Goal: Task Accomplishment & Management: Manage account settings

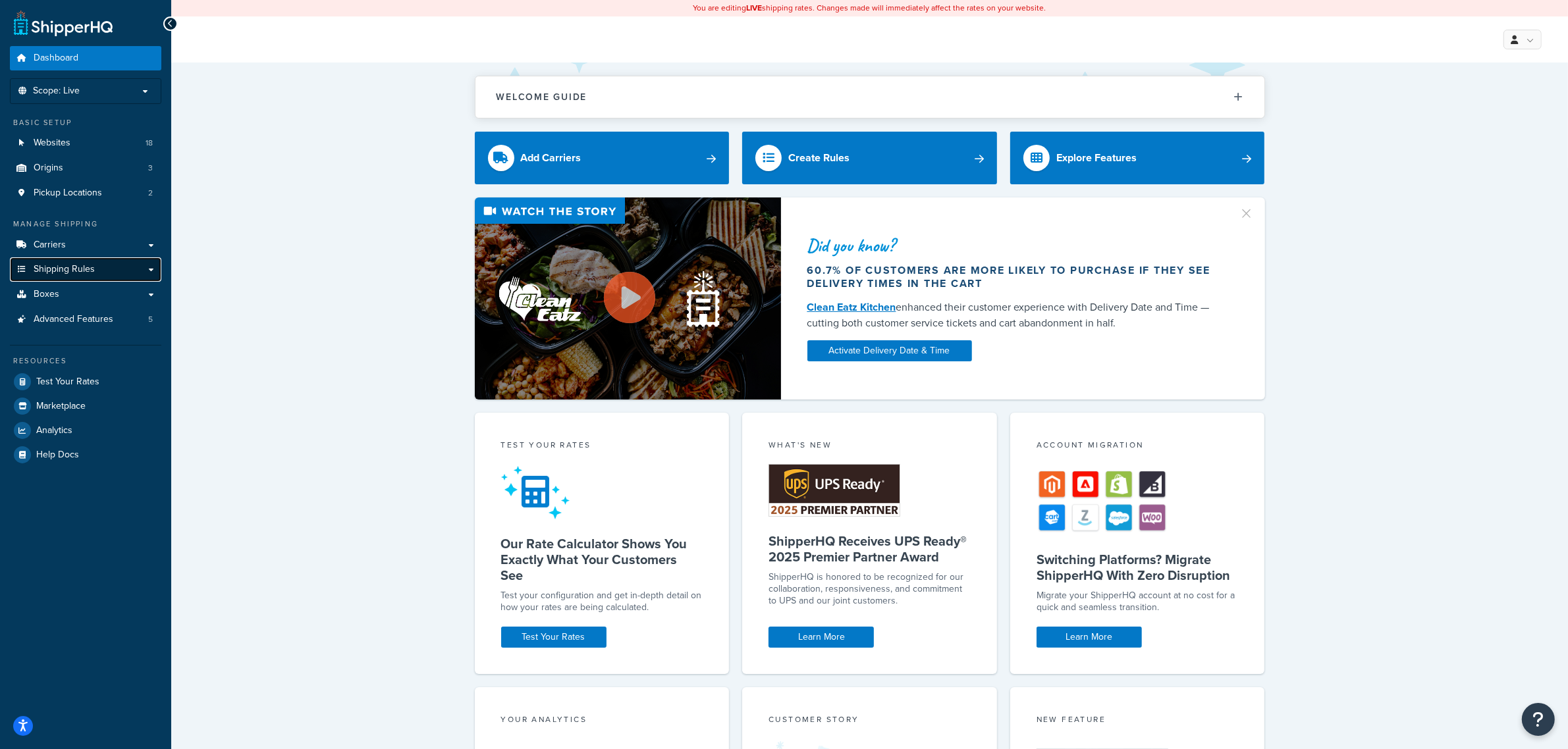
click at [51, 264] on span "Shipping Rules" at bounding box center [64, 269] width 61 height 11
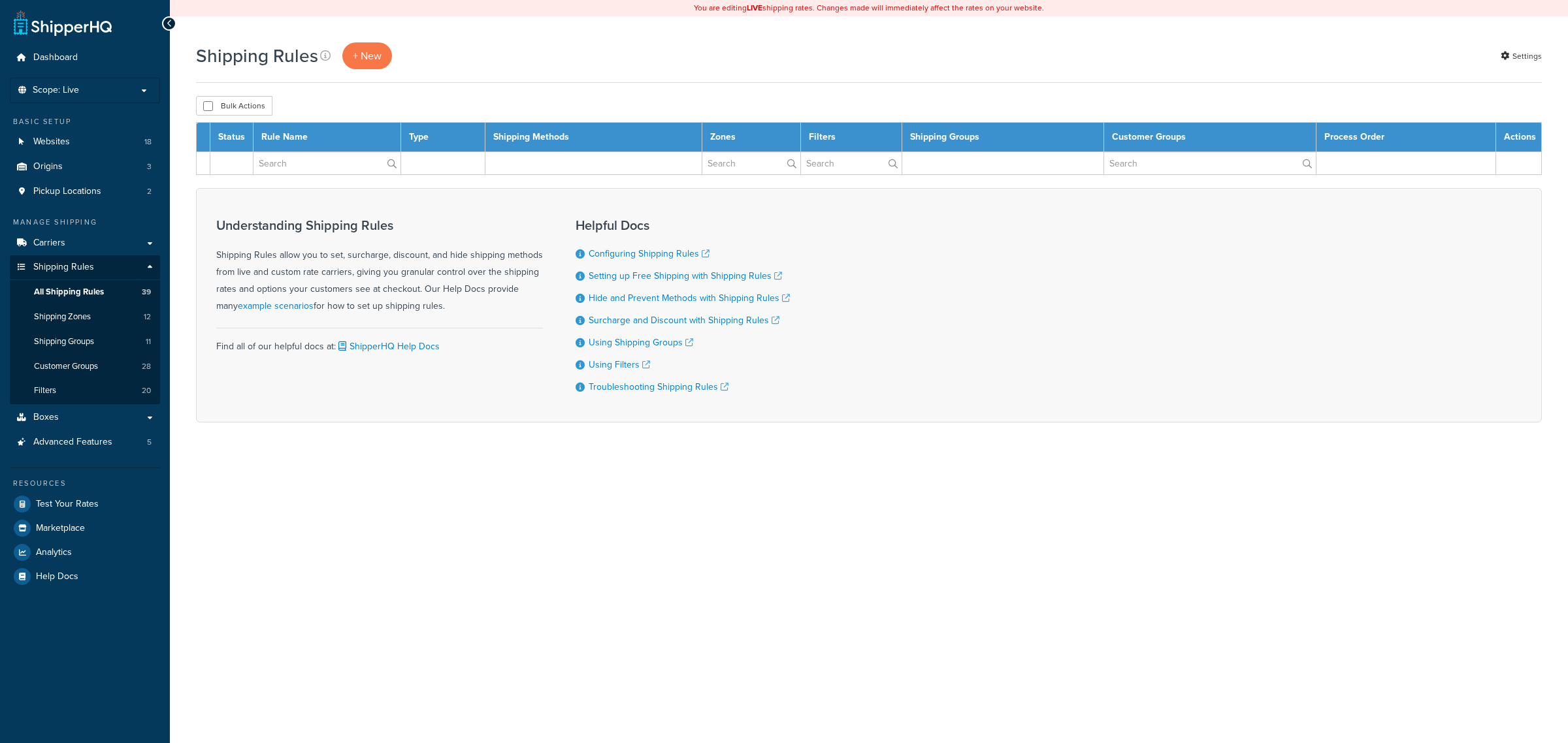
select select "100"
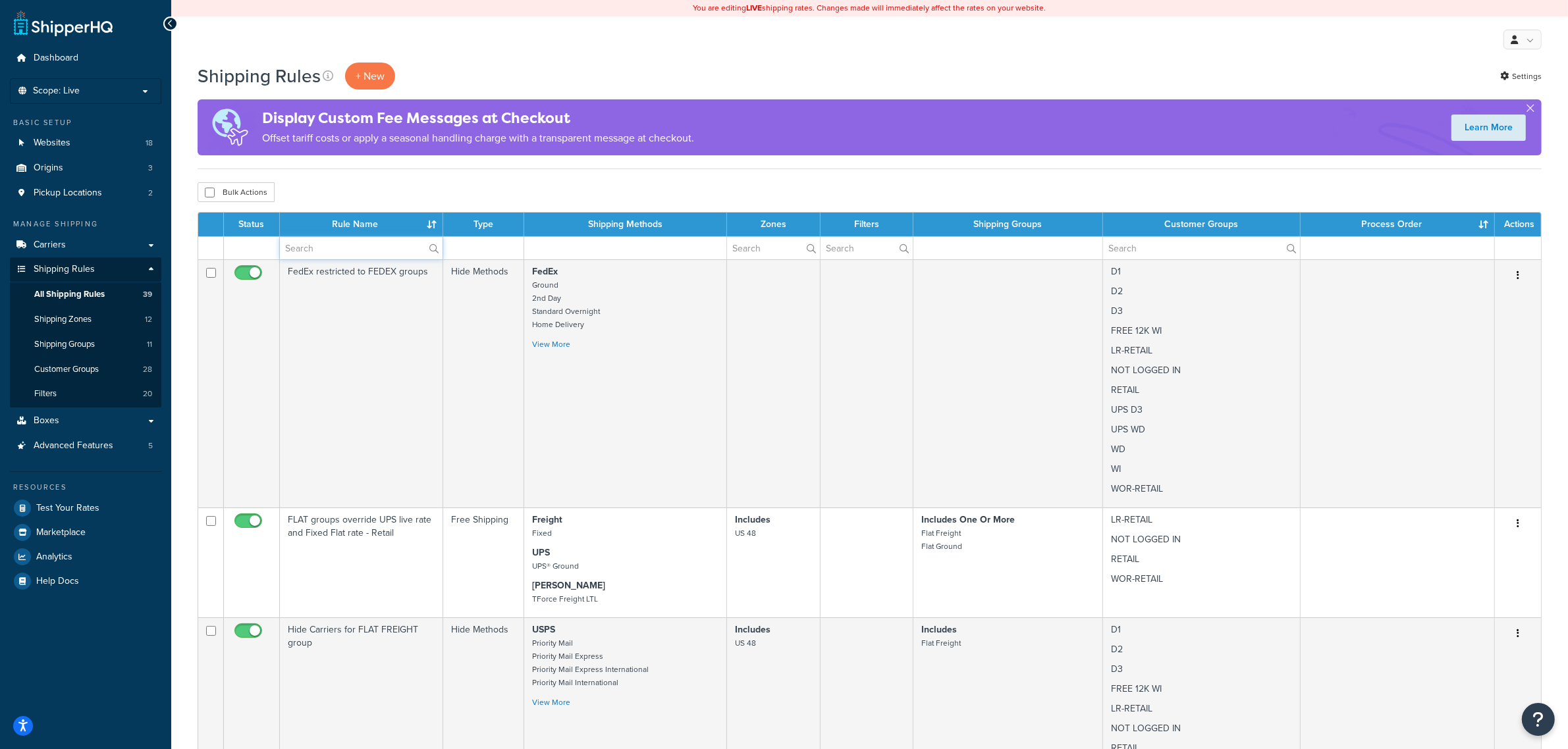
click at [327, 251] on input "text" at bounding box center [360, 248] width 162 height 22
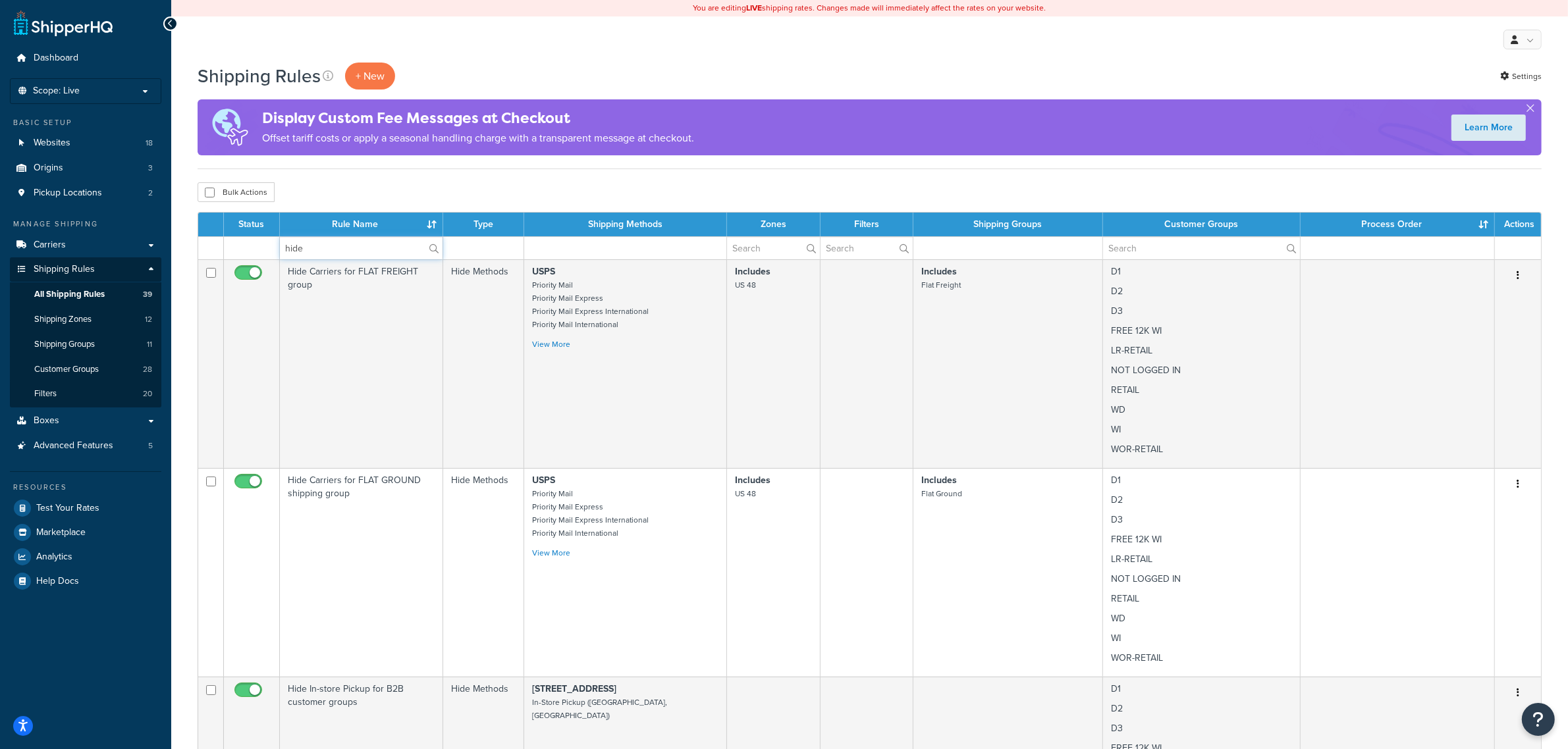
type input "hide"
click at [367, 183] on div "Bulk Actions Duplicate Delete" at bounding box center [869, 192] width 1344 height 20
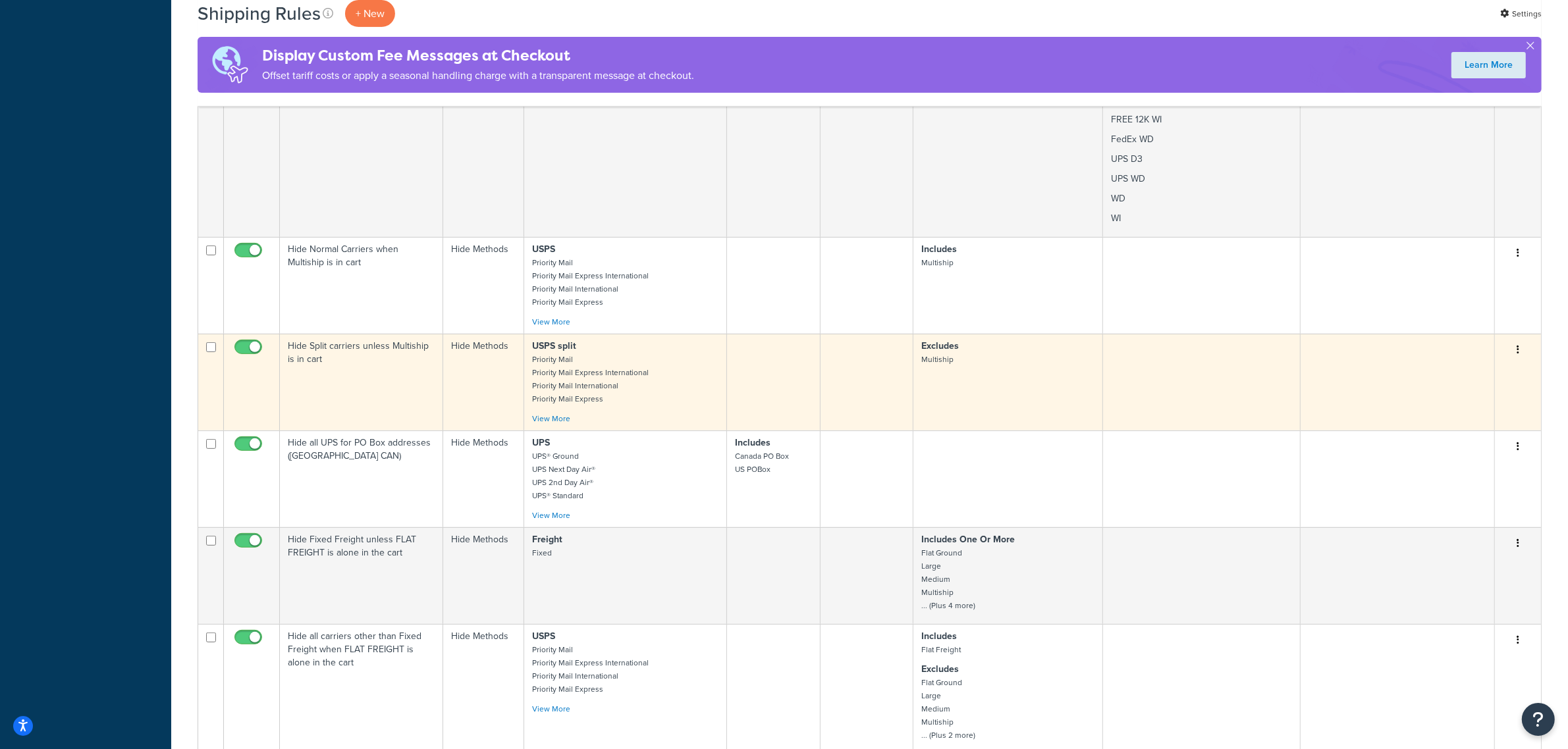
scroll to position [658, 0]
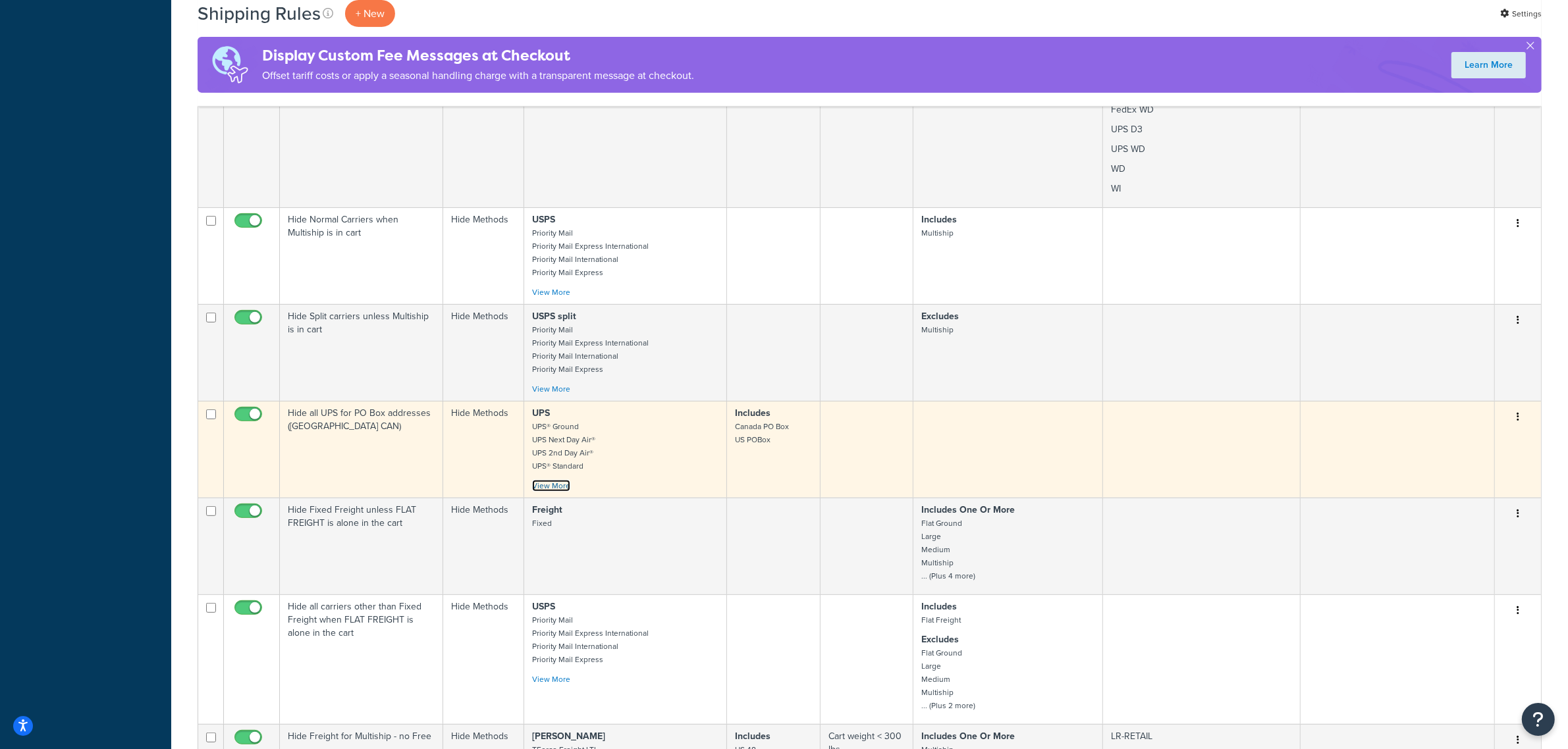
click at [542, 492] on link "View More" at bounding box center [551, 486] width 38 height 12
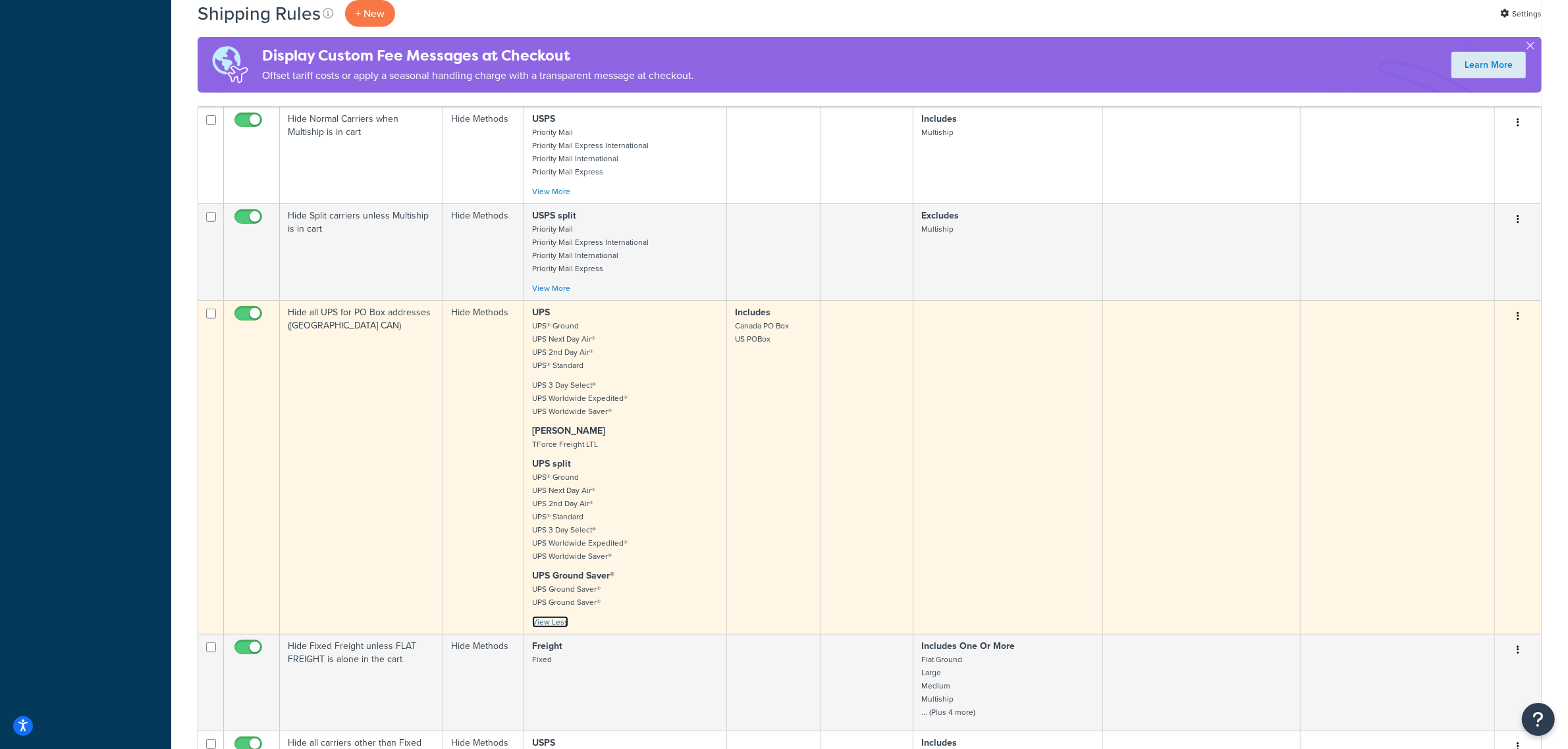
scroll to position [823, 0]
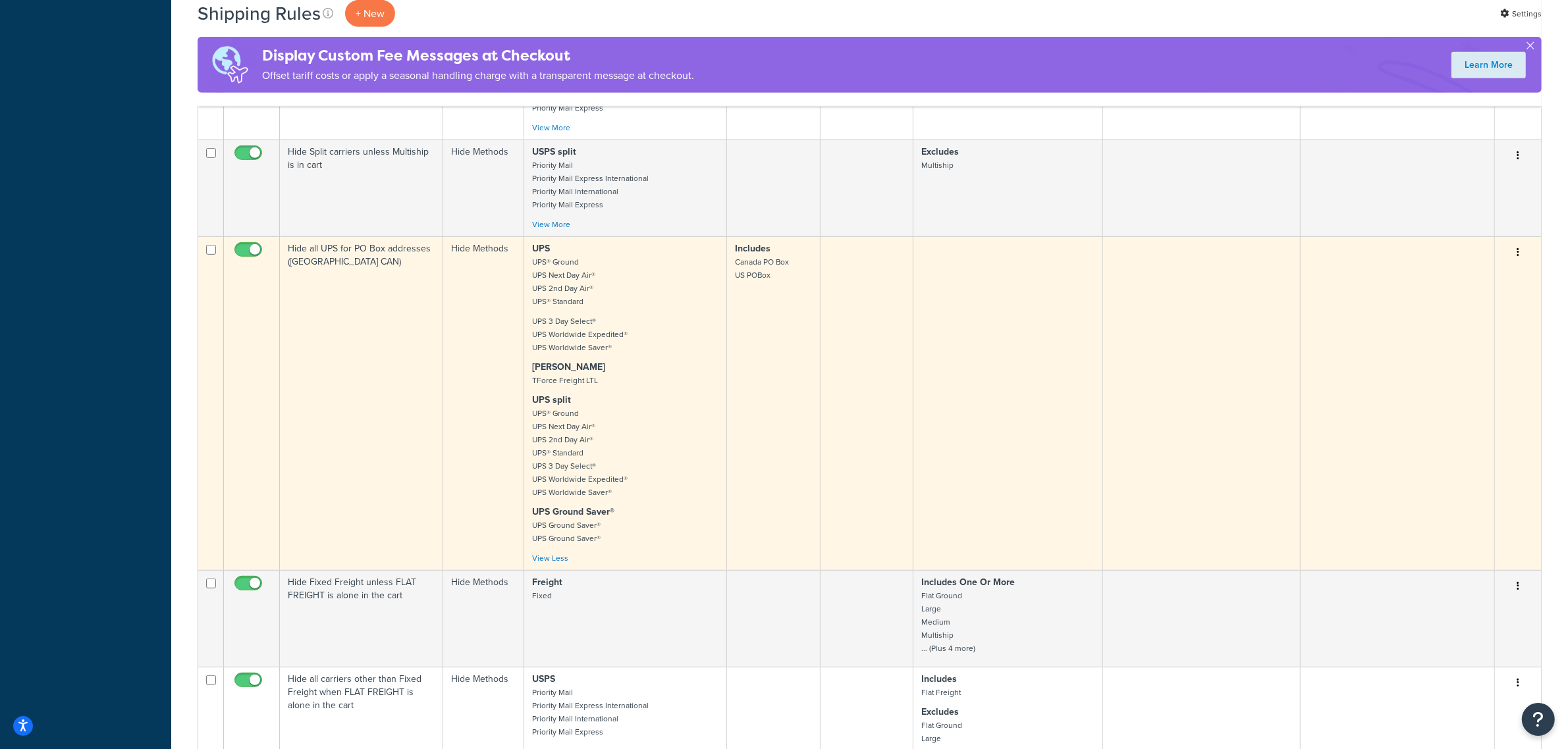
click at [769, 277] on p "Includes Canada PO Box US POBox" at bounding box center [774, 262] width 77 height 40
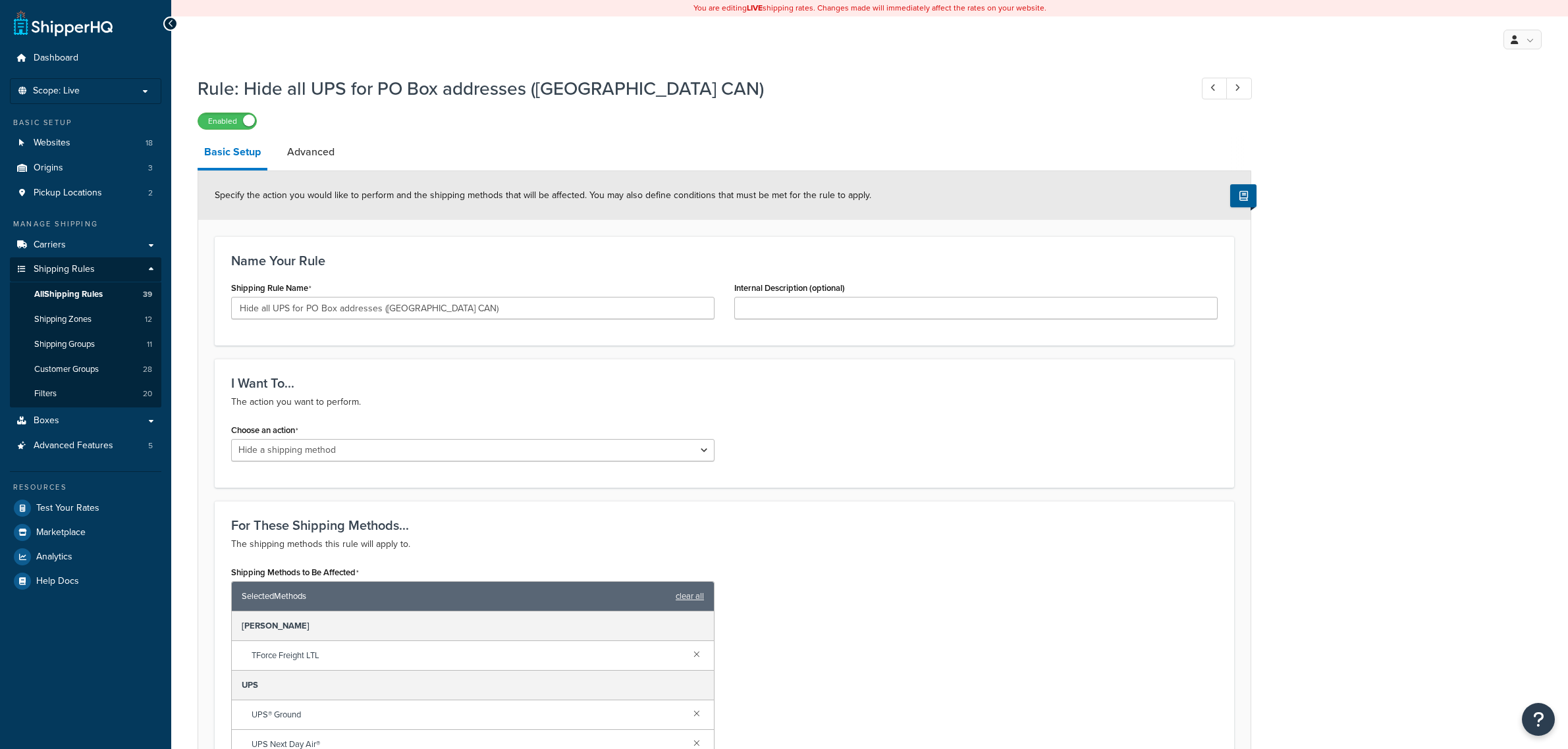
select select "HIDE"
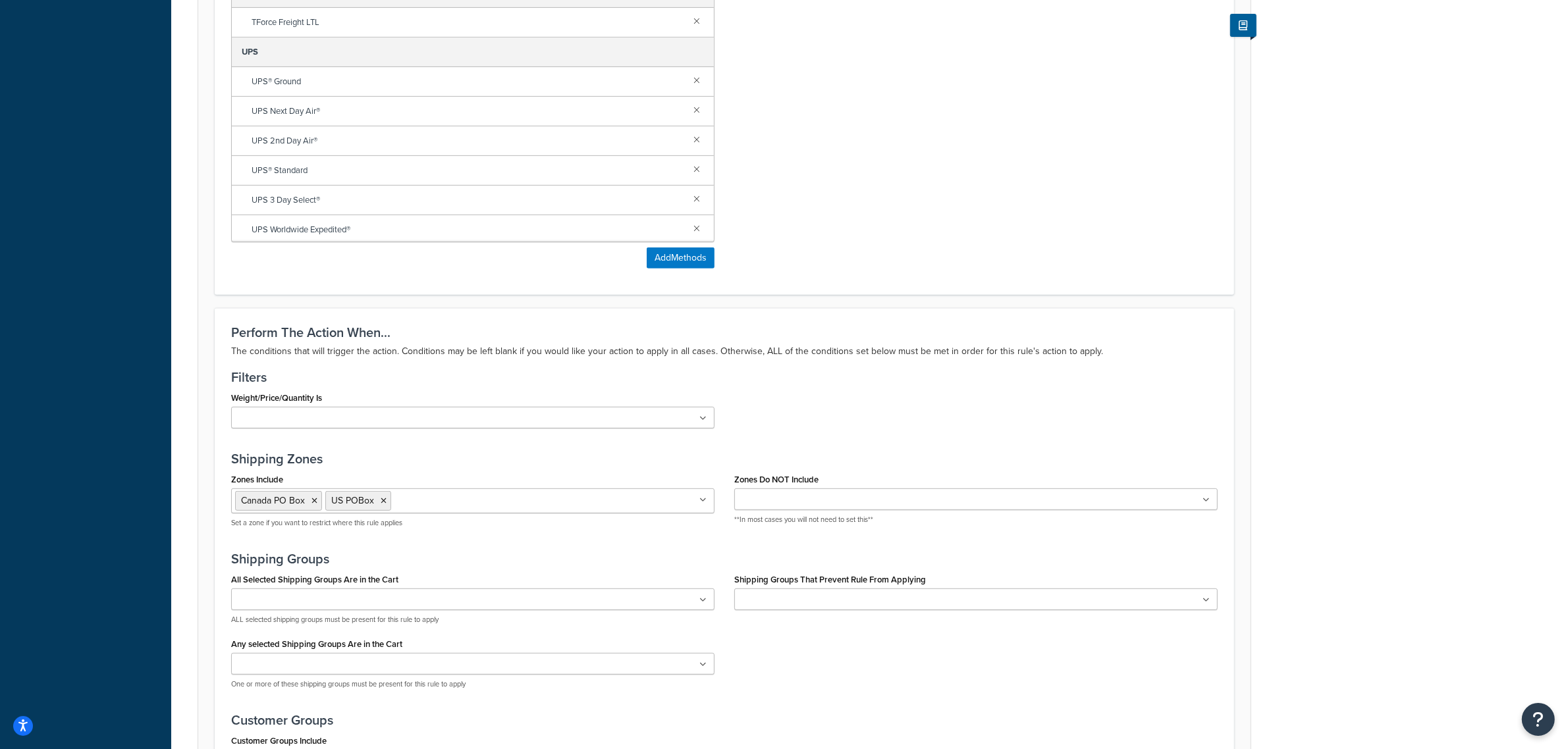
scroll to position [820, 0]
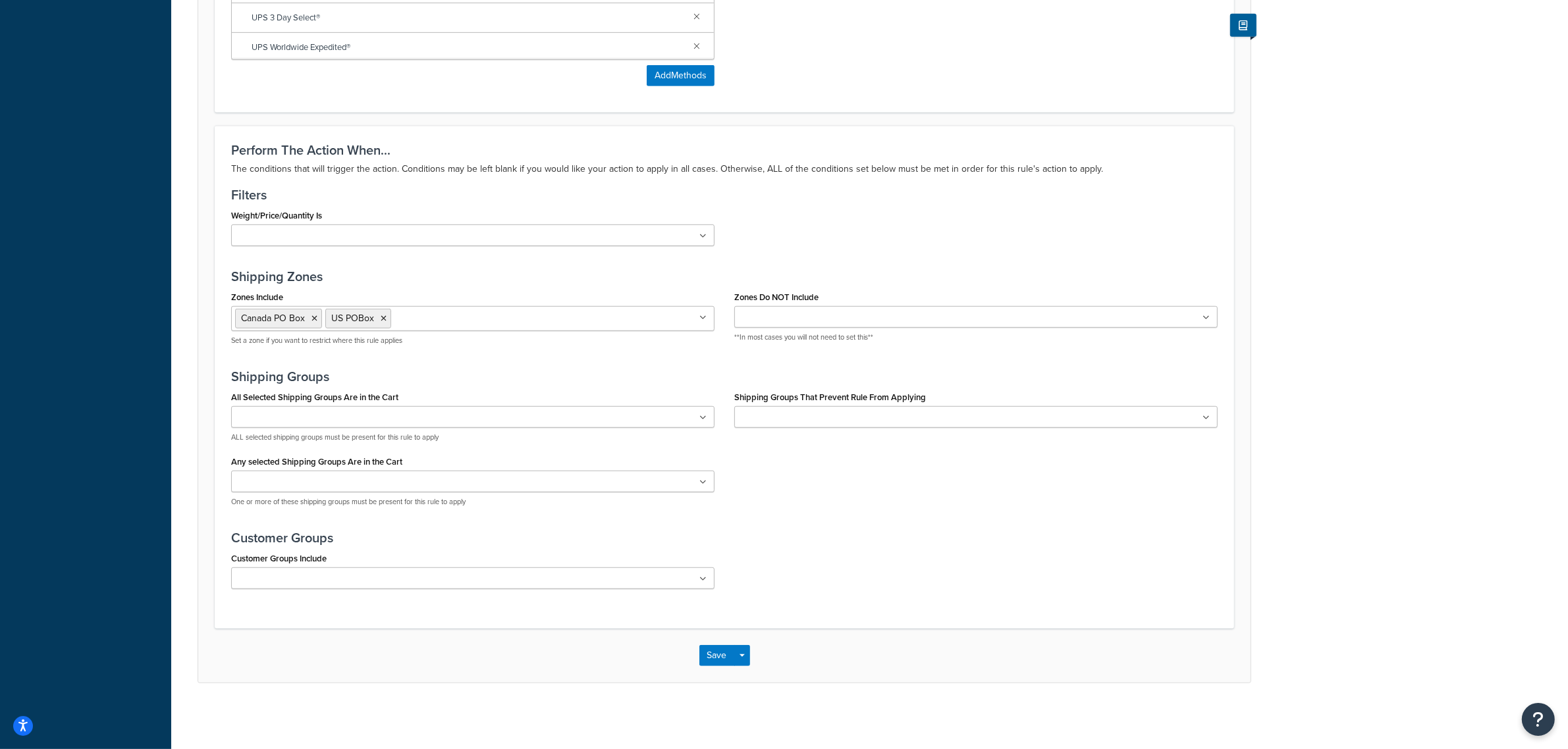
click at [701, 318] on icon at bounding box center [703, 318] width 7 height 8
click at [897, 251] on div "Weight/Price/Quantity Is 1-150 WEIGHT (LBS) 1-5 Lbs 11-20 Lbs 21-30 Lbs 31-40Lb…" at bounding box center [724, 231] width 1007 height 50
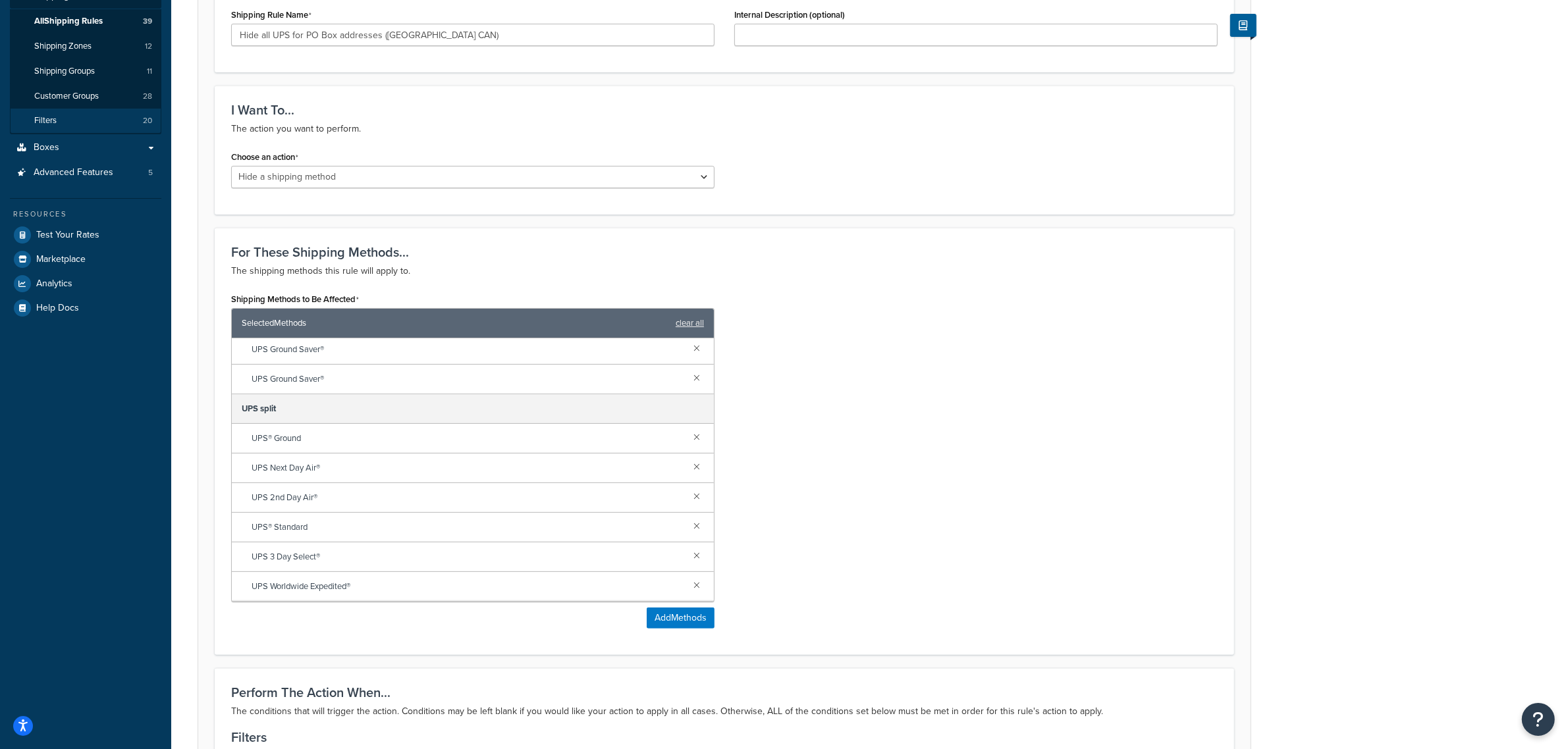
scroll to position [0, 0]
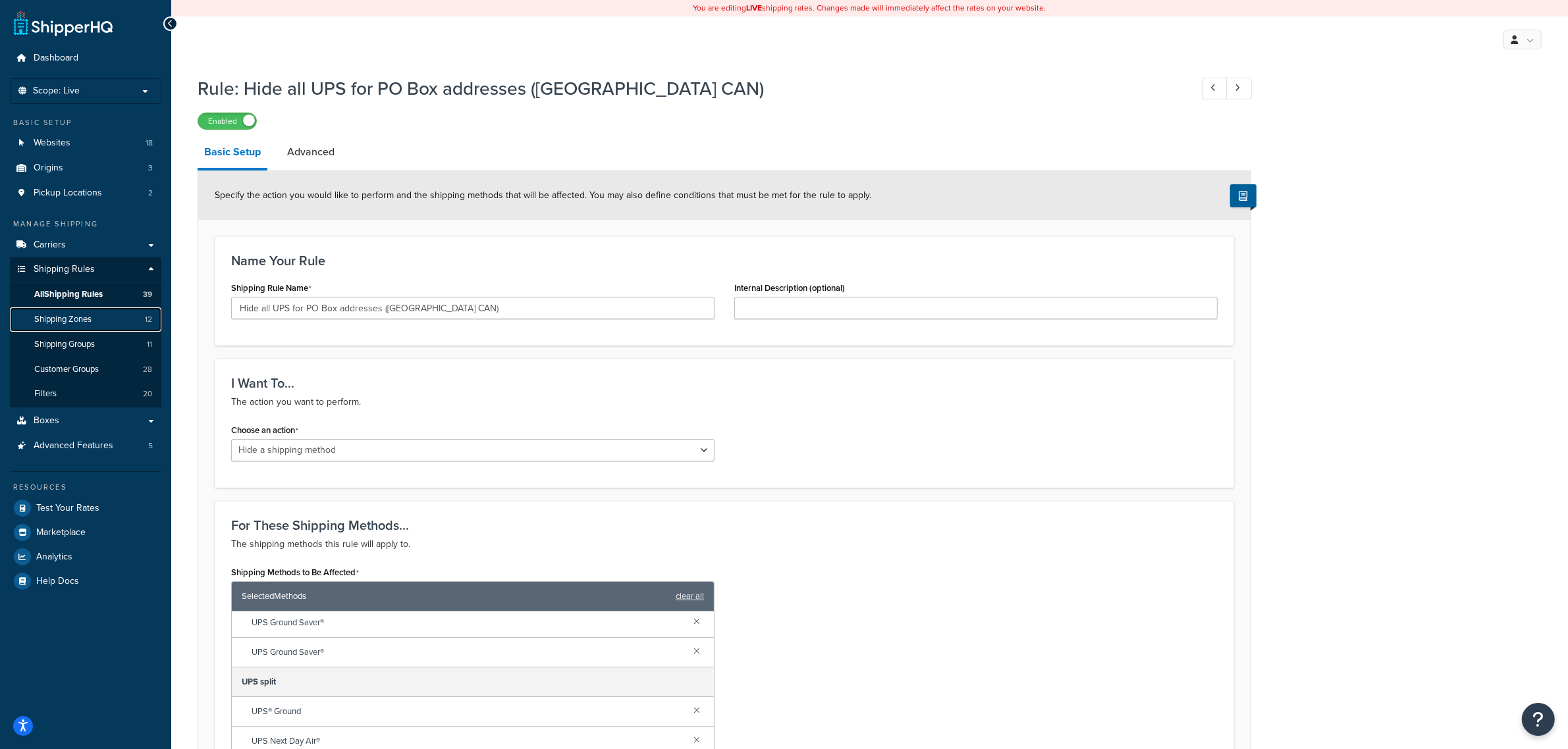
click at [61, 323] on span "Shipping Zones" at bounding box center [63, 319] width 57 height 11
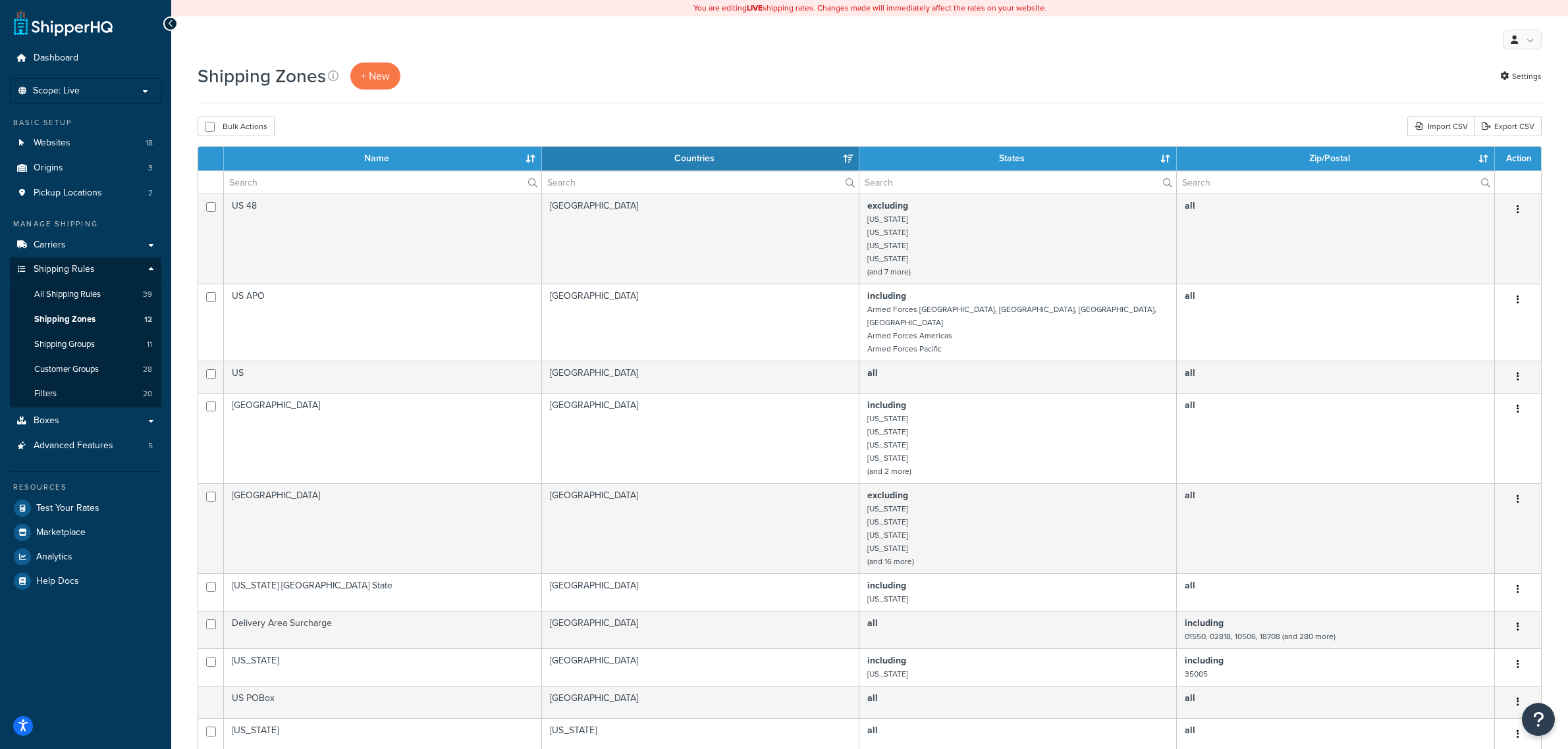
select select "15"
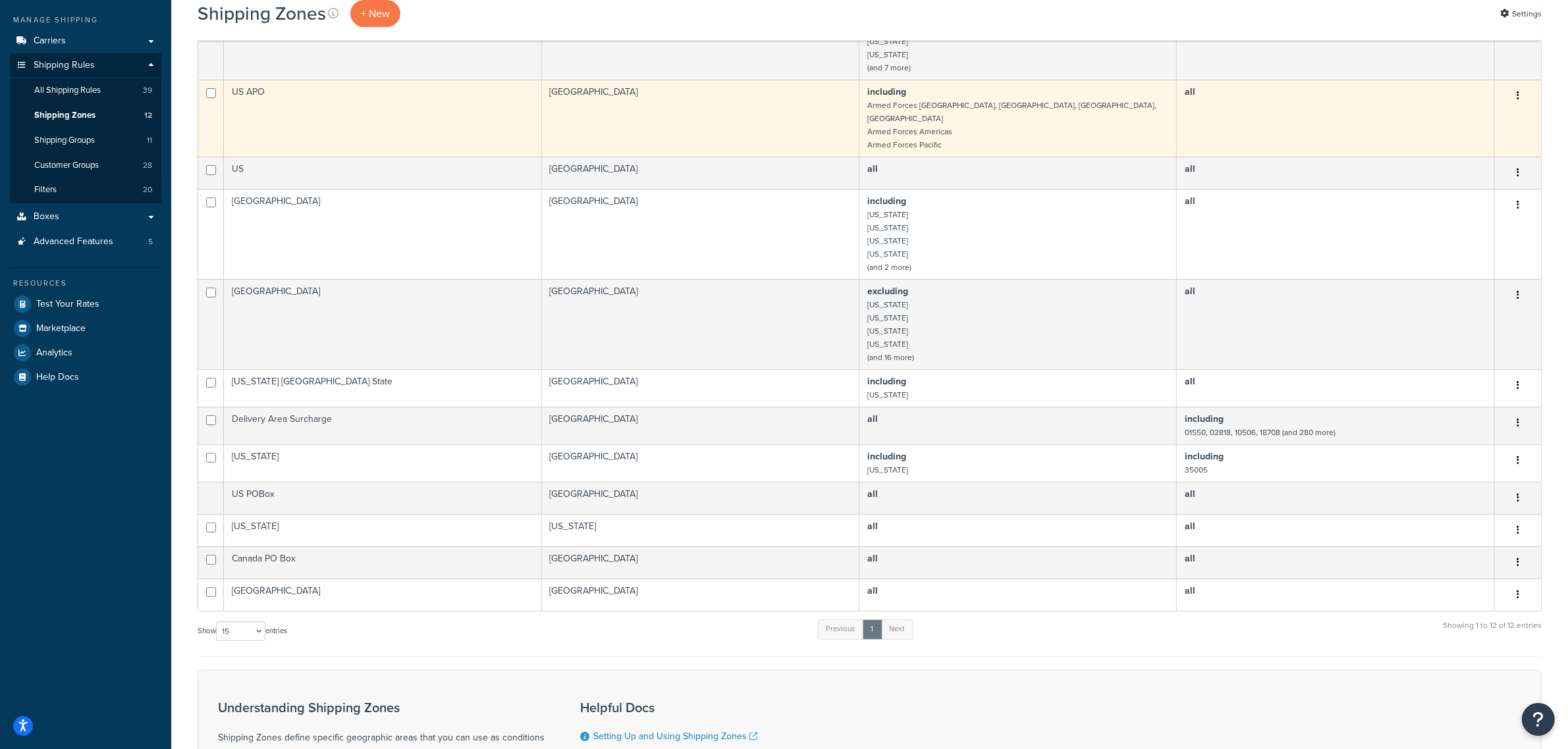
scroll to position [329, 0]
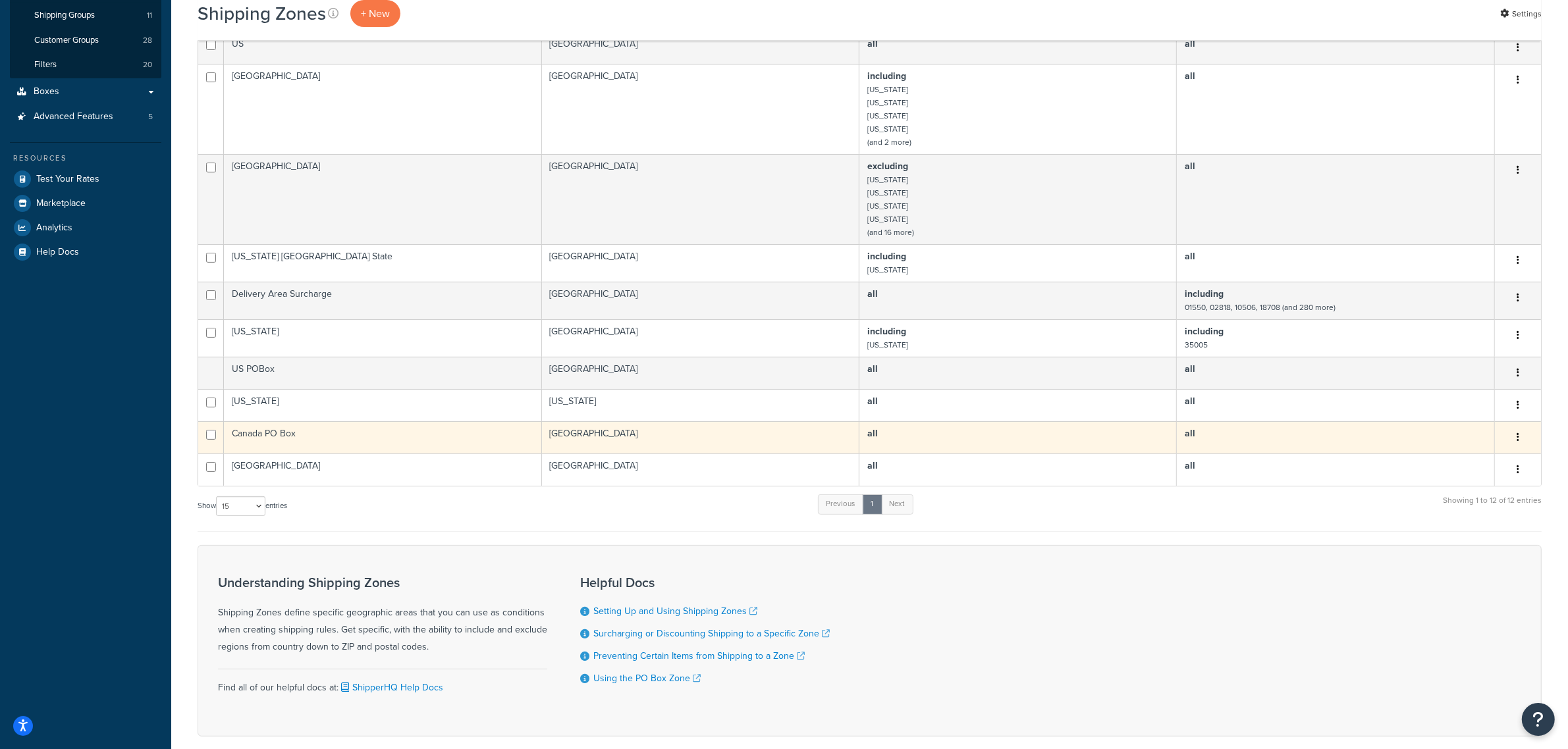
click at [1520, 438] on button "button" at bounding box center [1517, 437] width 18 height 21
click at [1466, 461] on link "Edit" at bounding box center [1465, 464] width 104 height 27
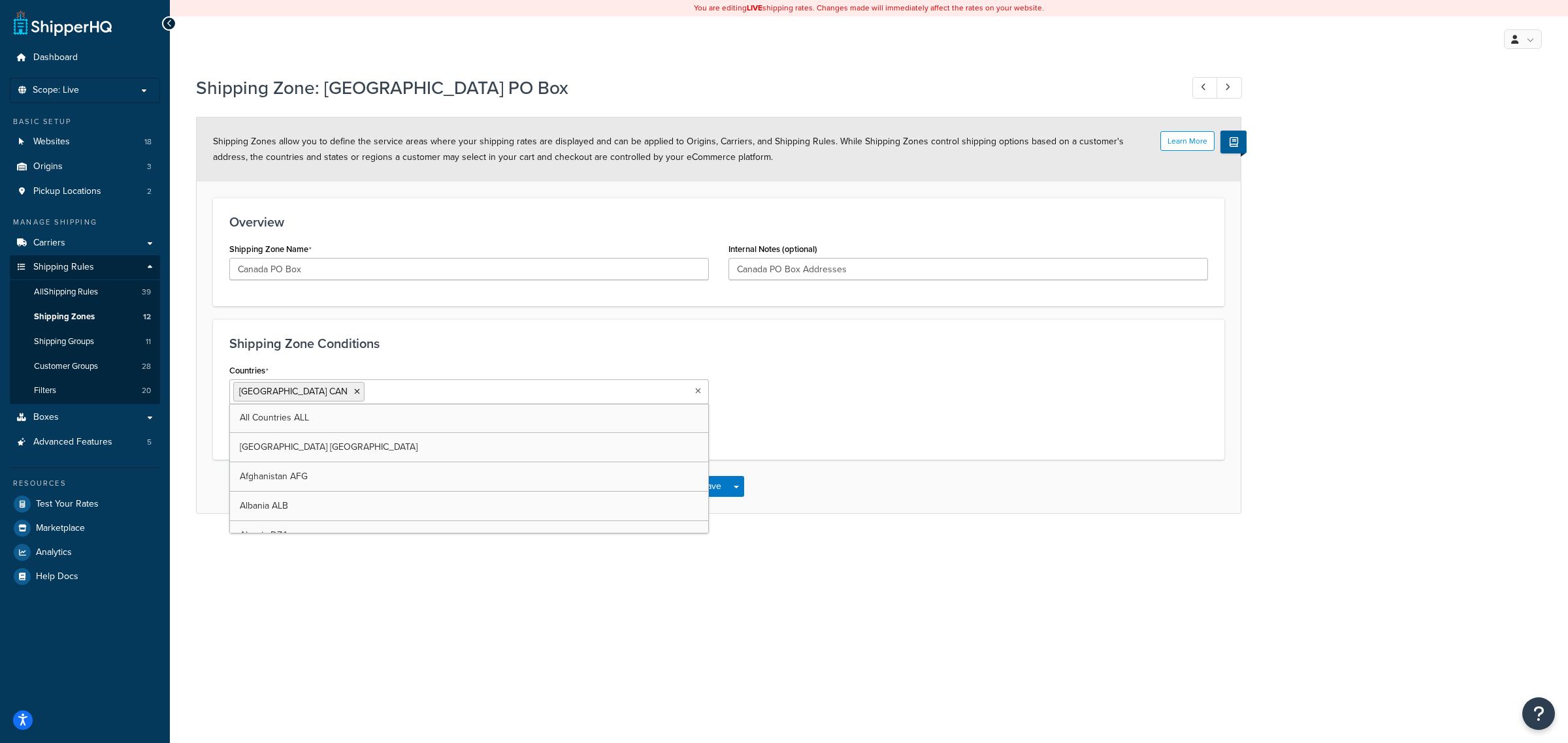
click at [695, 391] on icon at bounding box center [698, 392] width 6 height 8
click at [765, 383] on div "Countries [GEOGRAPHIC_DATA] CAN All Countries ALL [GEOGRAPHIC_DATA] [GEOGRAPHIC…" at bounding box center [718, 402] width 999 height 82
click at [696, 393] on icon at bounding box center [697, 392] width 7 height 8
click at [880, 371] on div "Countries [GEOGRAPHIC_DATA] CAN All Countries ALL [GEOGRAPHIC_DATA] [GEOGRAPHIC…" at bounding box center [718, 402] width 999 height 82
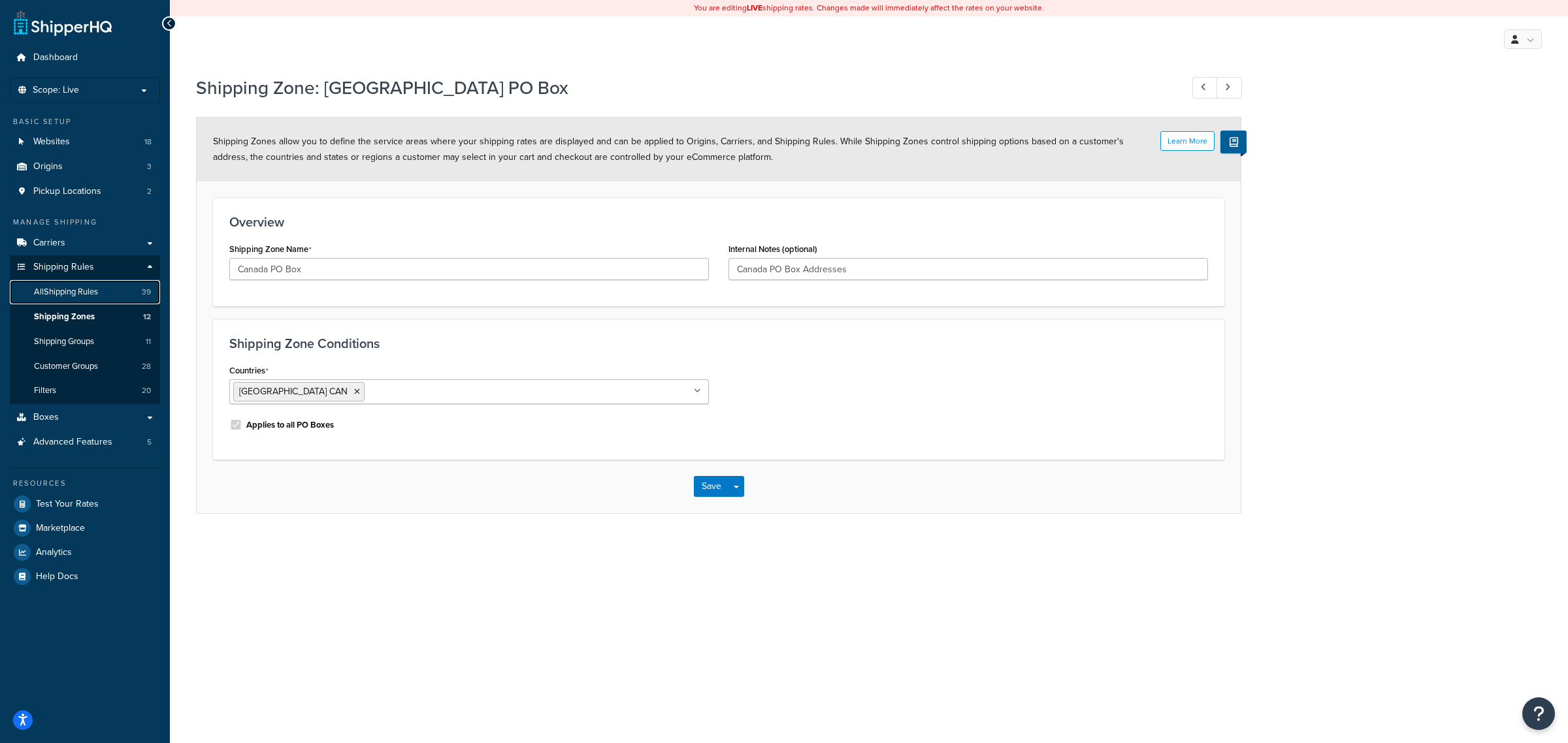
click at [71, 294] on span "All Shipping Rules" at bounding box center [66, 292] width 64 height 11
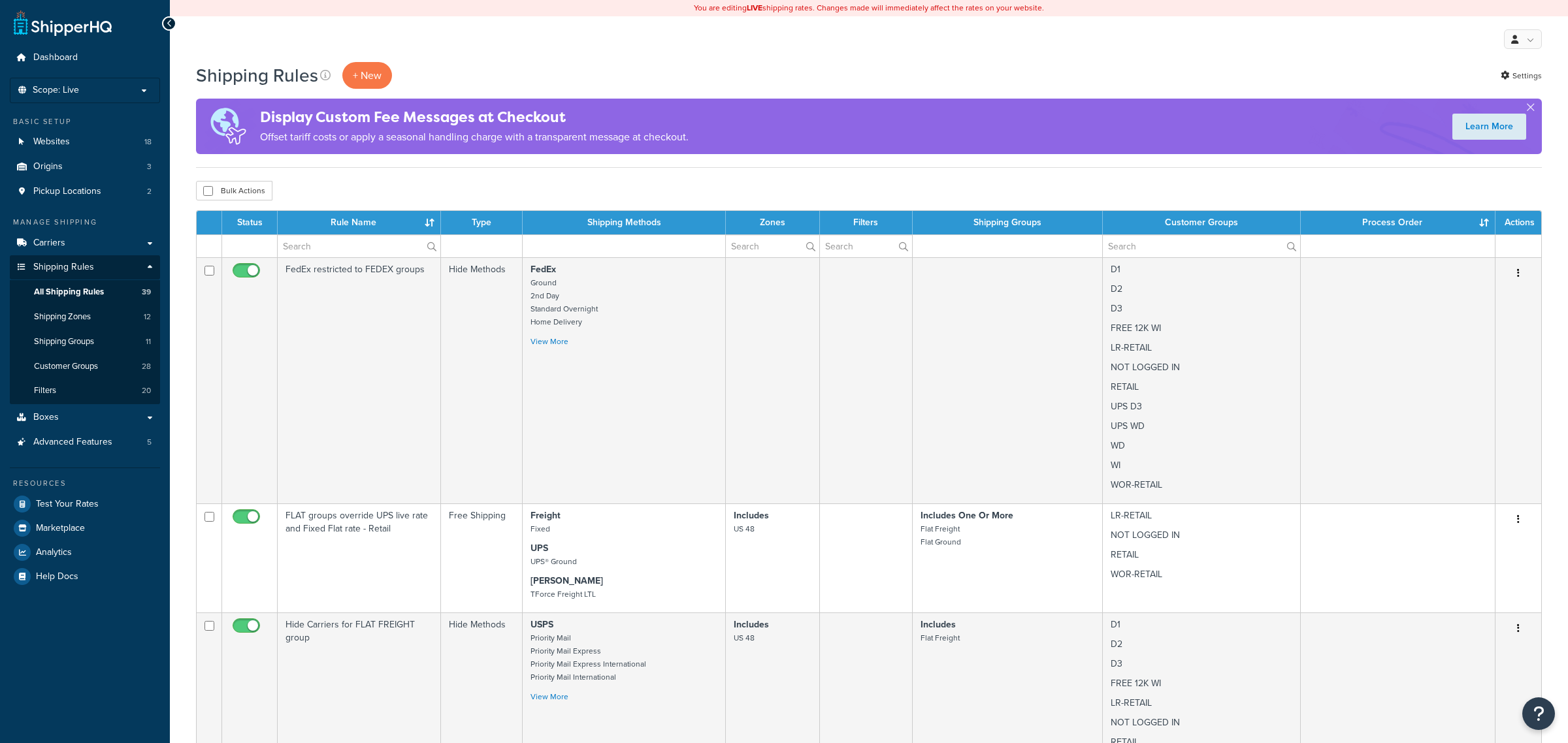
select select "100"
click at [362, 253] on input "text" at bounding box center [358, 246] width 161 height 22
type input "HIDE"
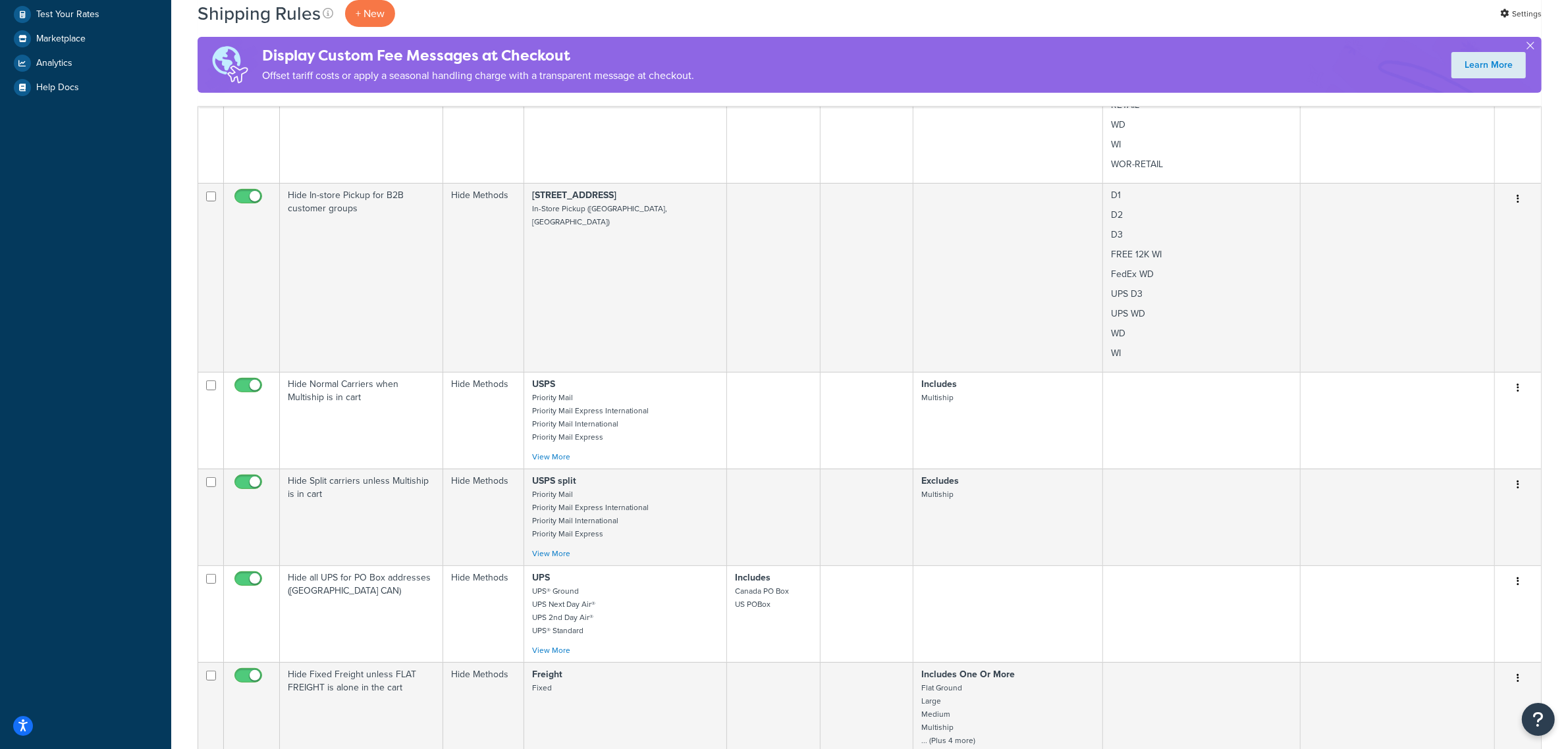
scroll to position [823, 0]
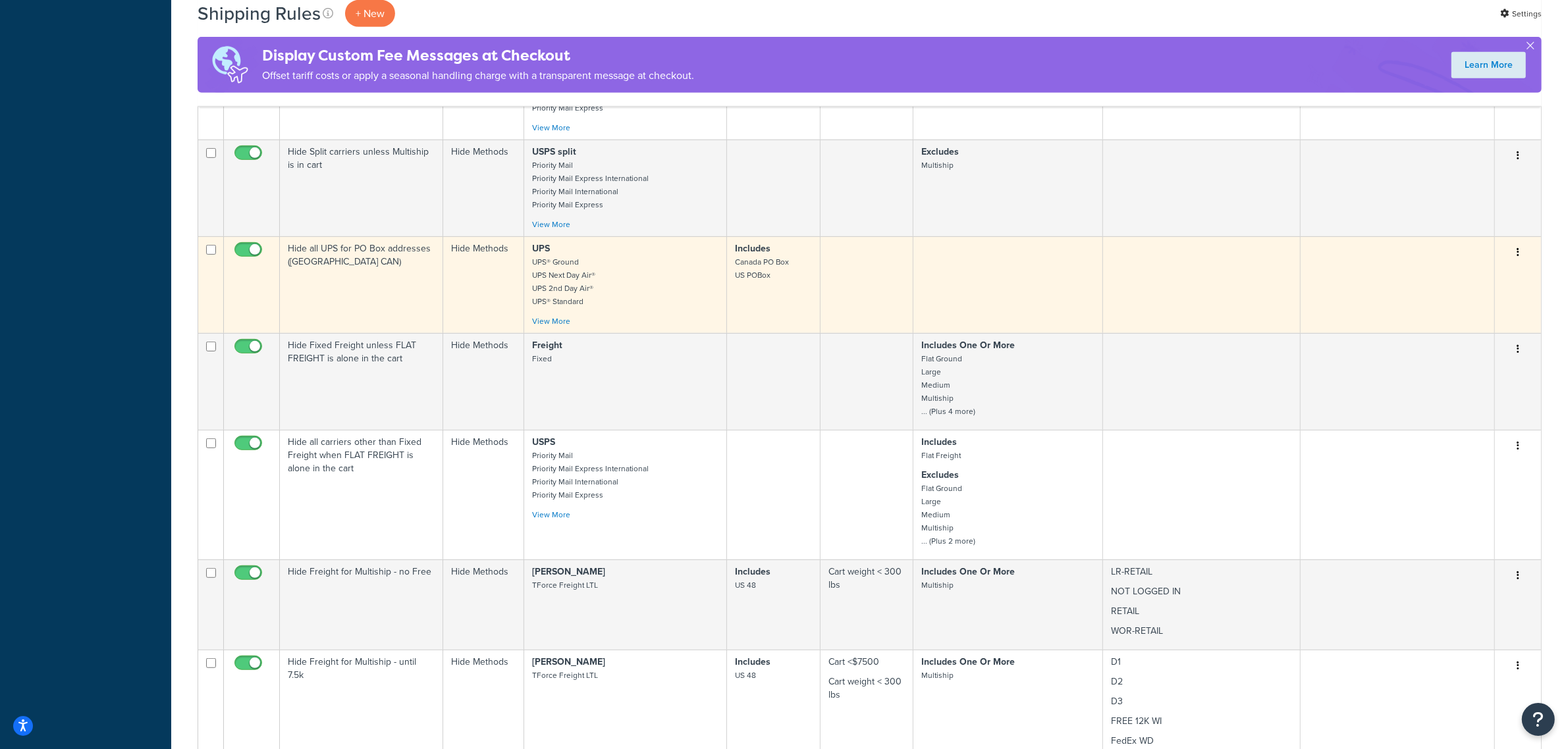
click at [759, 294] on td "Includes Canada PO Box US POBox" at bounding box center [774, 285] width 94 height 97
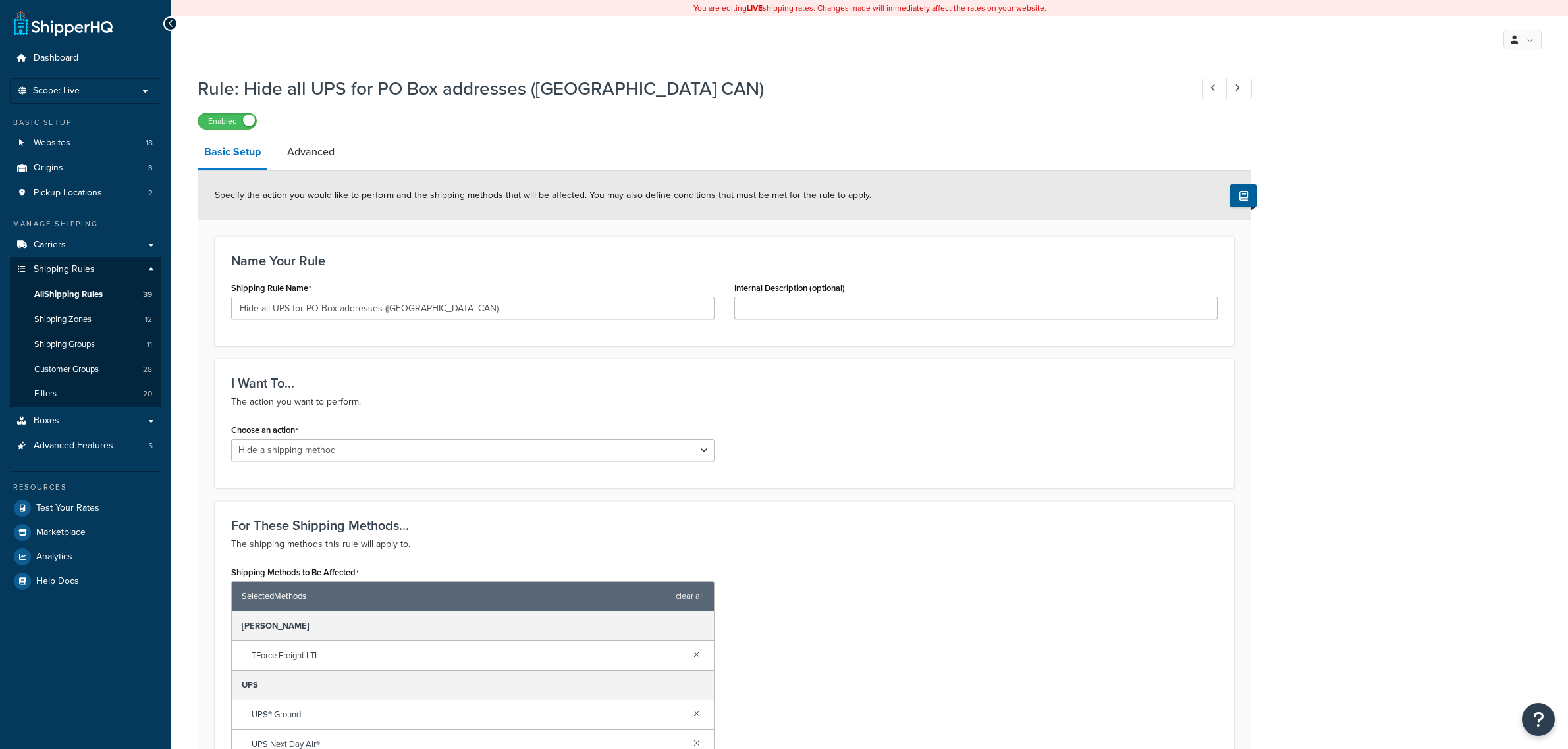
select select "HIDE"
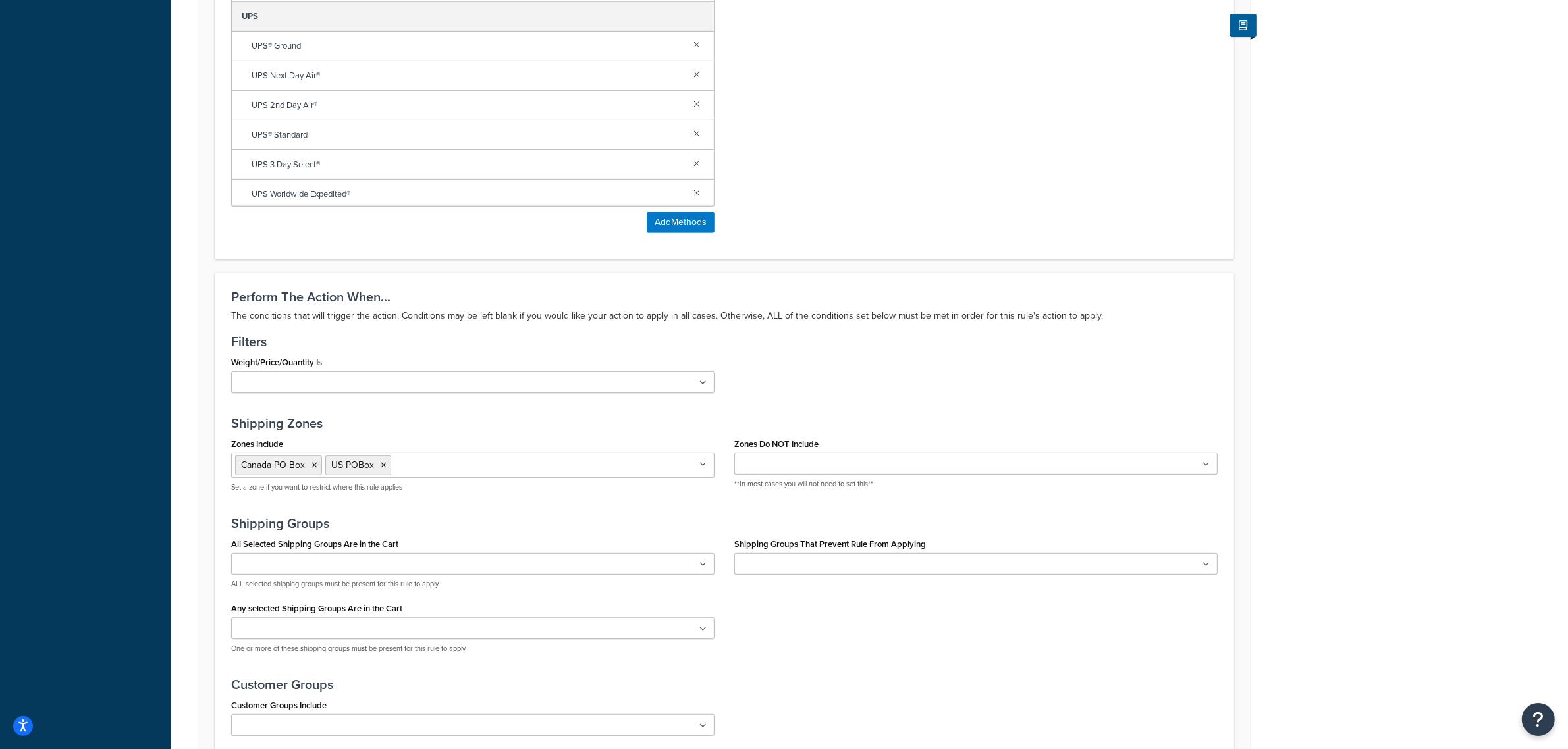
scroll to position [820, 0]
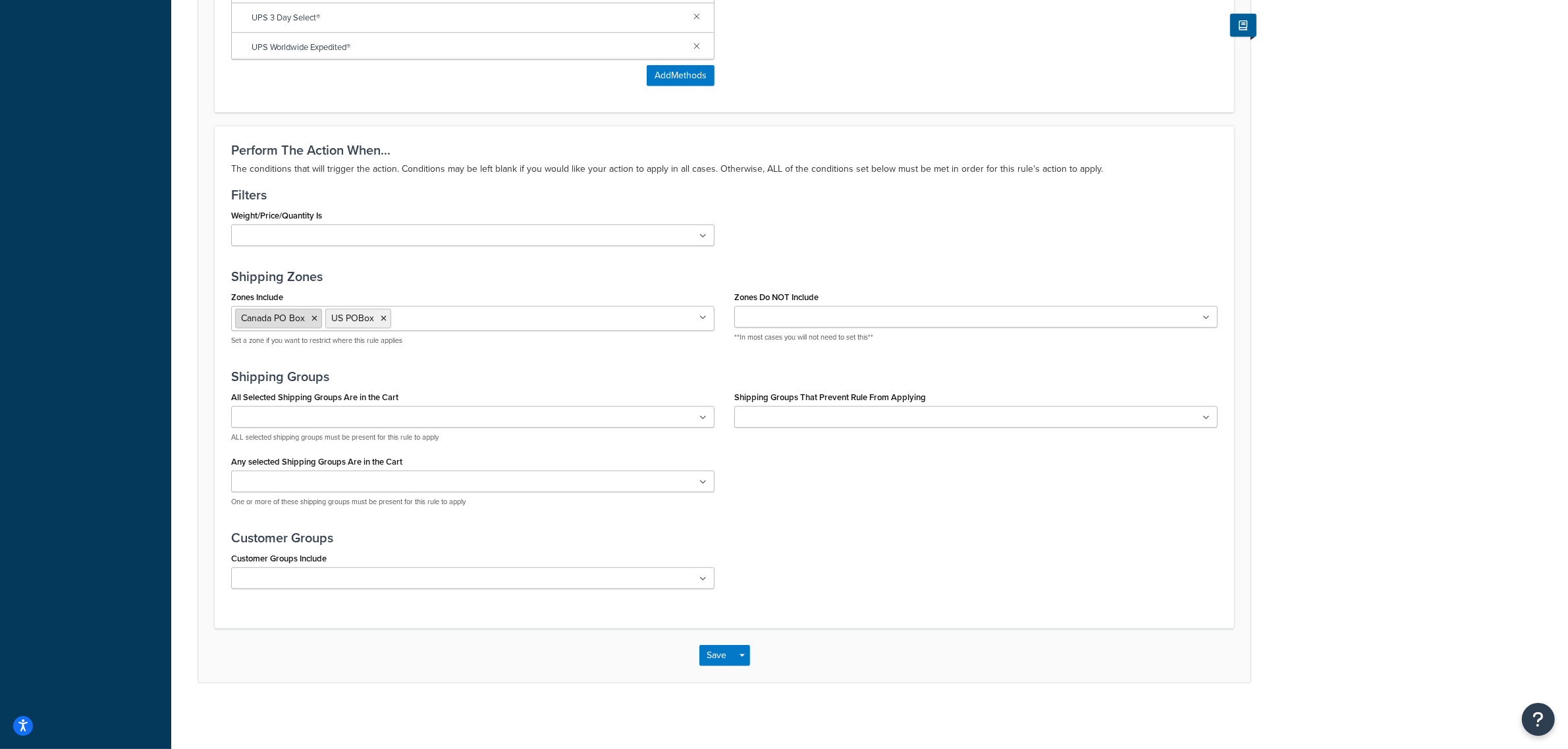
click at [311, 315] on icon at bounding box center [314, 319] width 6 height 8
click at [290, 319] on icon at bounding box center [293, 319] width 6 height 8
click at [716, 653] on button "Save" at bounding box center [717, 655] width 36 height 21
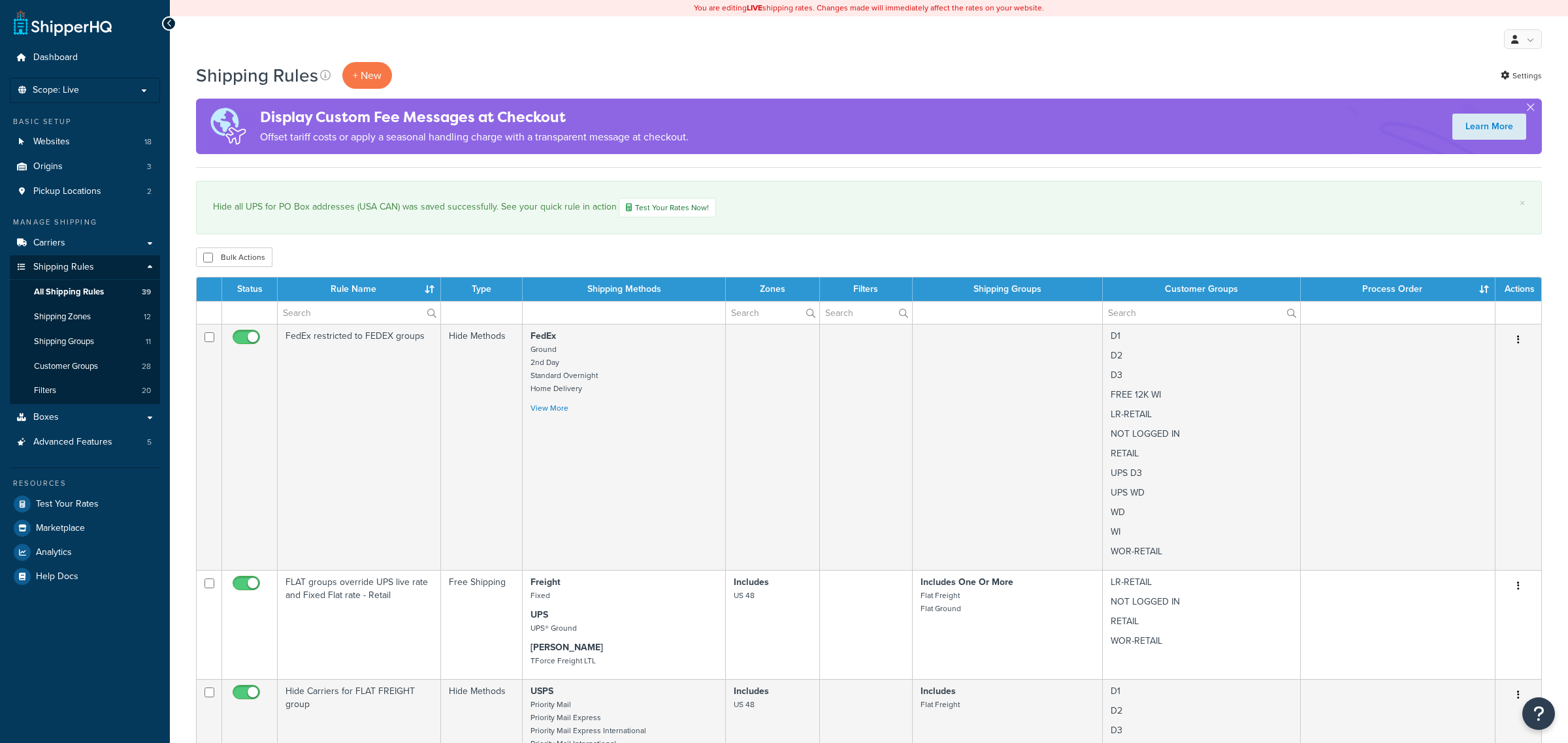
select select "100"
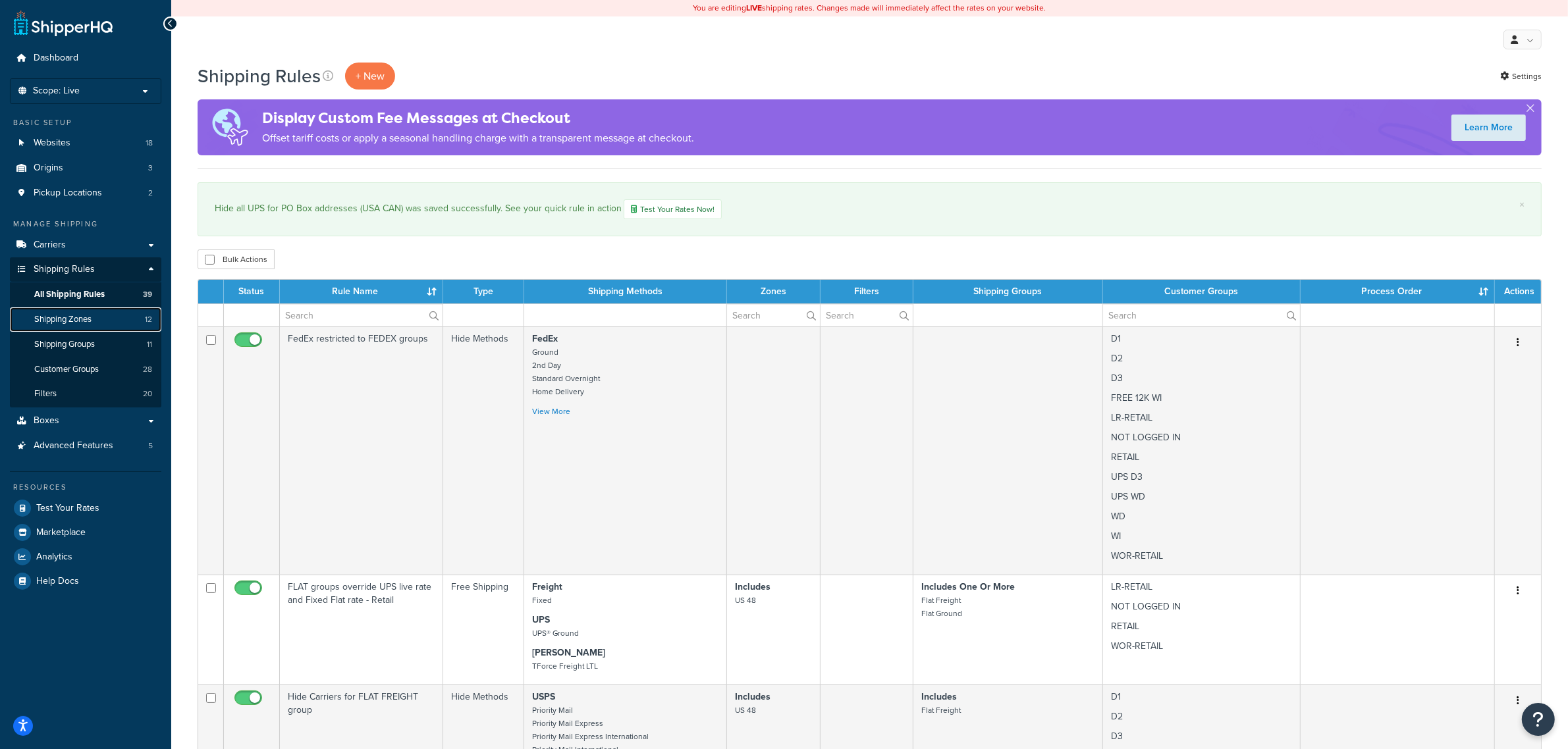
click at [61, 318] on span "Shipping Zones" at bounding box center [63, 319] width 57 height 11
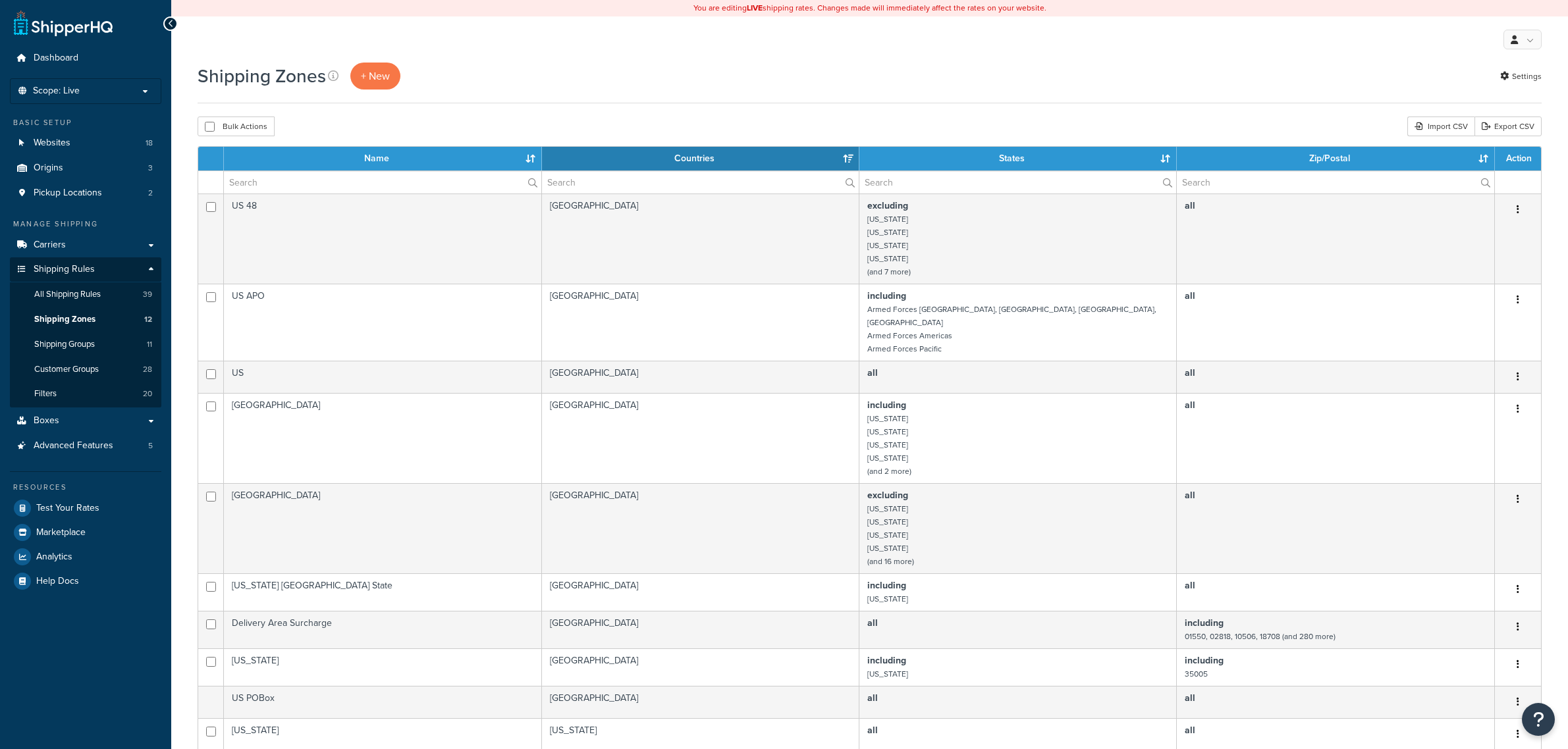
select select "15"
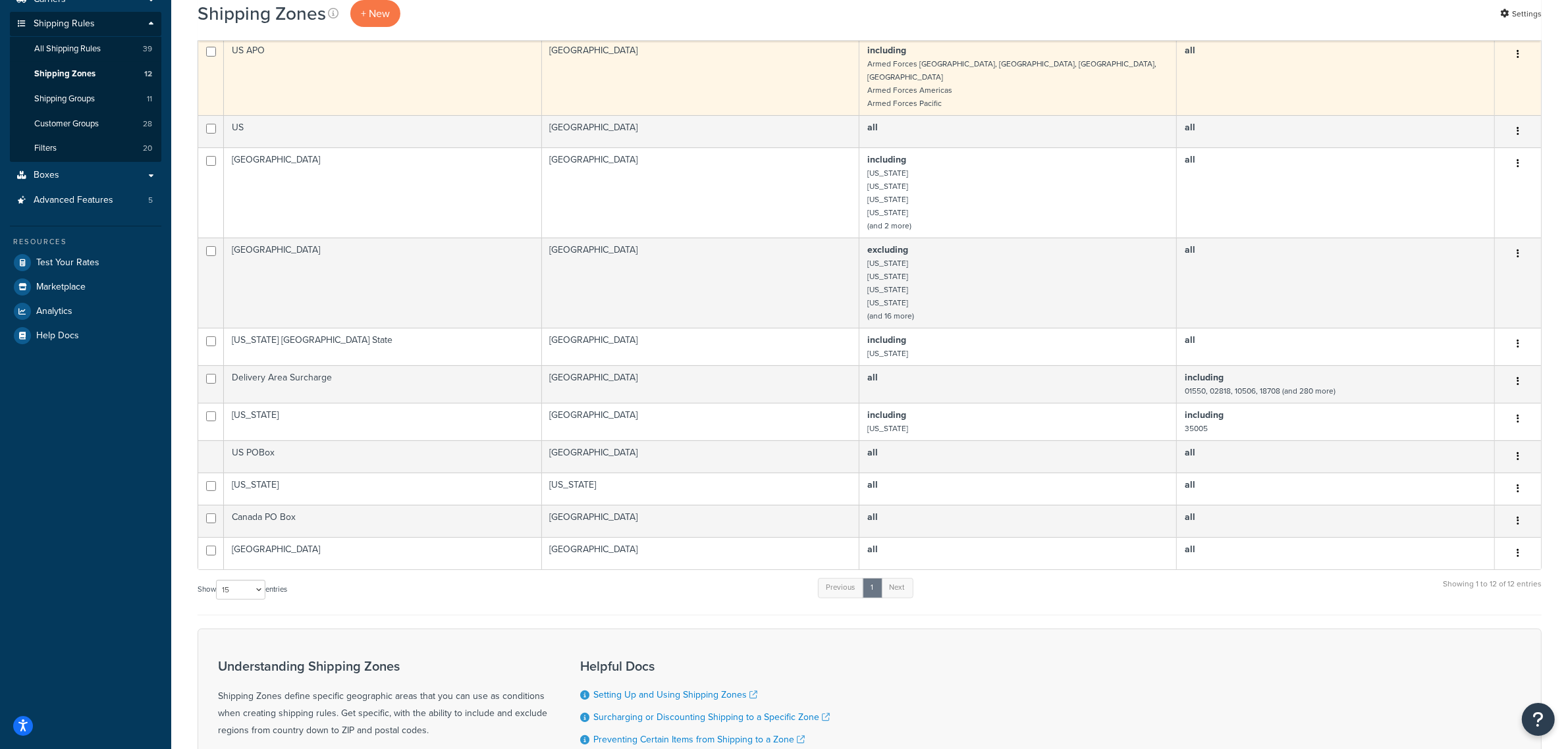
scroll to position [247, 0]
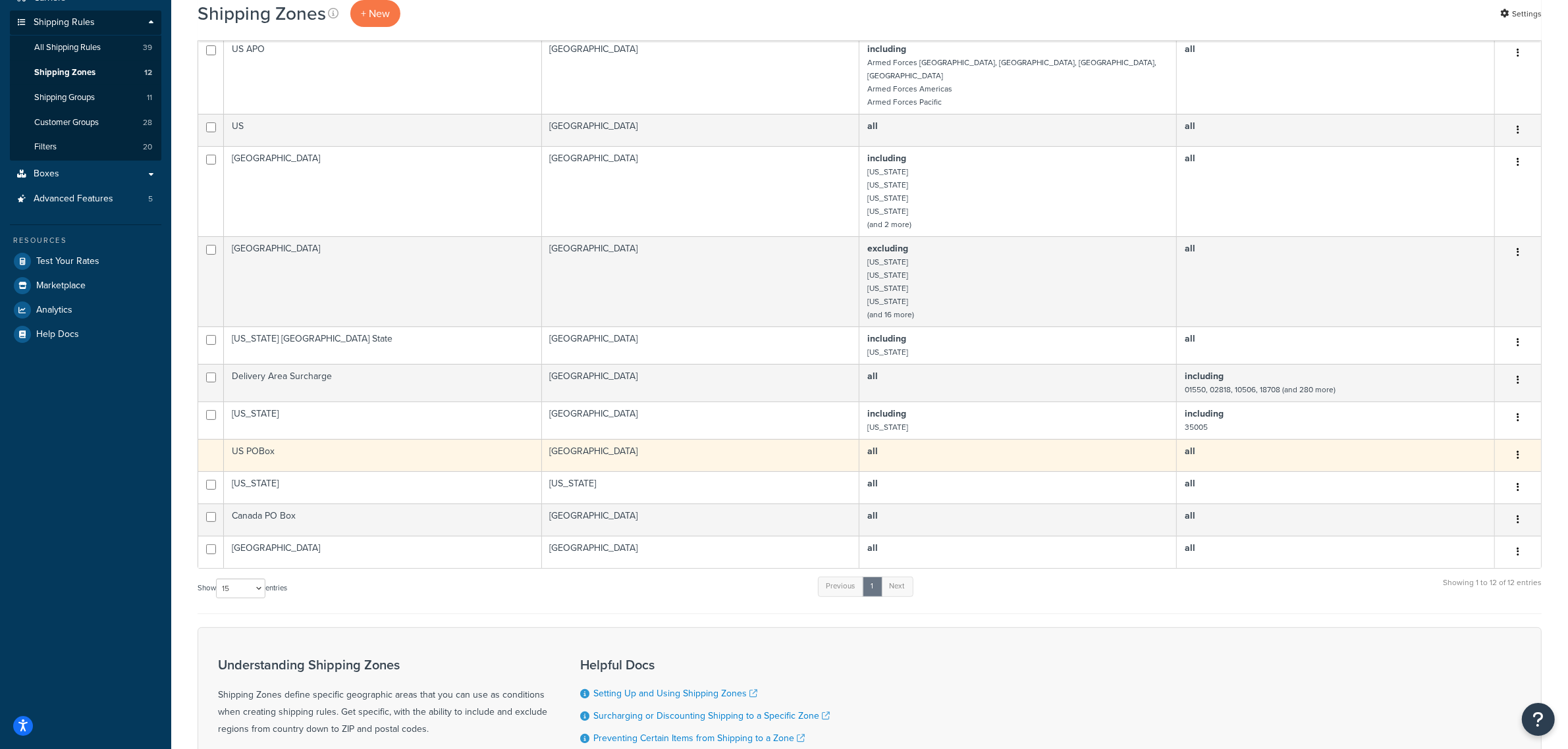
click at [1517, 459] on icon "button" at bounding box center [1518, 455] width 3 height 9
click at [466, 455] on td "US POBox" at bounding box center [382, 455] width 317 height 32
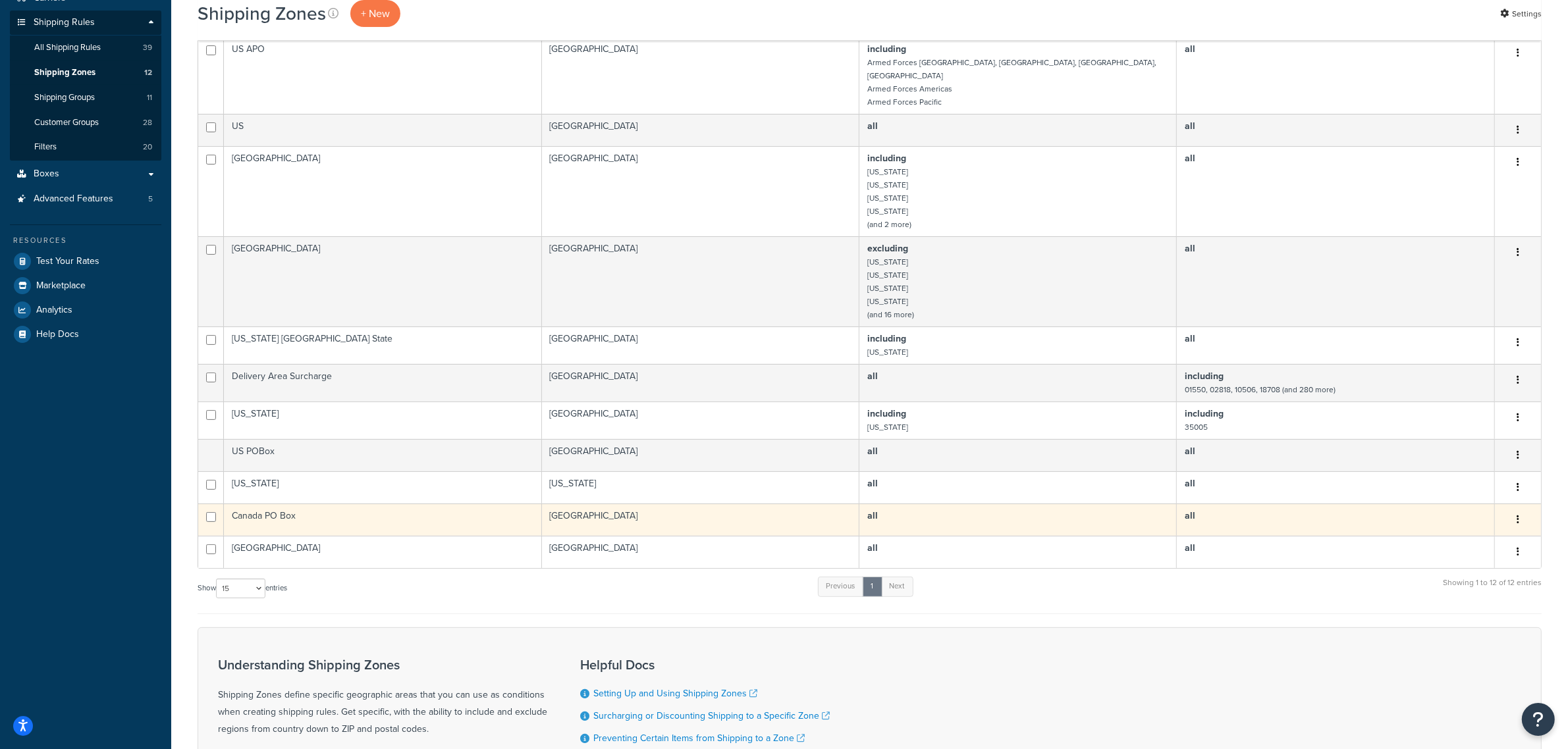
click at [472, 521] on td "Canada PO Box" at bounding box center [382, 520] width 317 height 32
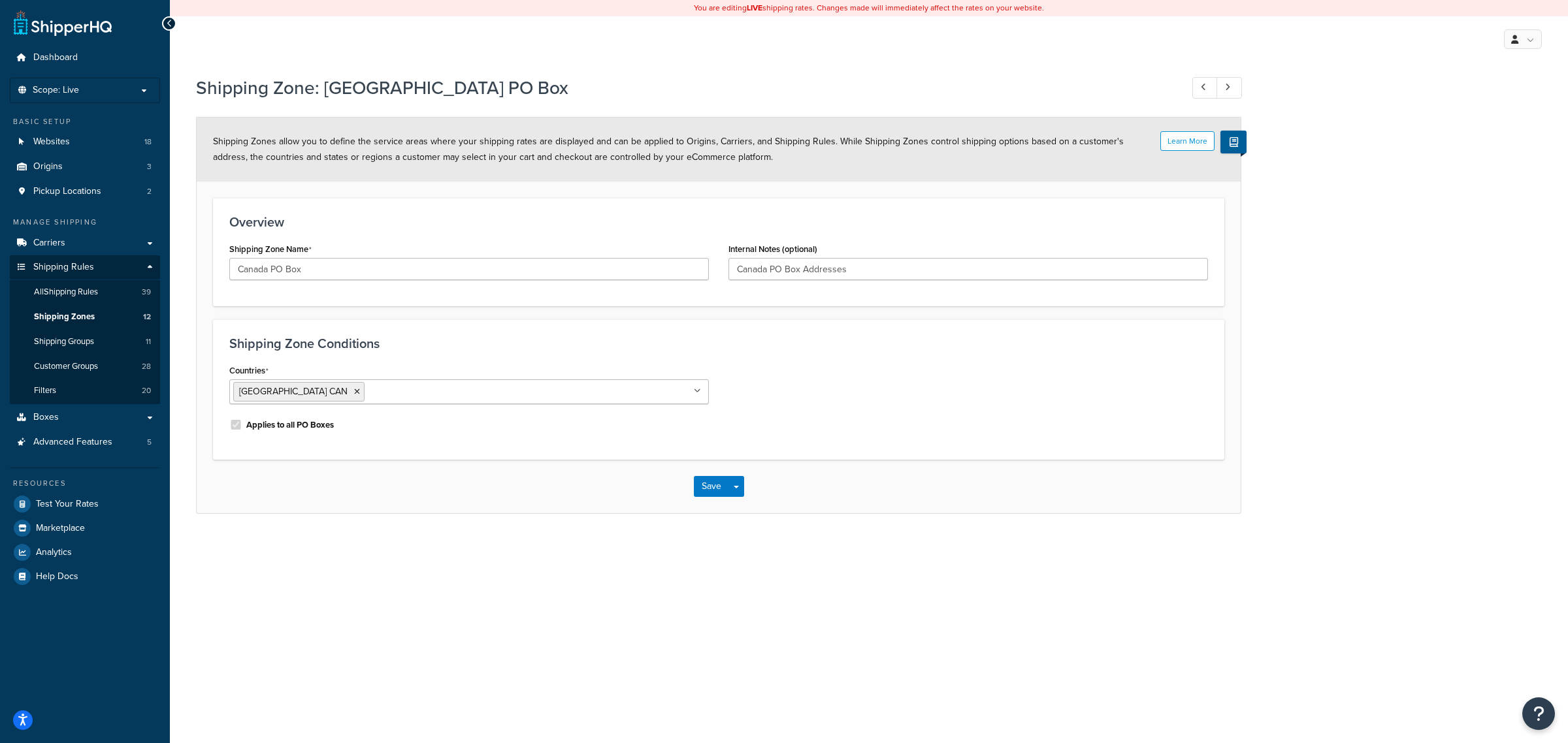
click at [170, 25] on icon at bounding box center [169, 23] width 6 height 9
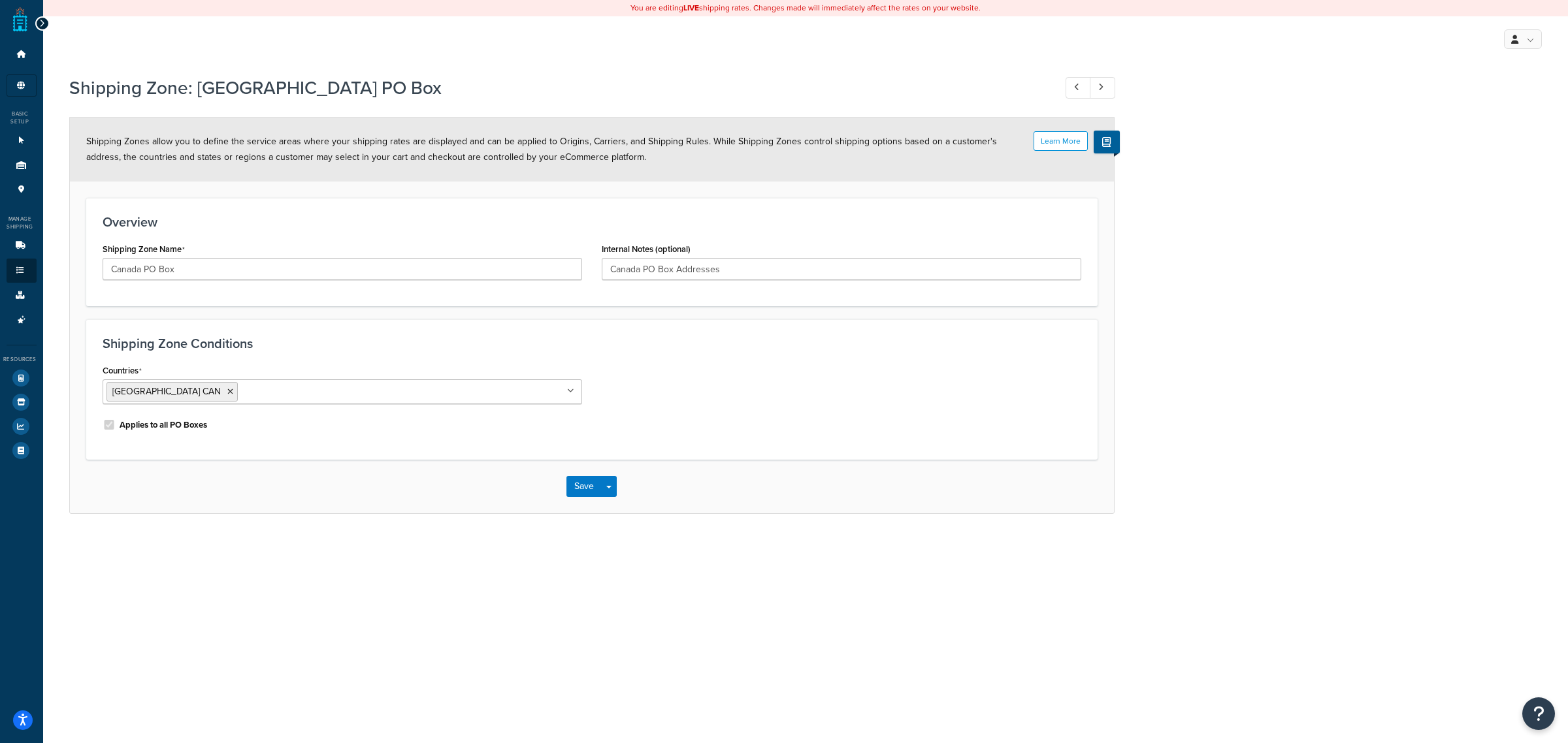
click at [44, 18] on div at bounding box center [43, 23] width 15 height 15
click at [39, 19] on icon at bounding box center [42, 23] width 6 height 9
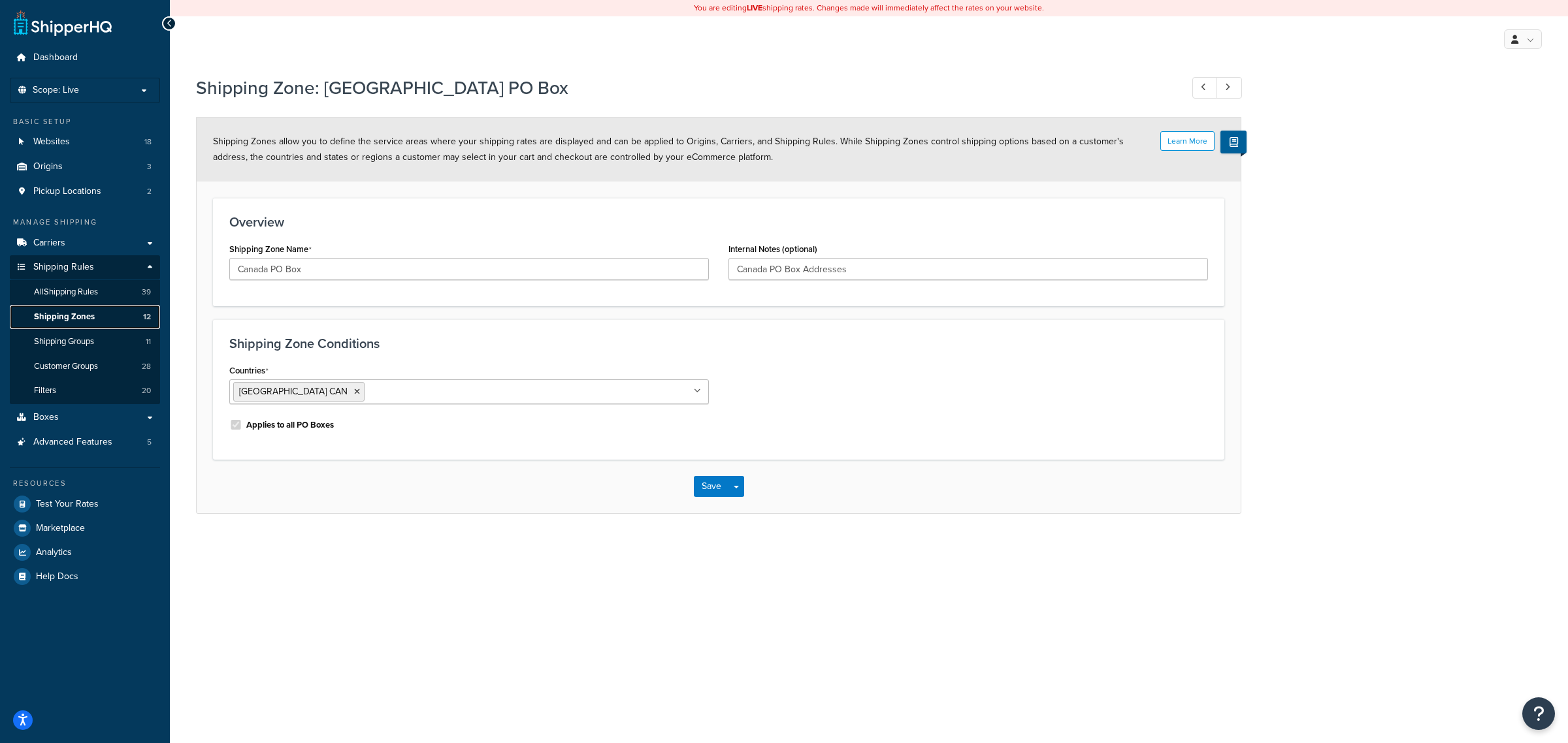
click at [72, 315] on span "Shipping Zones" at bounding box center [64, 317] width 61 height 11
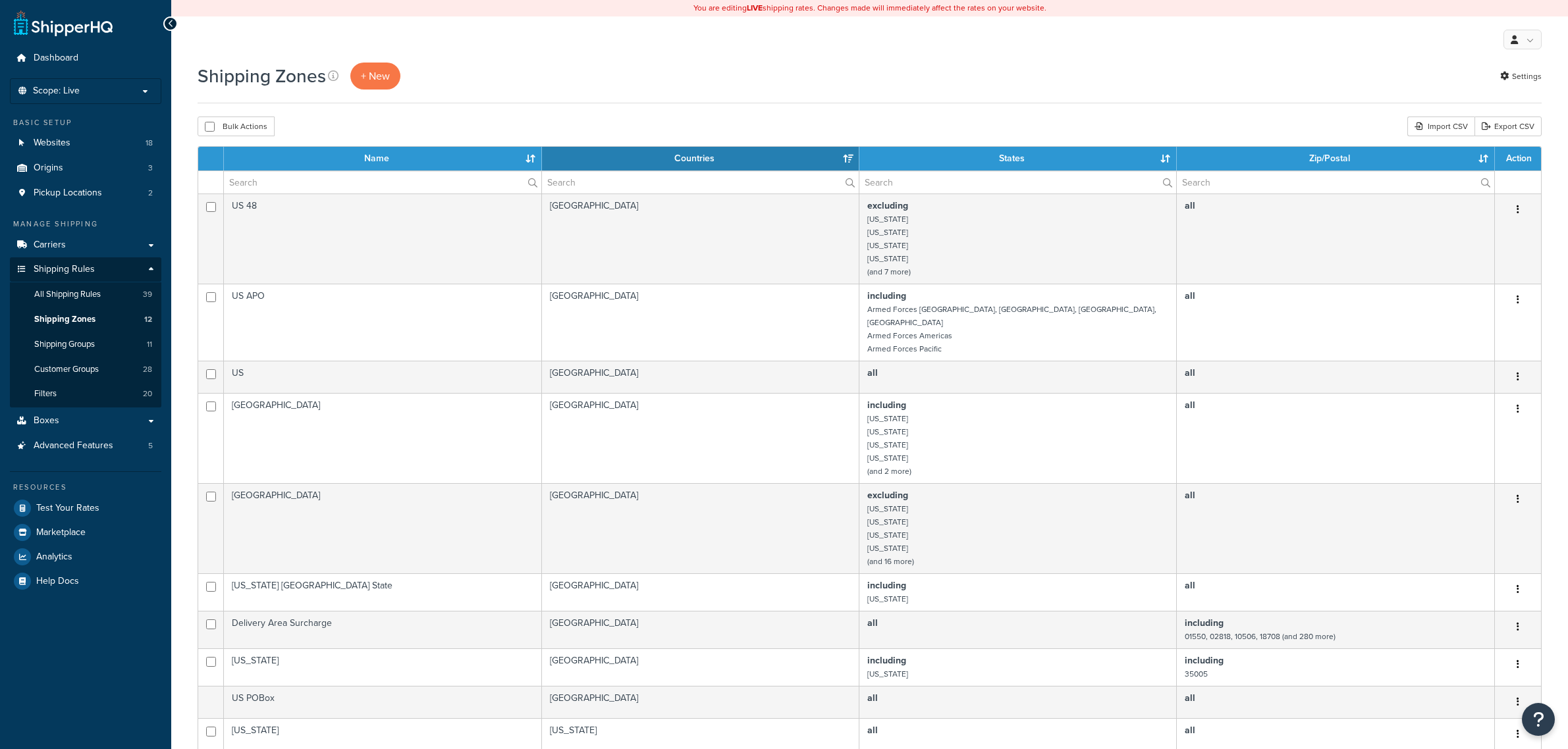
select select "15"
click at [330, 189] on input "text" at bounding box center [382, 182] width 317 height 22
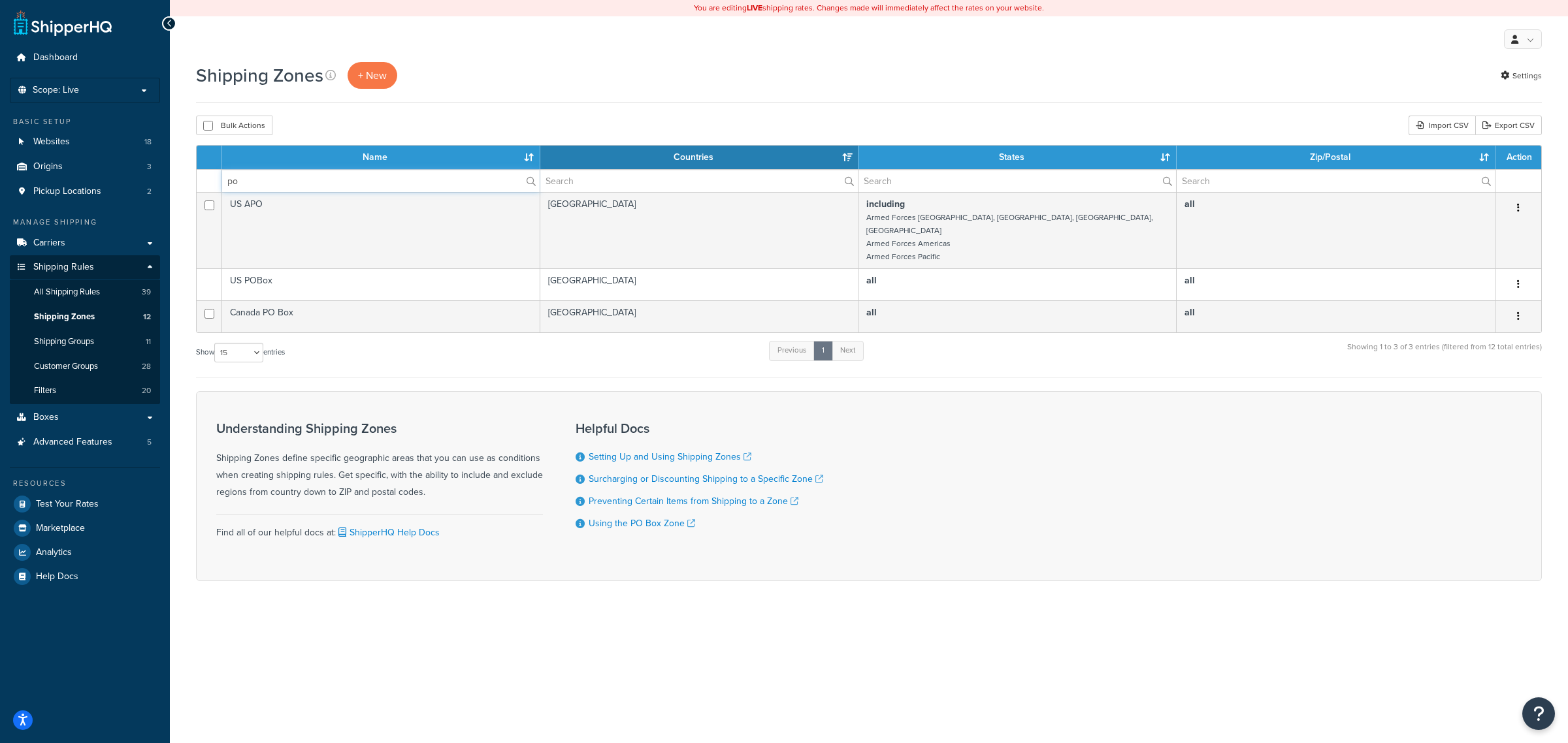
type input "po"
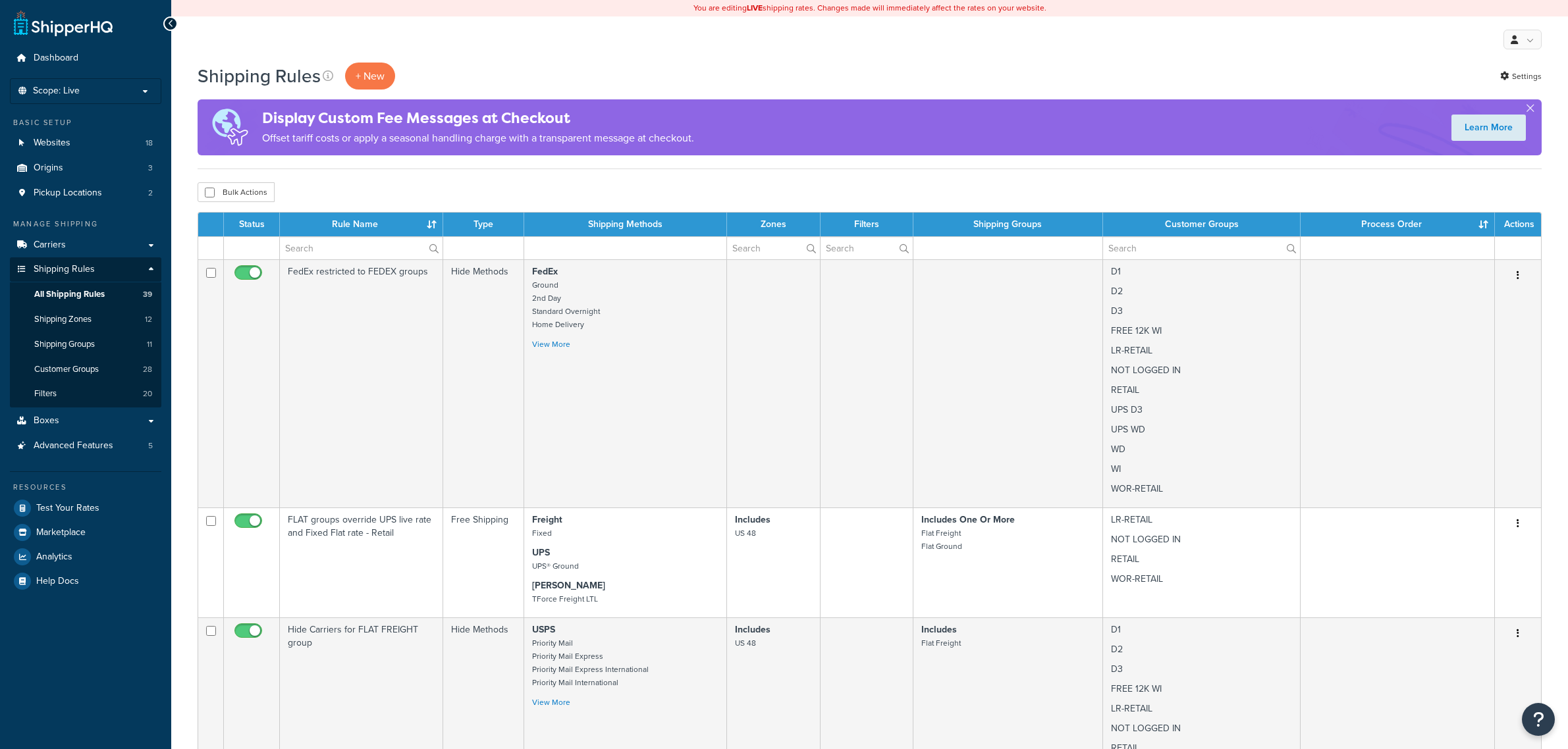
select select "100"
click at [392, 246] on input "text" at bounding box center [360, 248] width 162 height 22
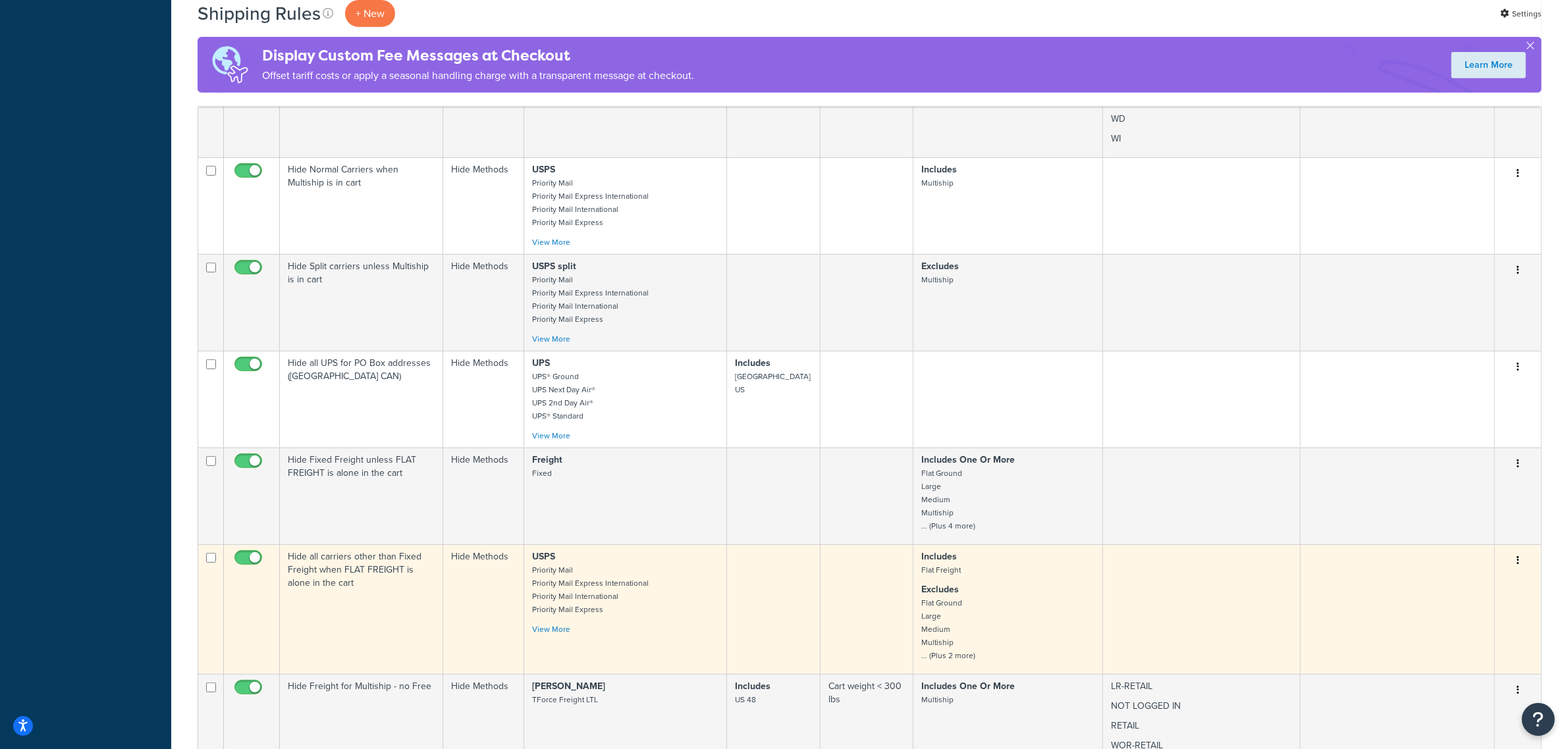
scroll to position [741, 0]
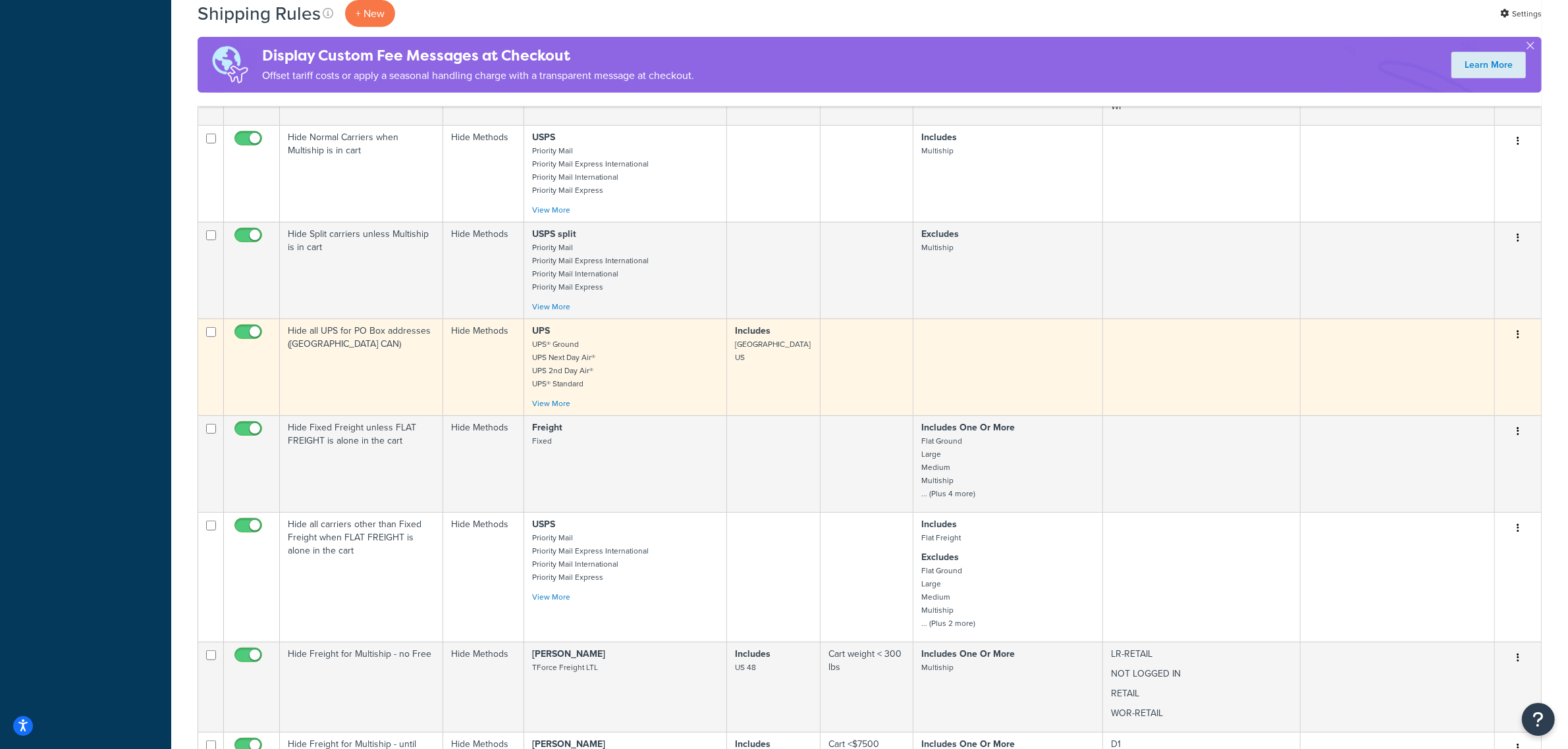
type input "hide"
click at [383, 340] on td "Hide all UPS for PO Box addresses (USA CAN)" at bounding box center [361, 367] width 163 height 97
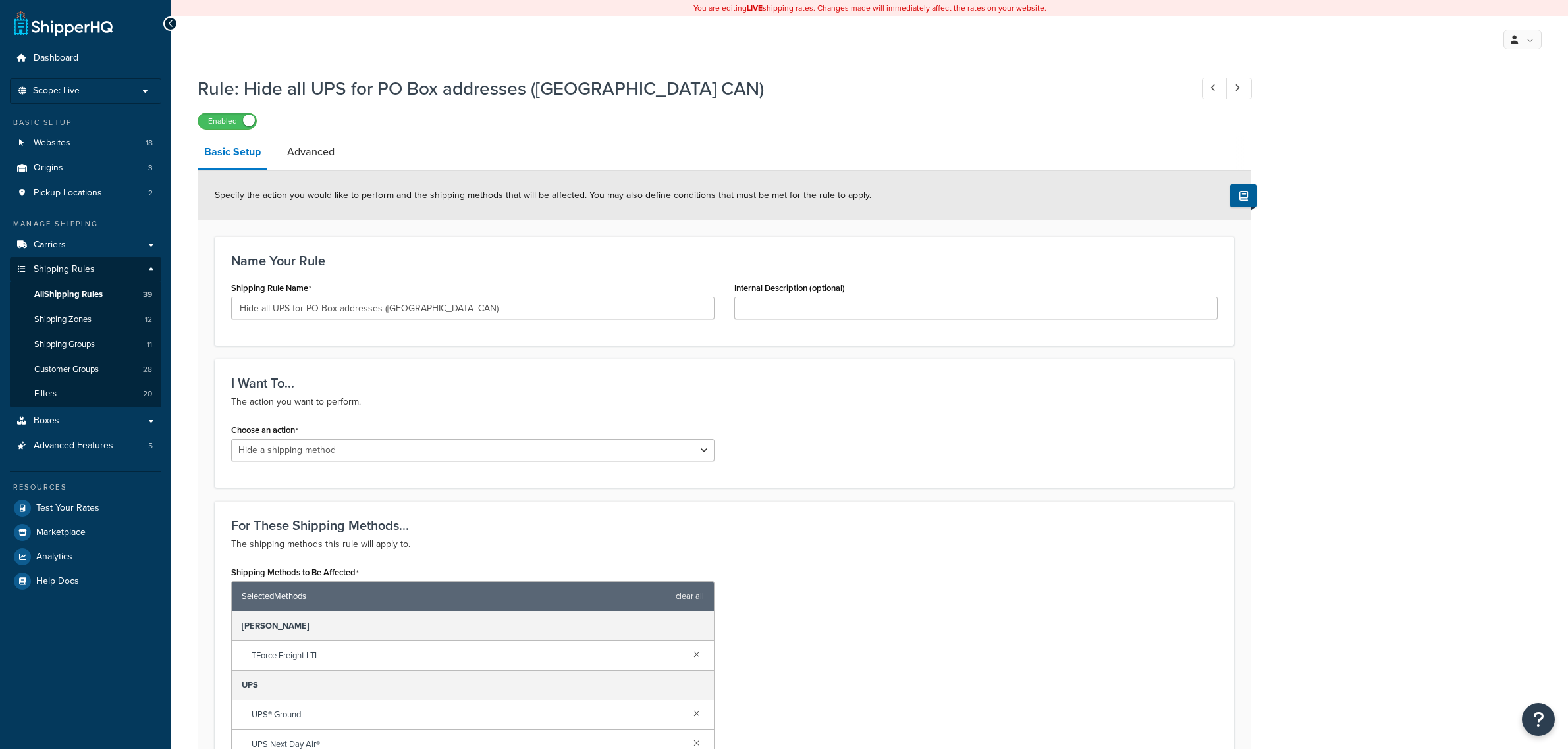
select select "HIDE"
click at [365, 313] on input "Hide all UPS for PO Box addresses ([GEOGRAPHIC_DATA] CAN)" at bounding box center [472, 308] width 483 height 22
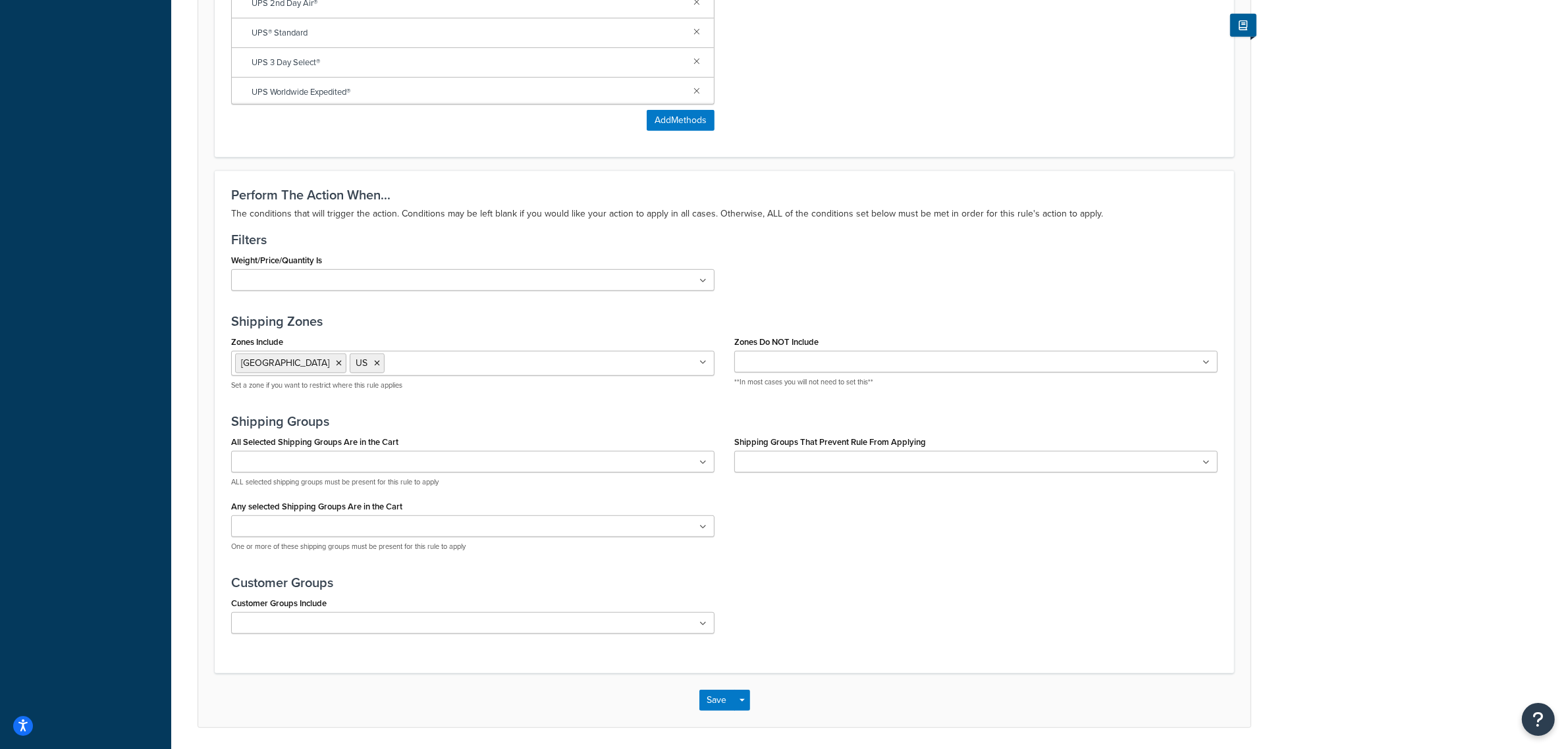
scroll to position [820, 0]
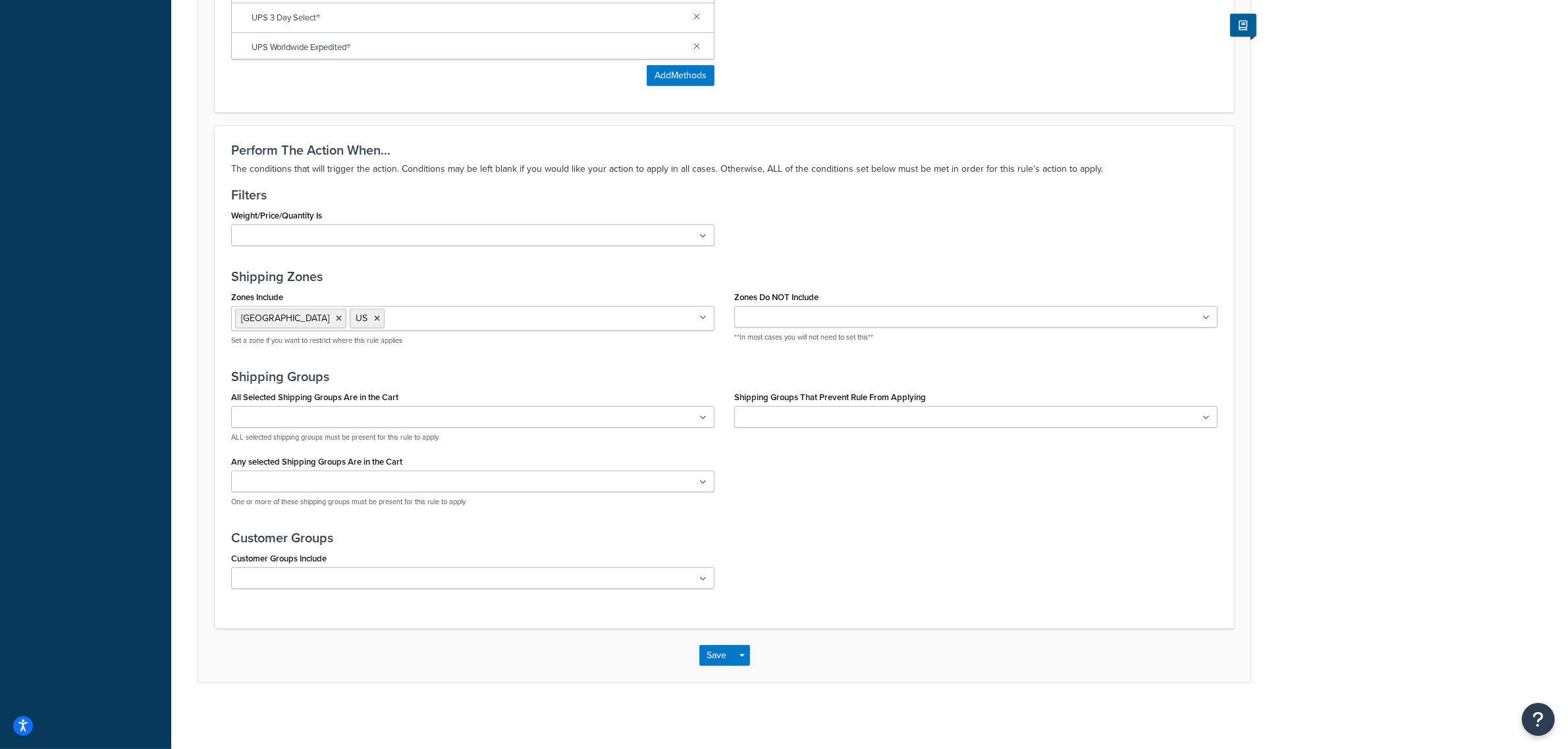
click at [702, 318] on icon at bounding box center [703, 318] width 7 height 8
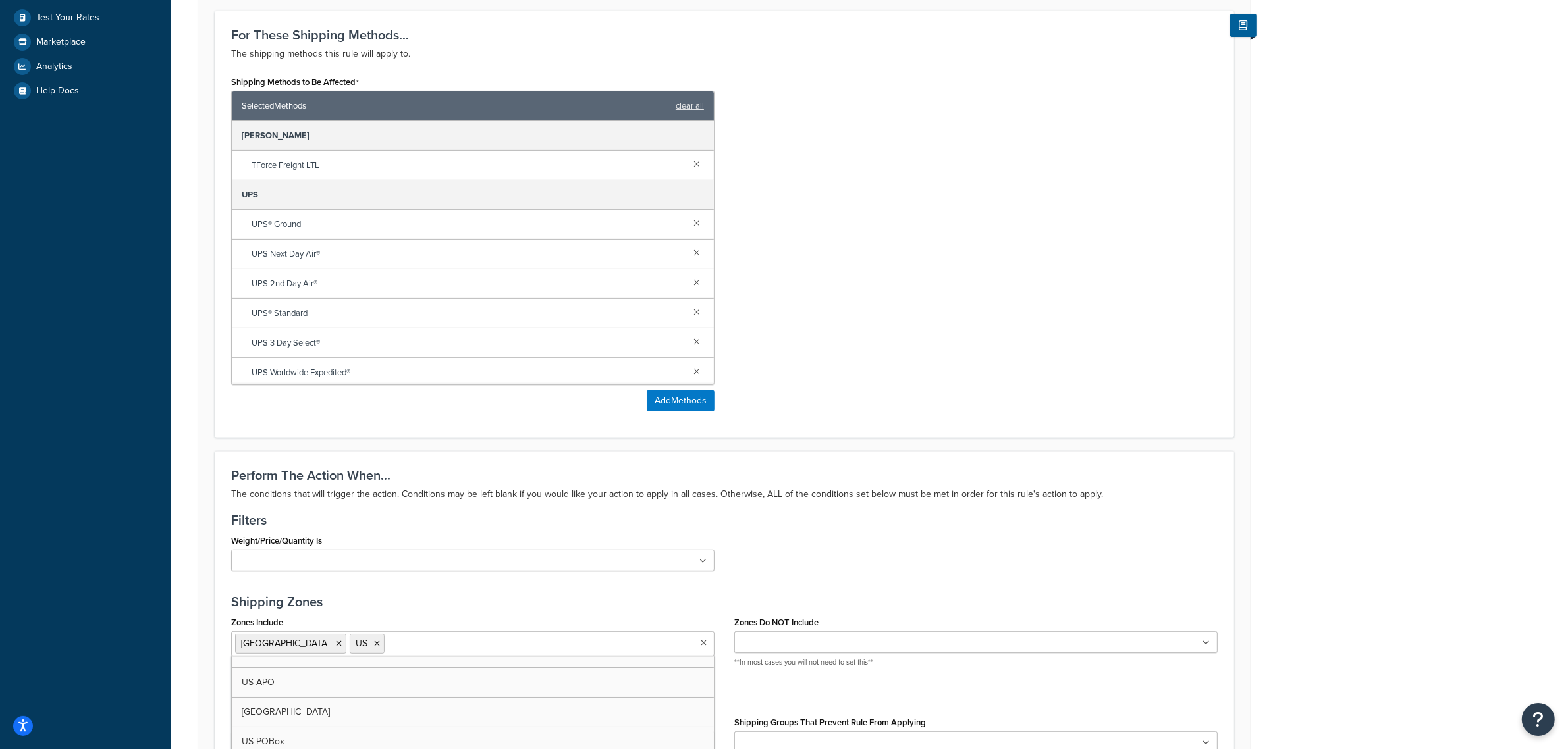
scroll to position [408, 0]
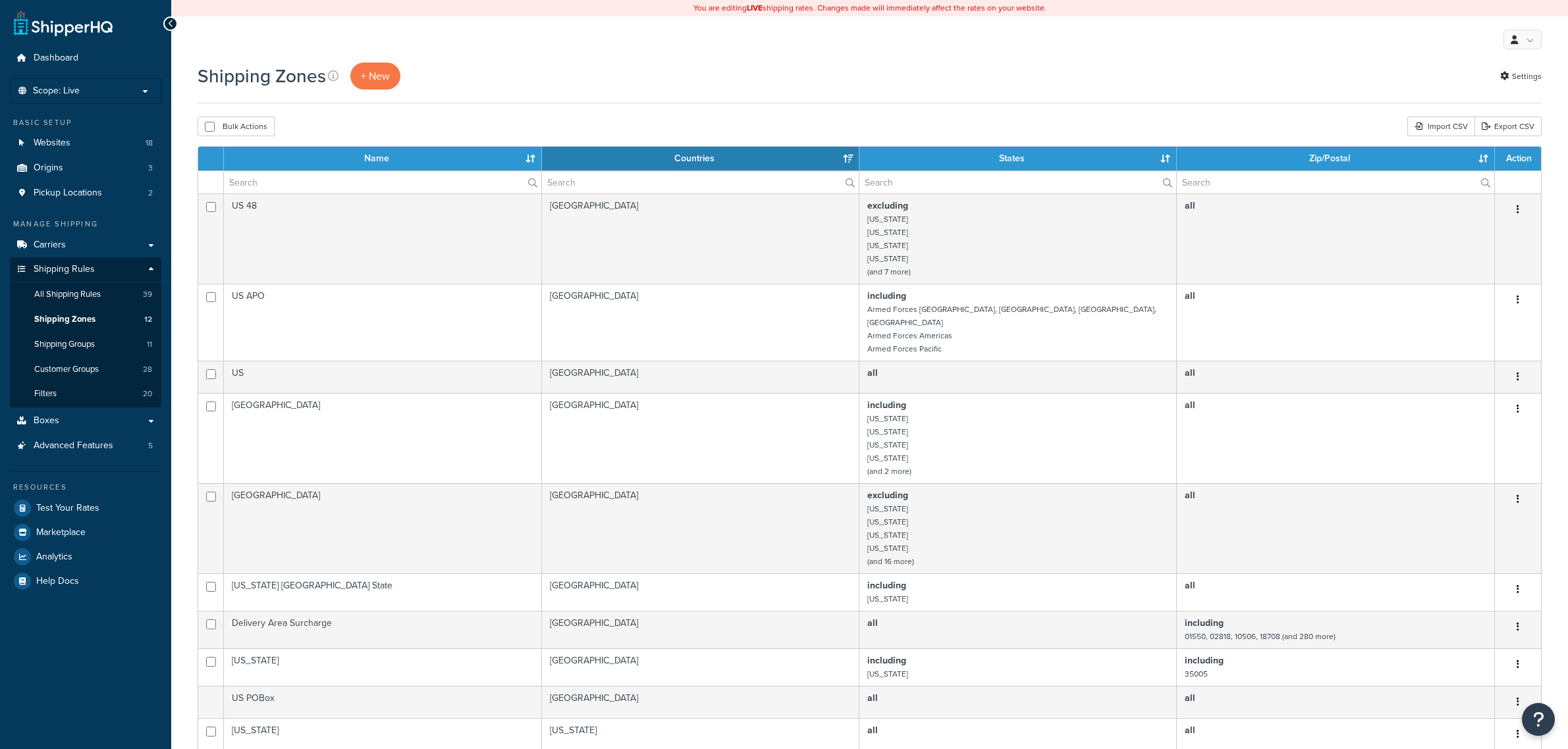
select select "15"
click at [55, 293] on span "All Shipping Rules" at bounding box center [67, 294] width 67 height 11
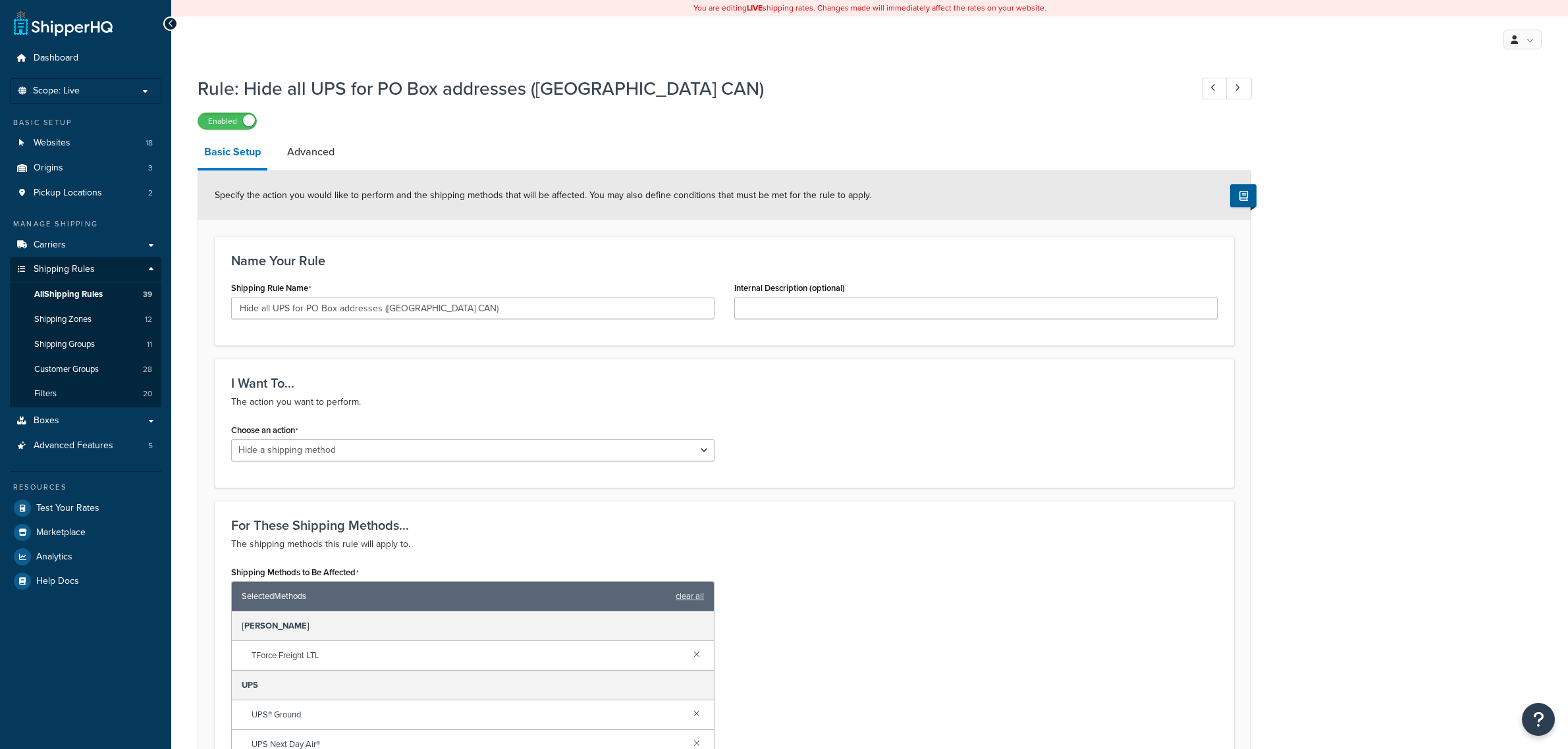
select select "HIDE"
click at [71, 323] on span "Shipping Zones" at bounding box center [63, 319] width 57 height 11
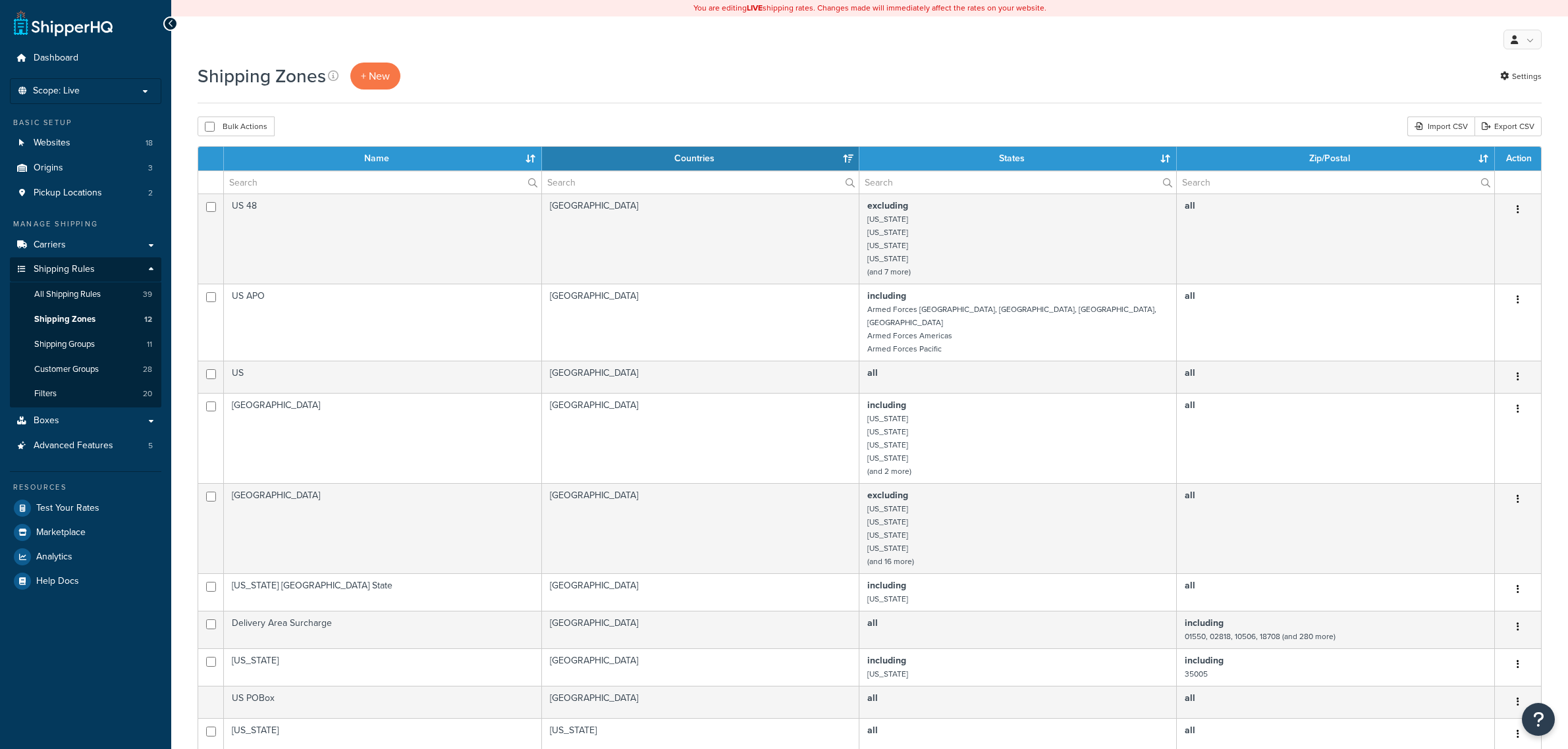
select select "15"
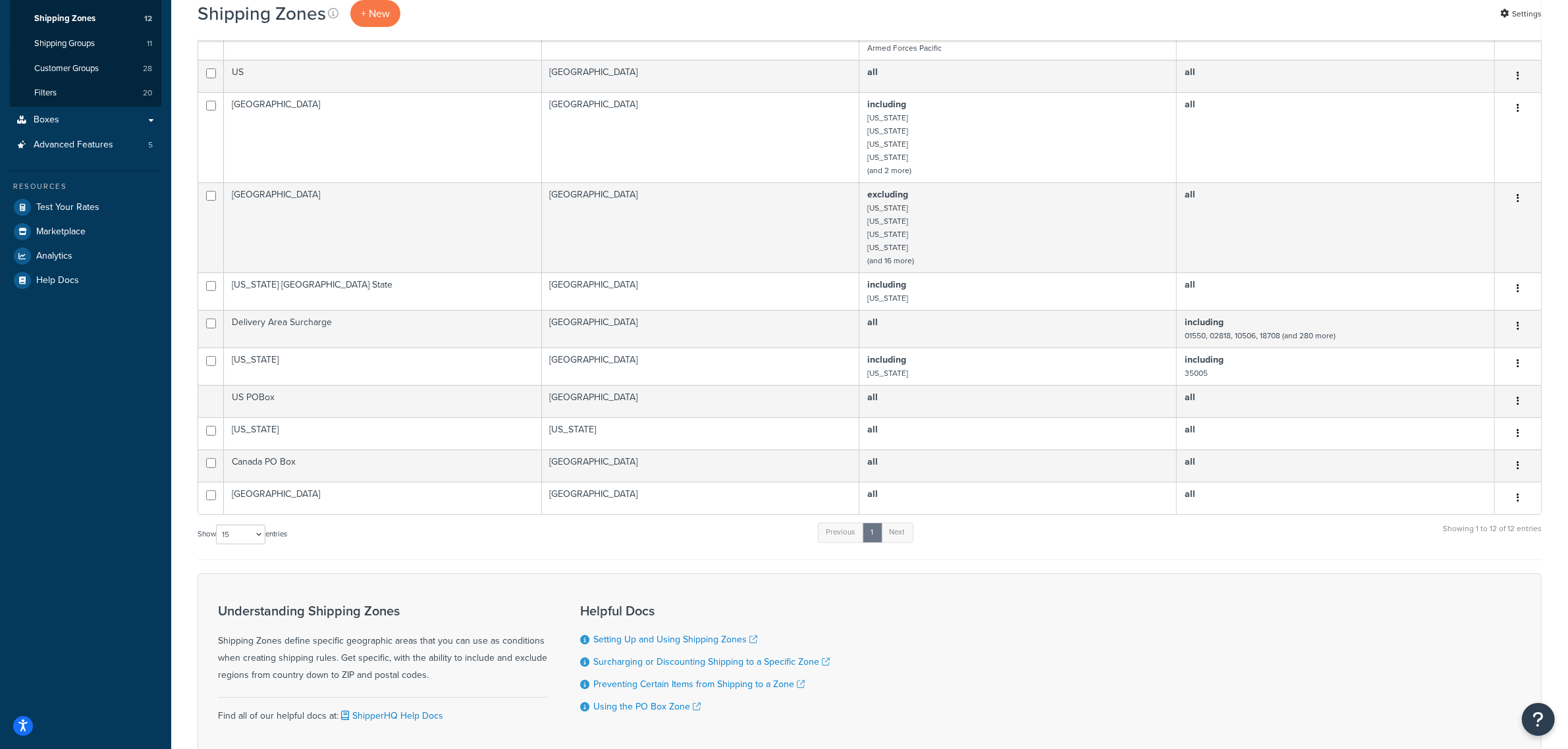
scroll to position [395, 0]
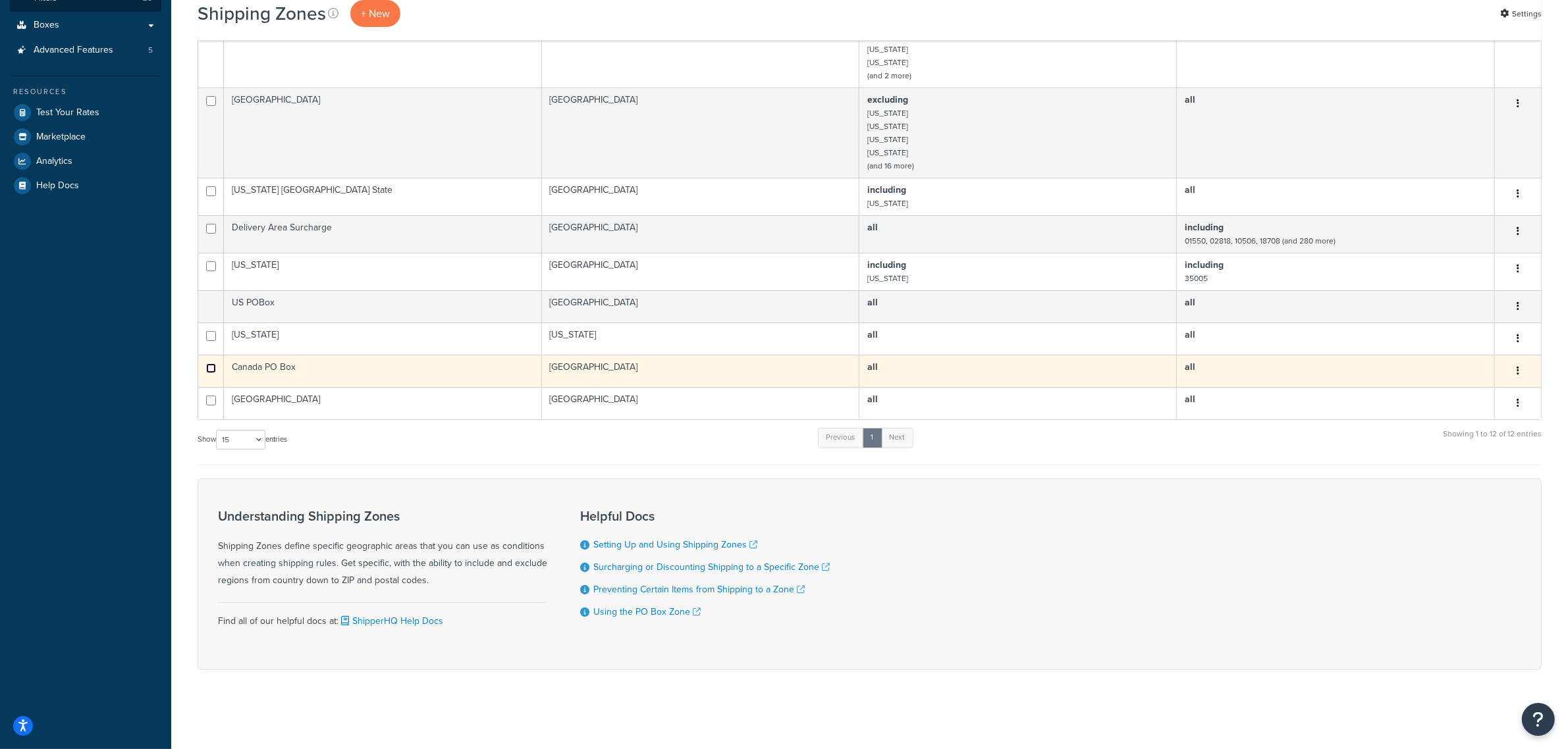
click at [209, 370] on input "checkbox" at bounding box center [211, 368] width 10 height 10
click at [206, 365] on input "checkbox" at bounding box center [211, 368] width 10 height 10
checkbox input "false"
click at [1519, 373] on button "button" at bounding box center [1517, 371] width 18 height 21
click at [1471, 393] on link "Edit" at bounding box center [1465, 397] width 104 height 27
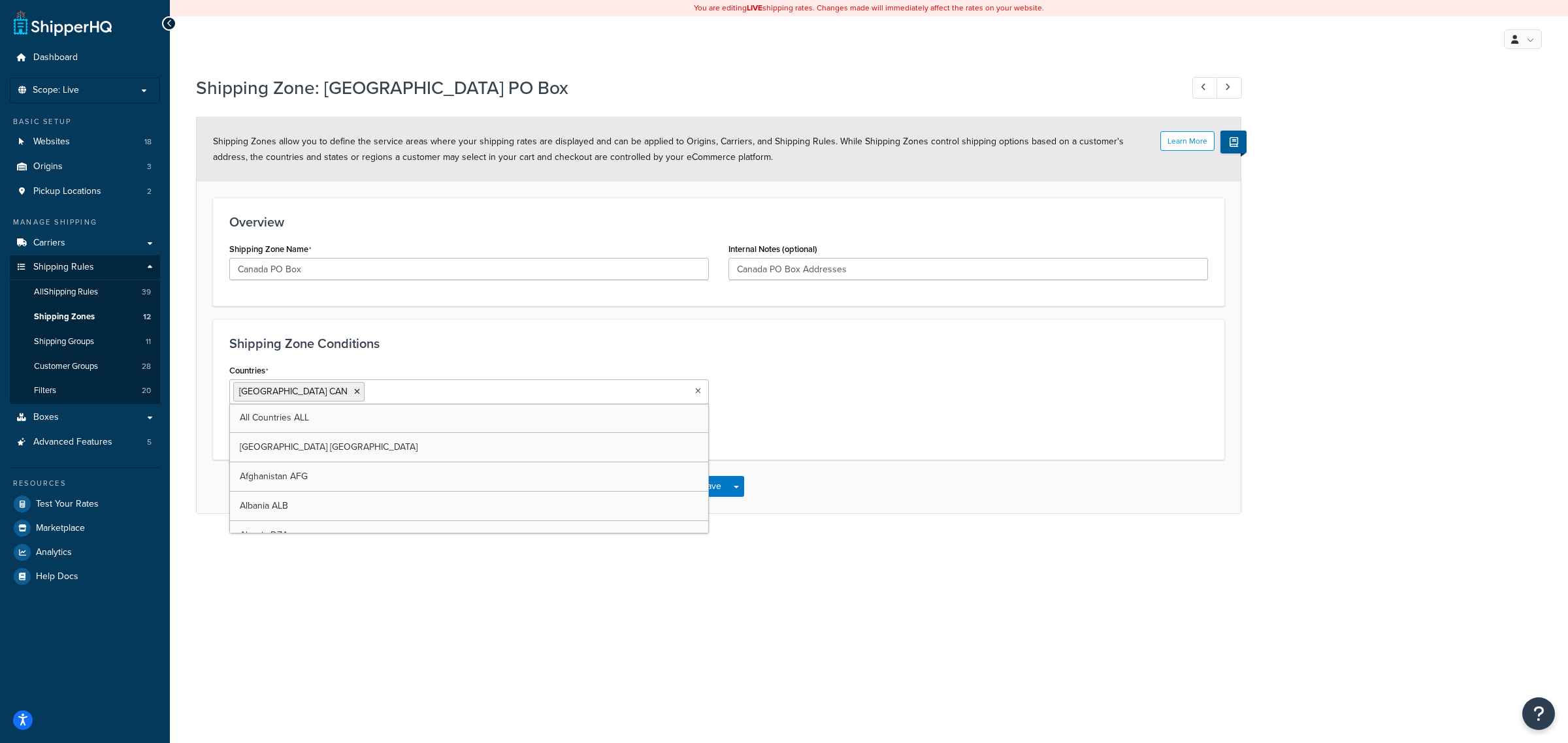
click at [700, 395] on icon at bounding box center [698, 392] width 6 height 8
click at [854, 196] on form "Learn More Shipping Zones allow you to define the service areas where your ship…" at bounding box center [718, 315] width 1044 height 396
click at [696, 392] on icon at bounding box center [697, 392] width 7 height 8
click at [564, 325] on div "Shipping Zone Conditions Countries [GEOGRAPHIC_DATA] CAN All Countries ALL [GEO…" at bounding box center [718, 390] width 1011 height 140
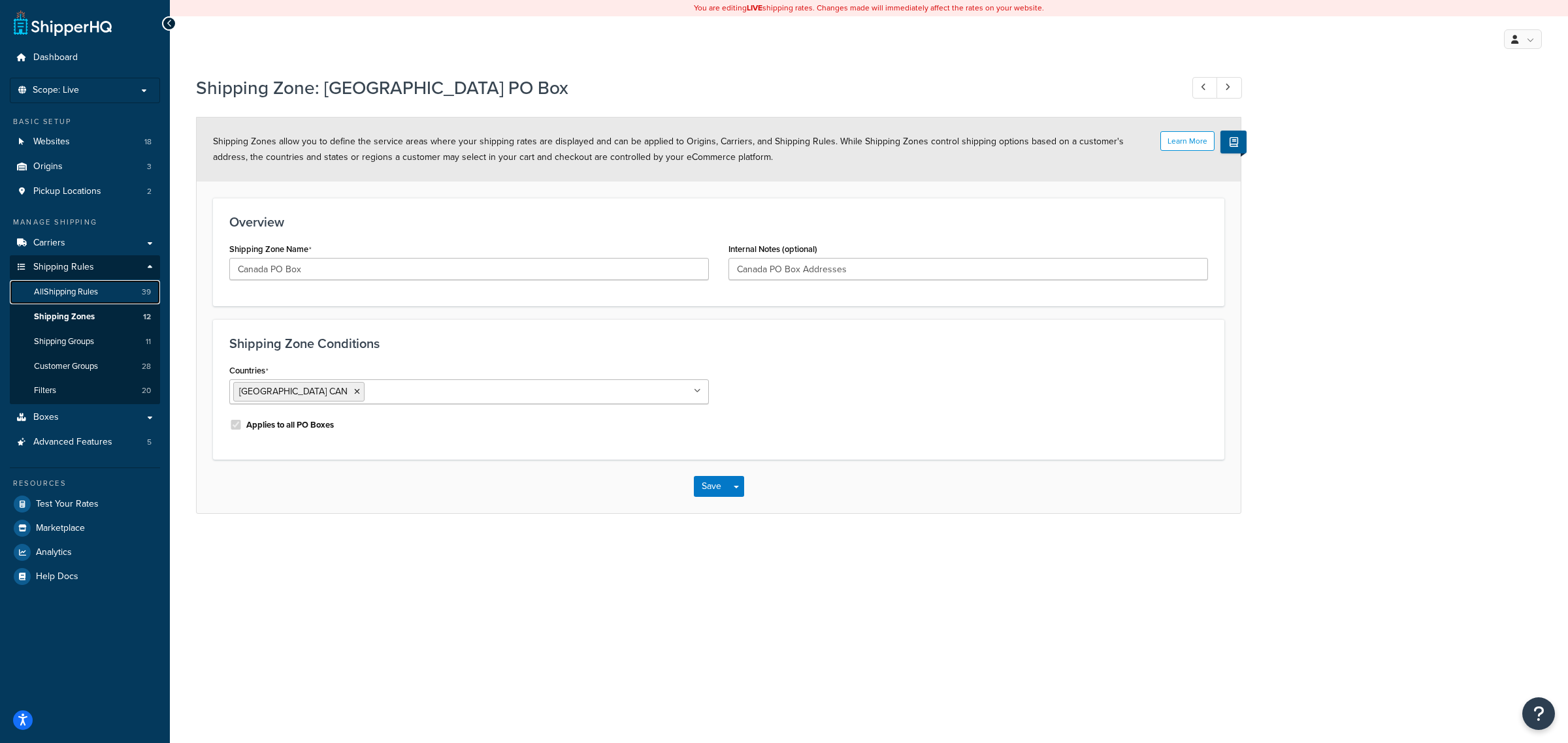
click at [70, 288] on span "All Shipping Rules" at bounding box center [66, 292] width 64 height 11
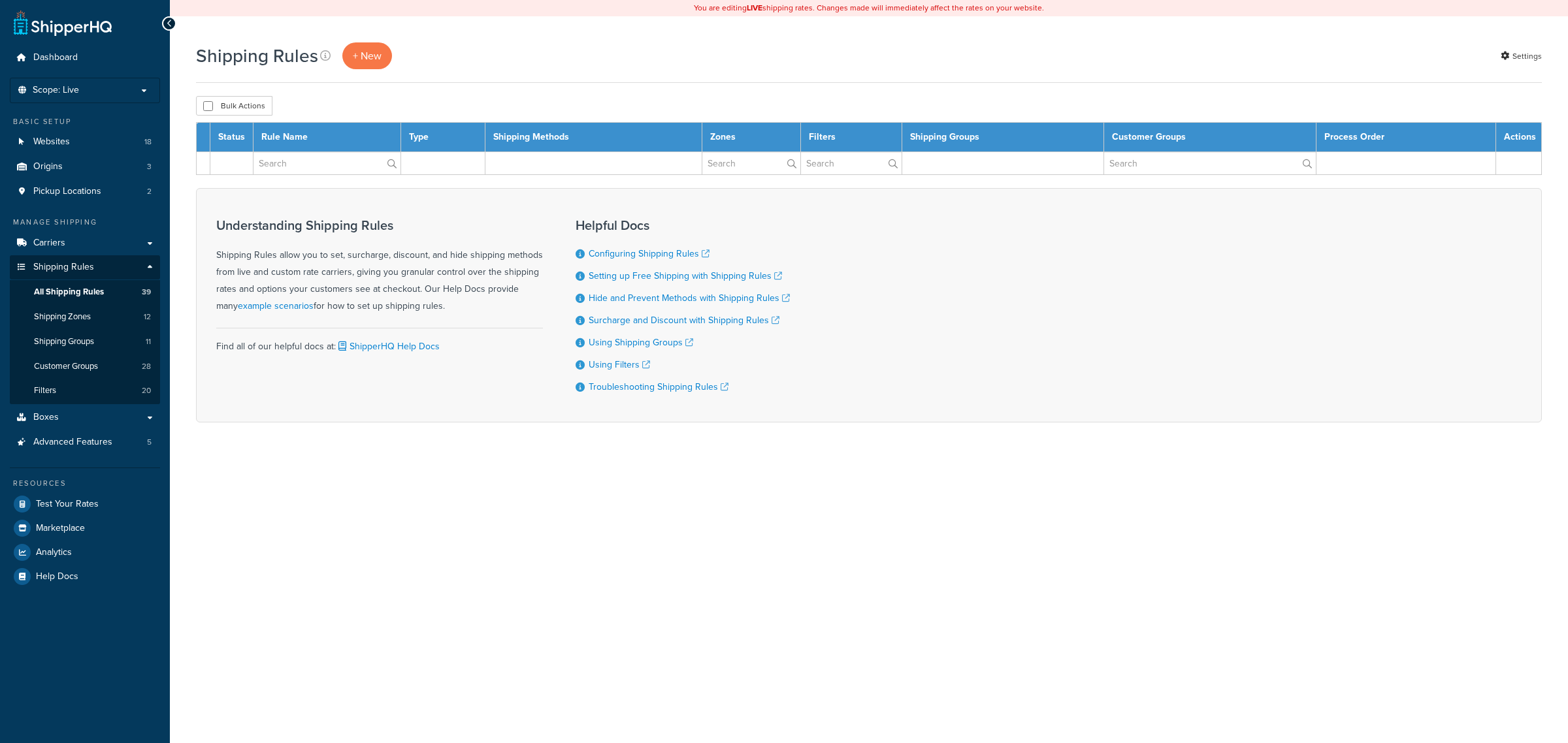
select select "100"
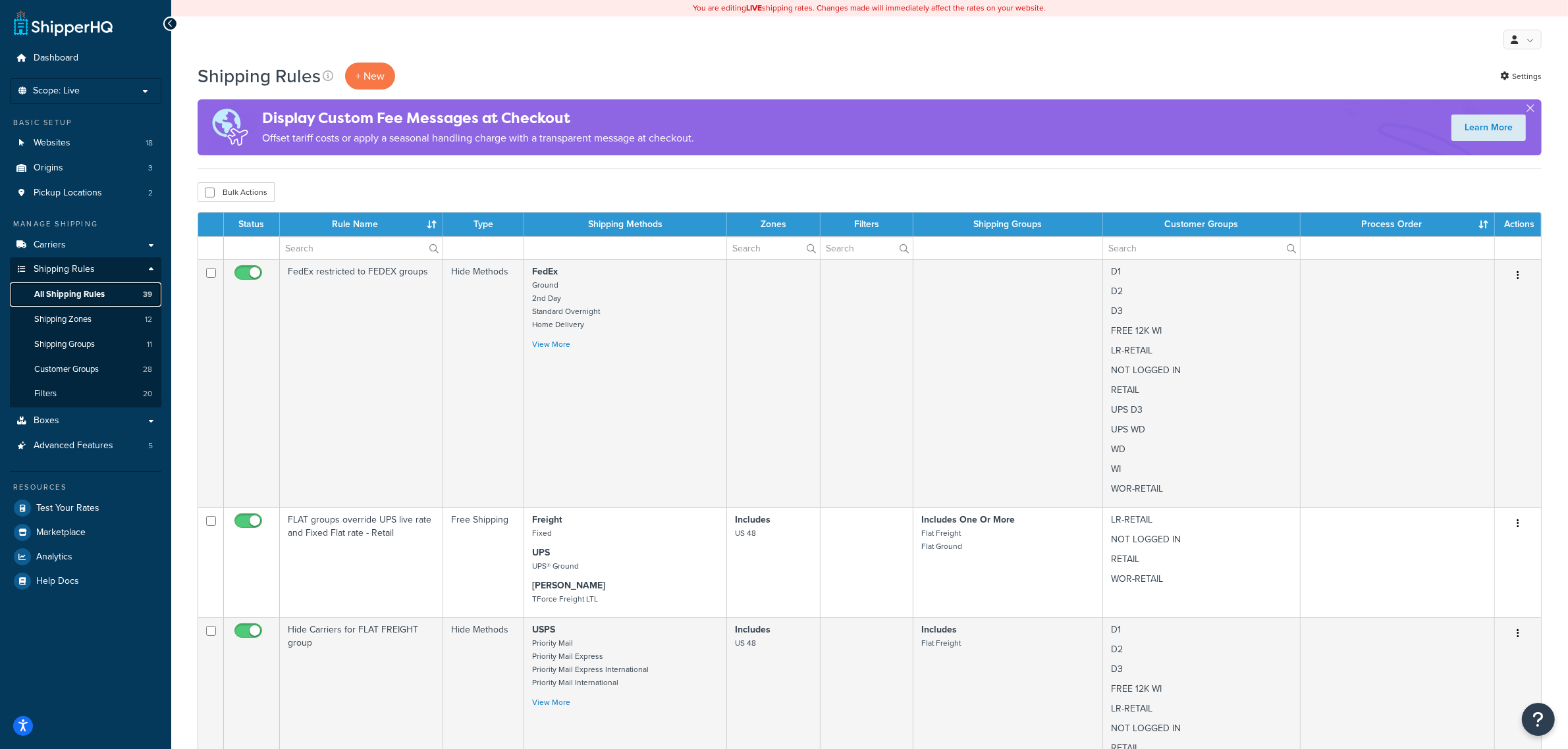
click at [96, 306] on link "All Shipping Rules 39" at bounding box center [86, 294] width 152 height 24
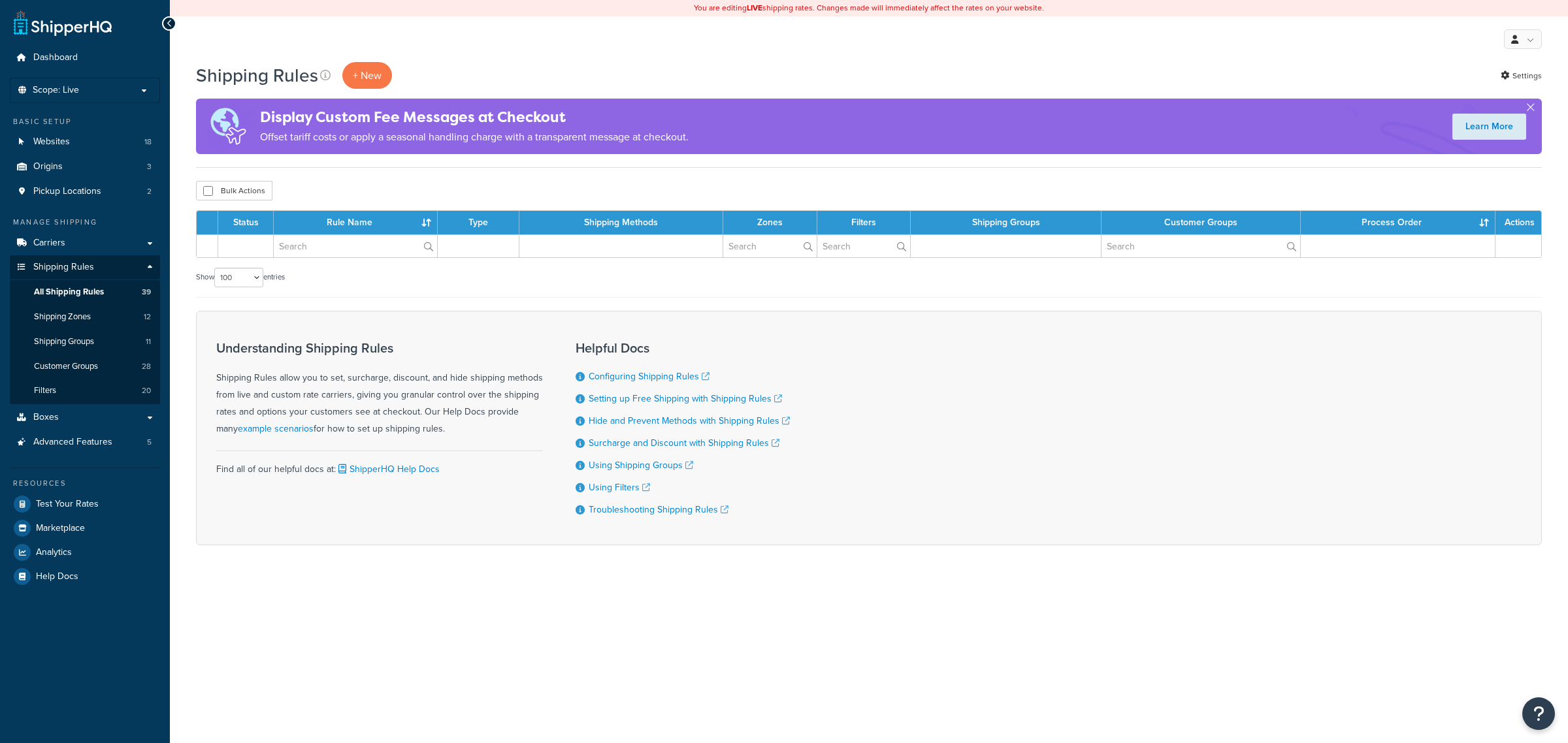
select select "100"
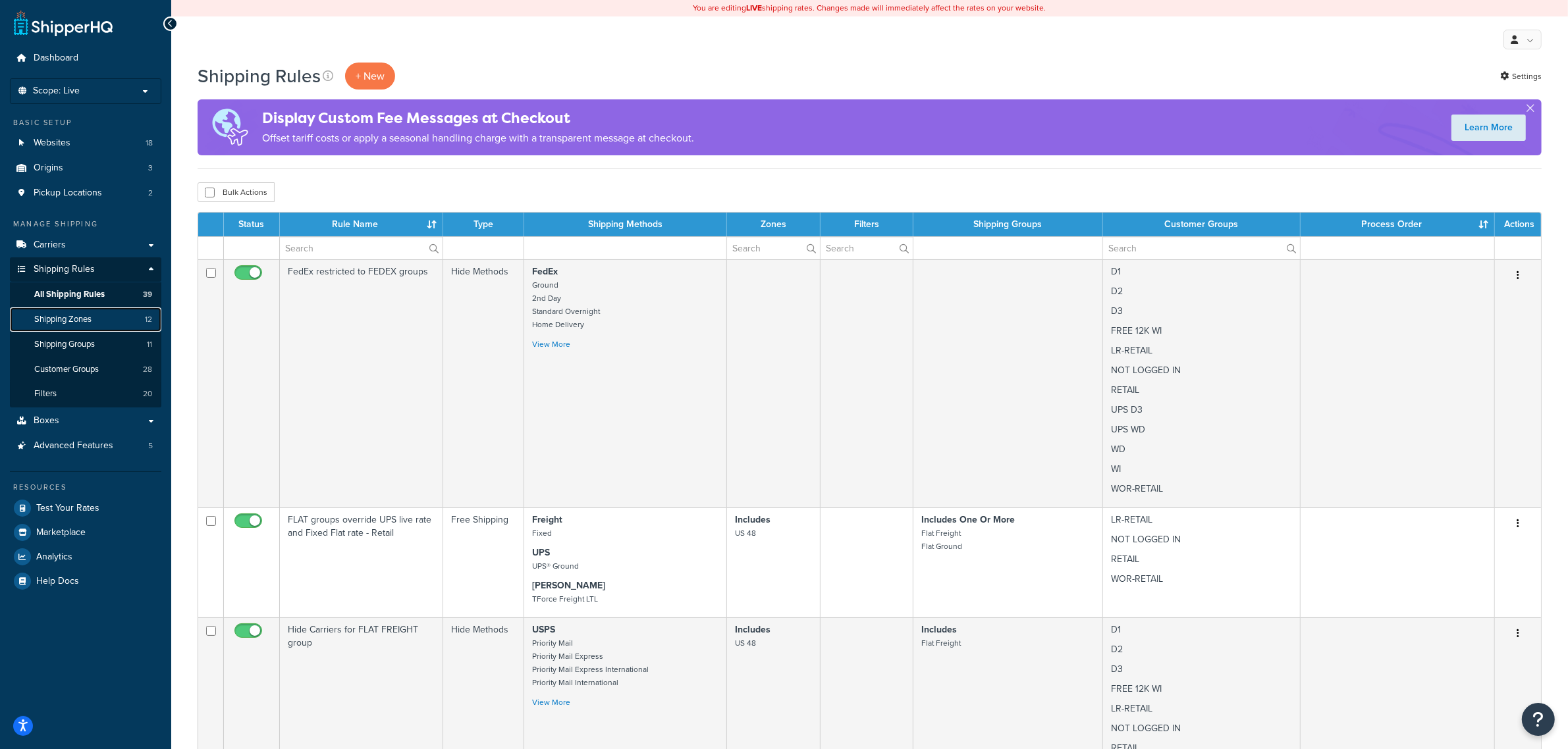
click at [73, 331] on link "Shipping Zones 12" at bounding box center [86, 319] width 152 height 24
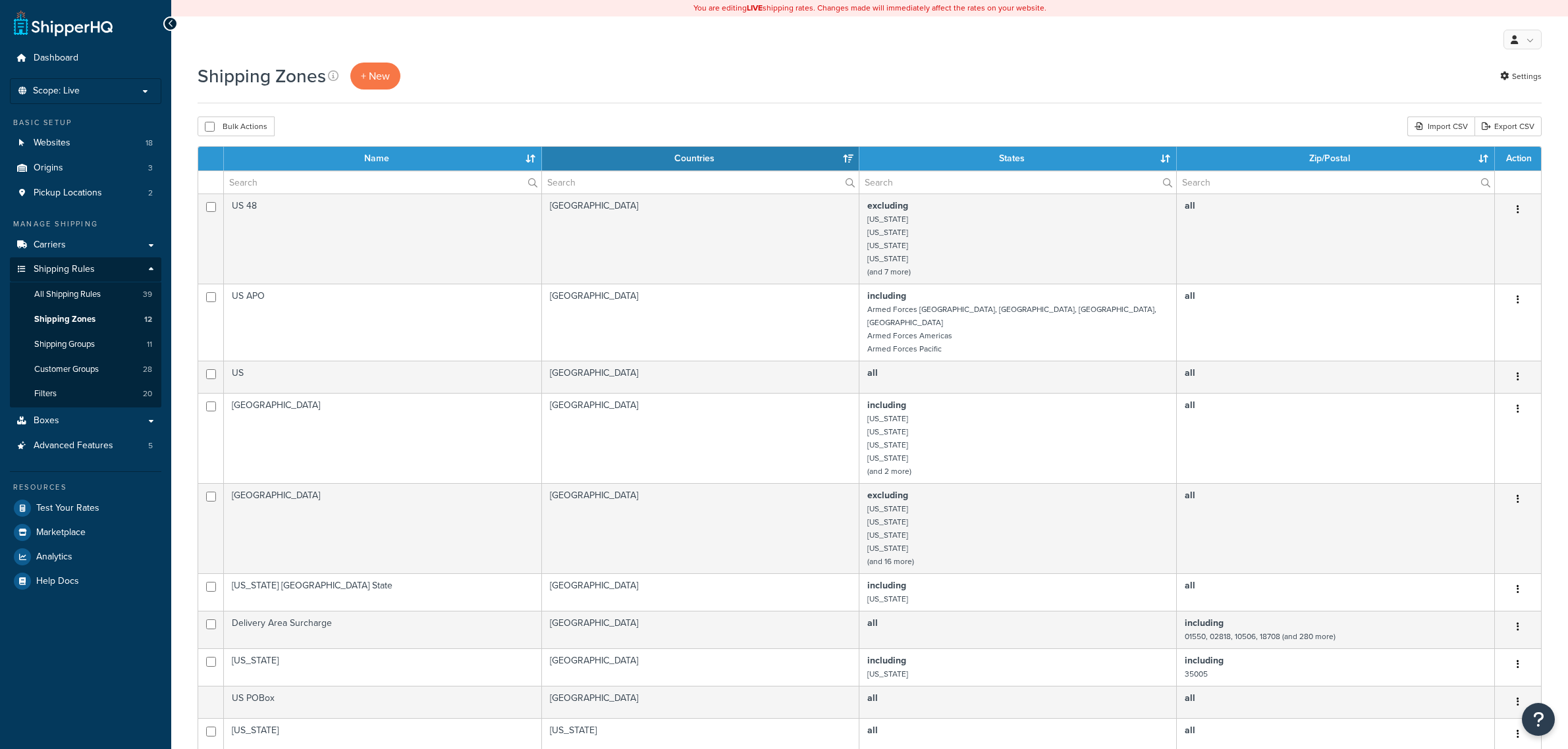
select select "15"
click at [373, 75] on span "+ New" at bounding box center [375, 76] width 29 height 15
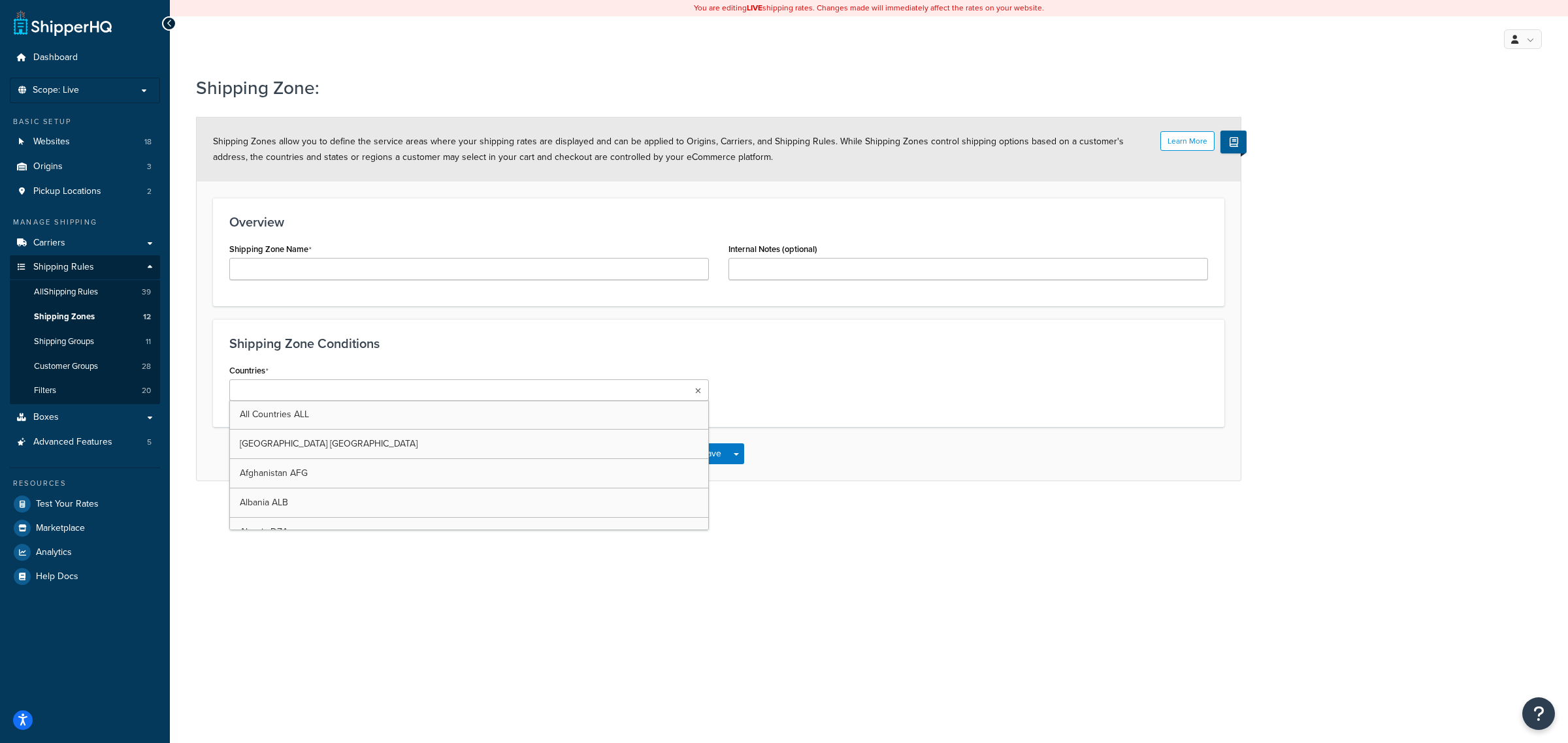
click at [700, 392] on icon at bounding box center [698, 392] width 6 height 8
click at [716, 592] on div "You are editing LIVE shipping rates. Changes made will immediately affect the r…" at bounding box center [869, 372] width 1398 height 743
click at [678, 397] on ul at bounding box center [469, 390] width 479 height 21
type input "ca"
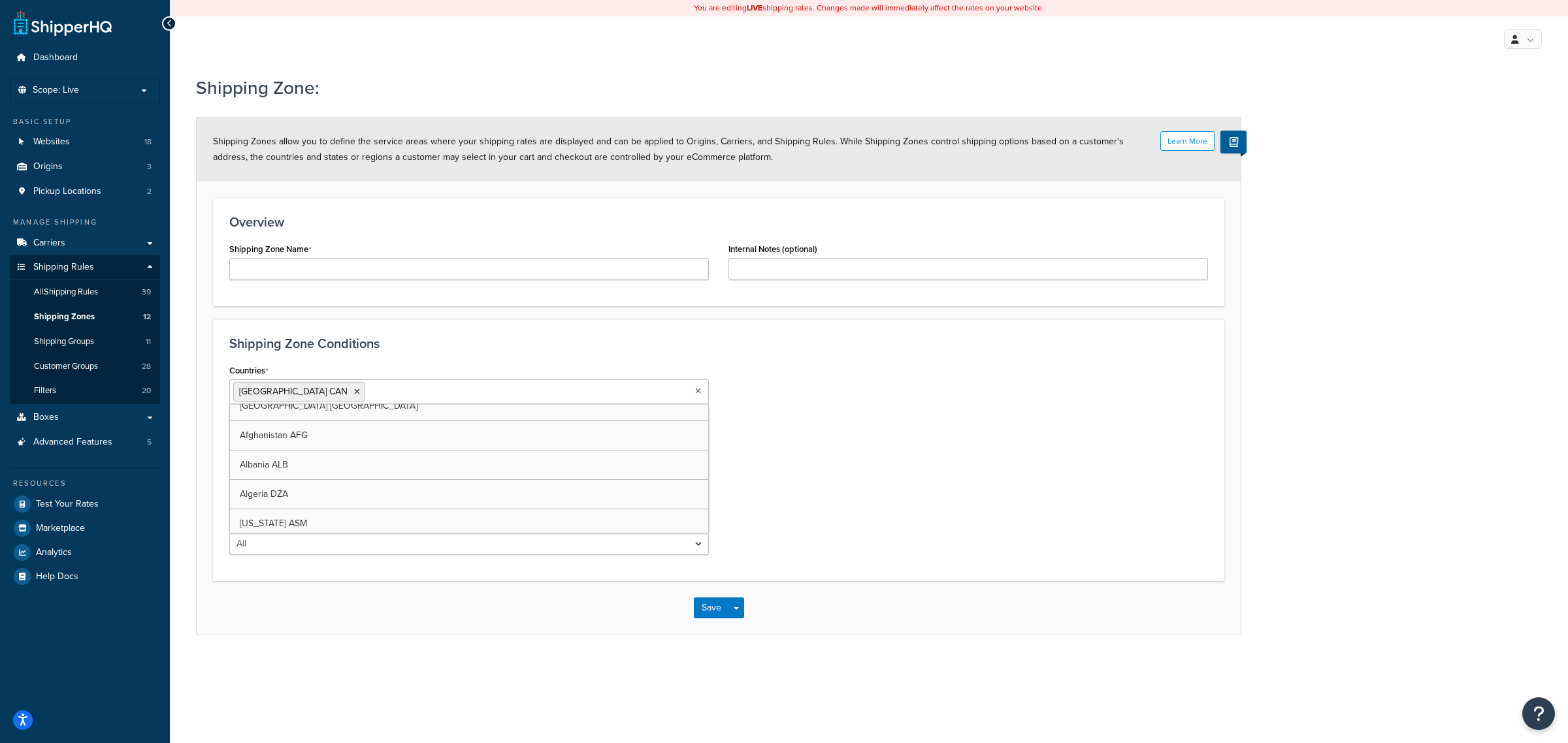
scroll to position [277, 0]
click at [848, 461] on div "Countries [GEOGRAPHIC_DATA] CAN All Countries ALL [GEOGRAPHIC_DATA] [GEOGRAPHIC…" at bounding box center [718, 463] width 999 height 204
click at [325, 440] on select "All Including Excluding" at bounding box center [469, 443] width 479 height 22
click at [293, 542] on select "All Including Excluding" at bounding box center [469, 544] width 479 height 22
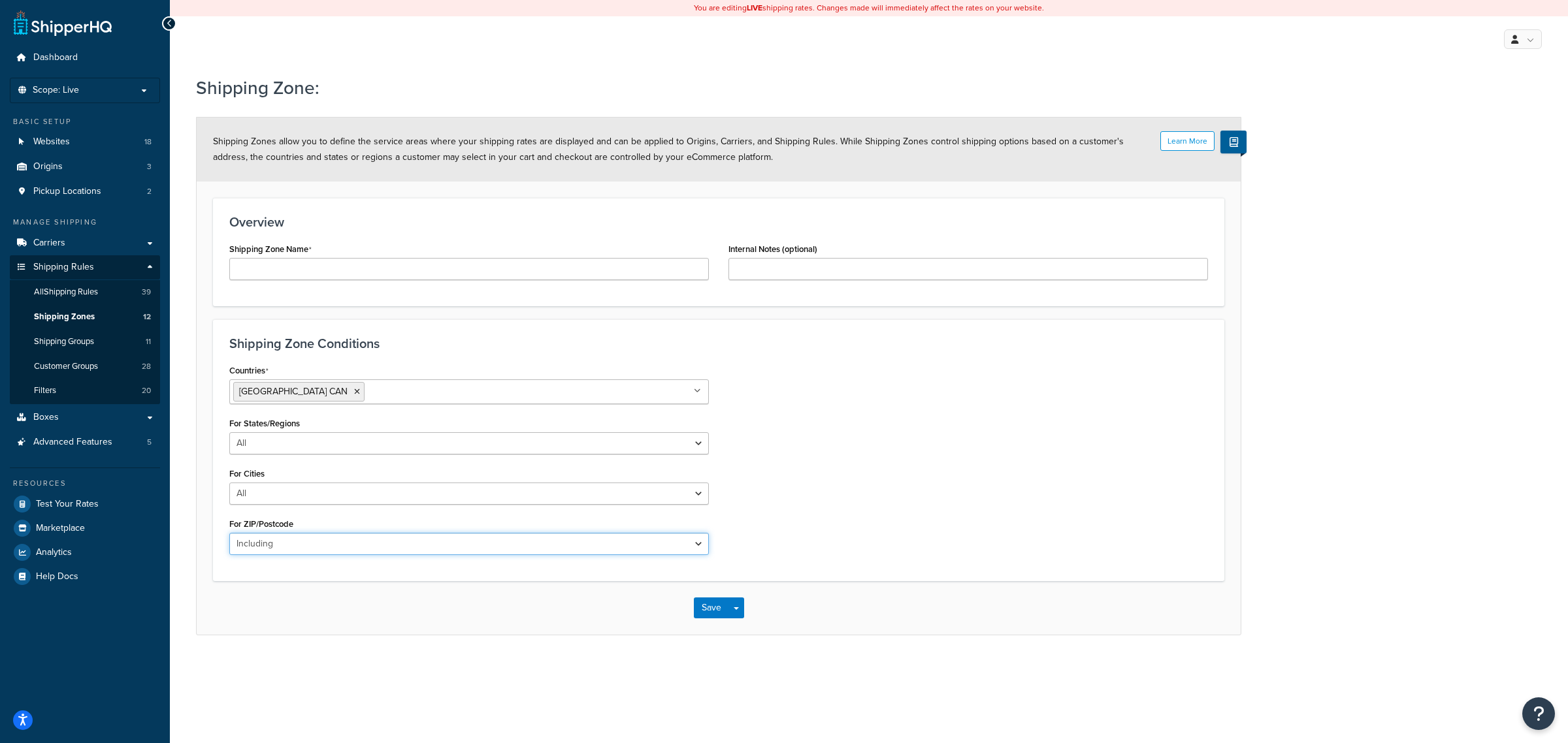
click at [229, 534] on select "All Including Excluding" at bounding box center [469, 544] width 479 height 22
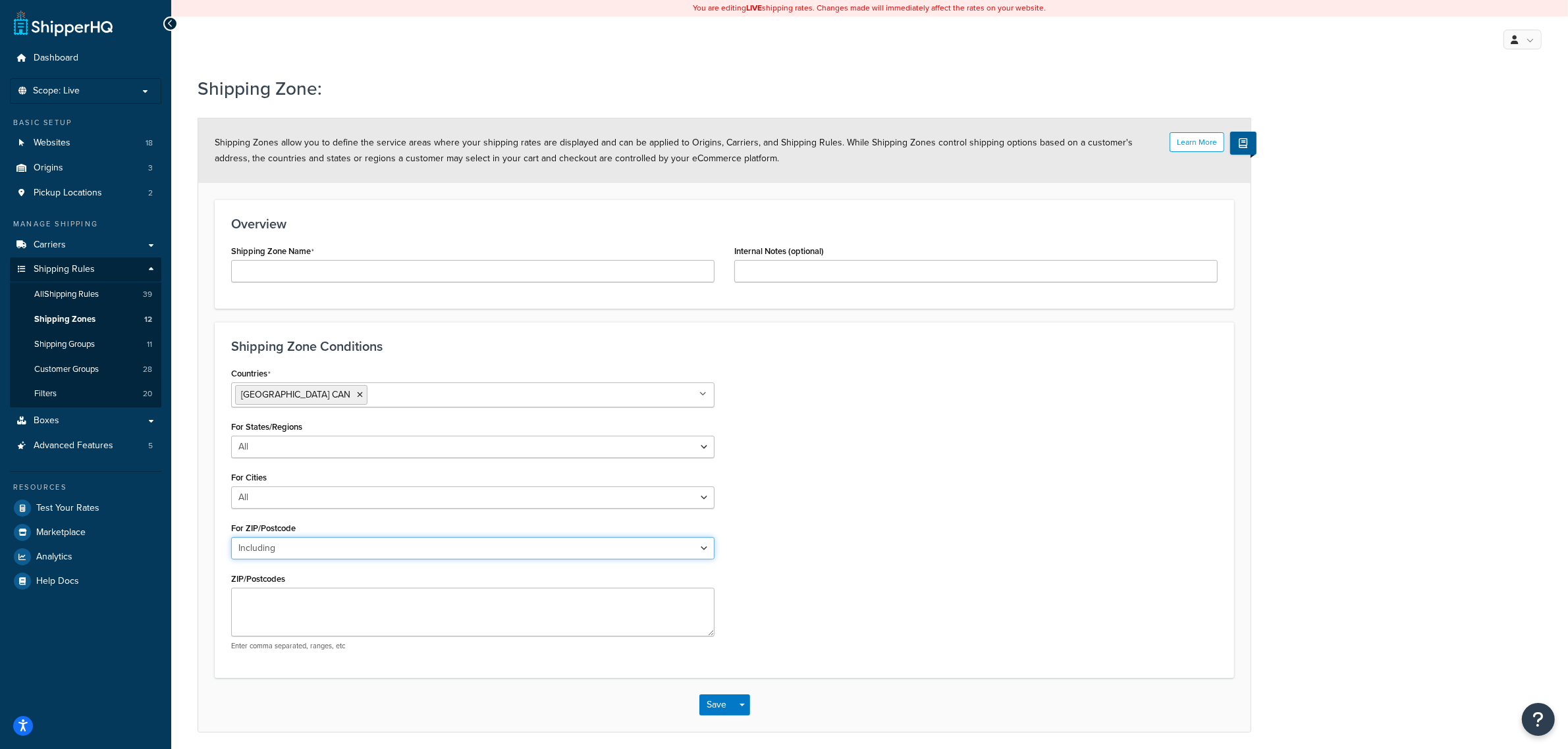
click at [311, 544] on select "All Including Excluding" at bounding box center [472, 548] width 483 height 22
select select "all"
click at [231, 538] on select "All Including Excluding" at bounding box center [472, 548] width 483 height 22
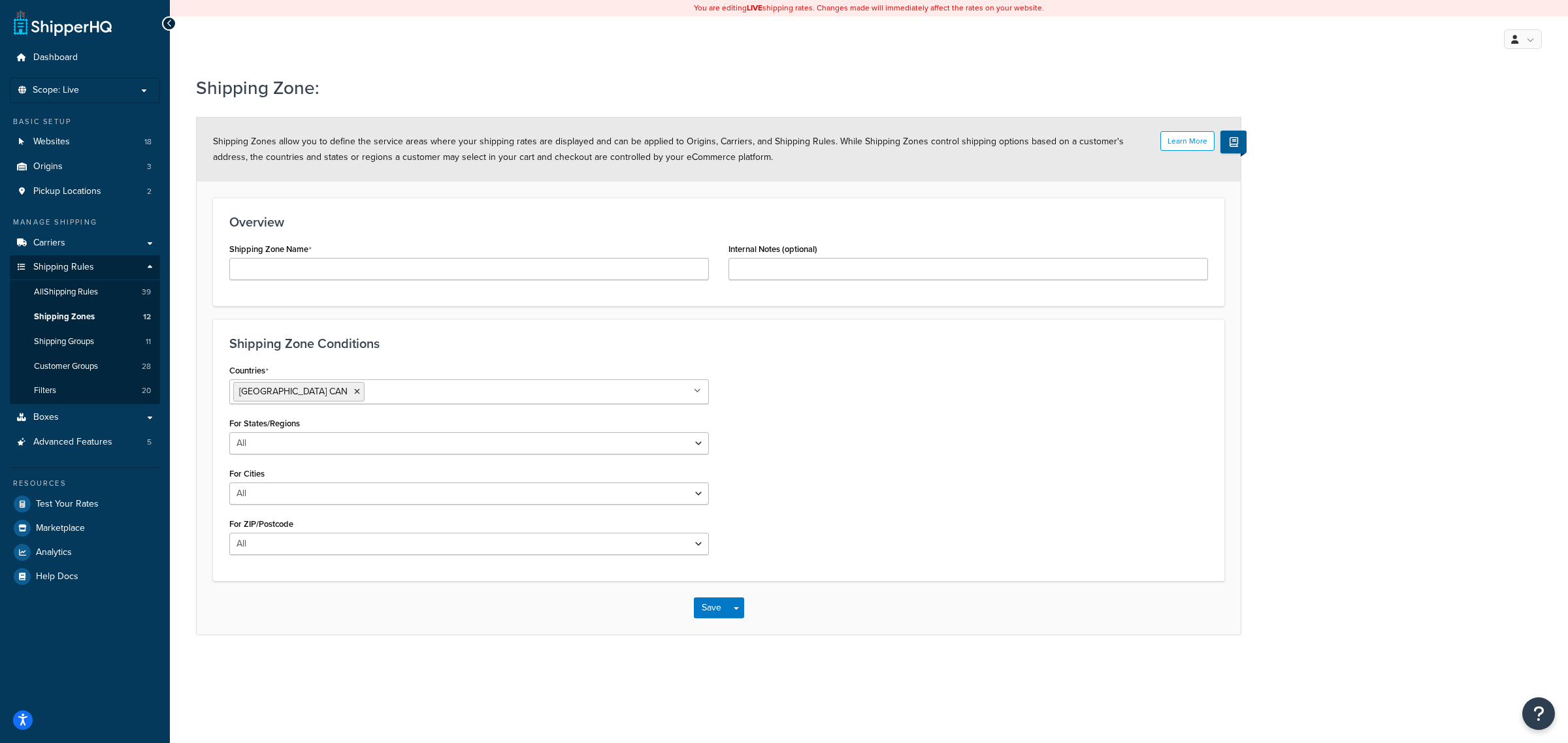
click at [698, 393] on icon at bounding box center [697, 392] width 7 height 8
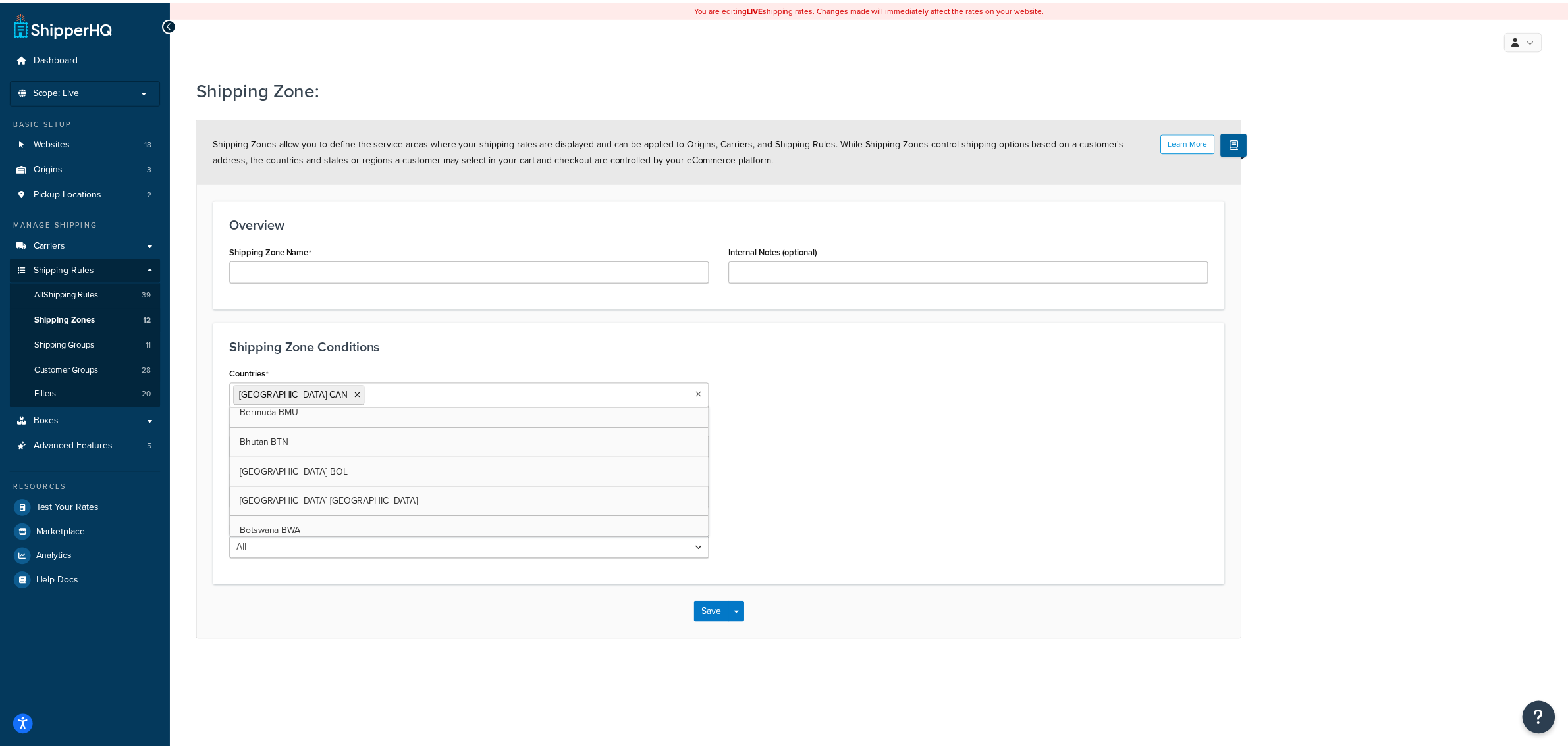
scroll to position [774, 0]
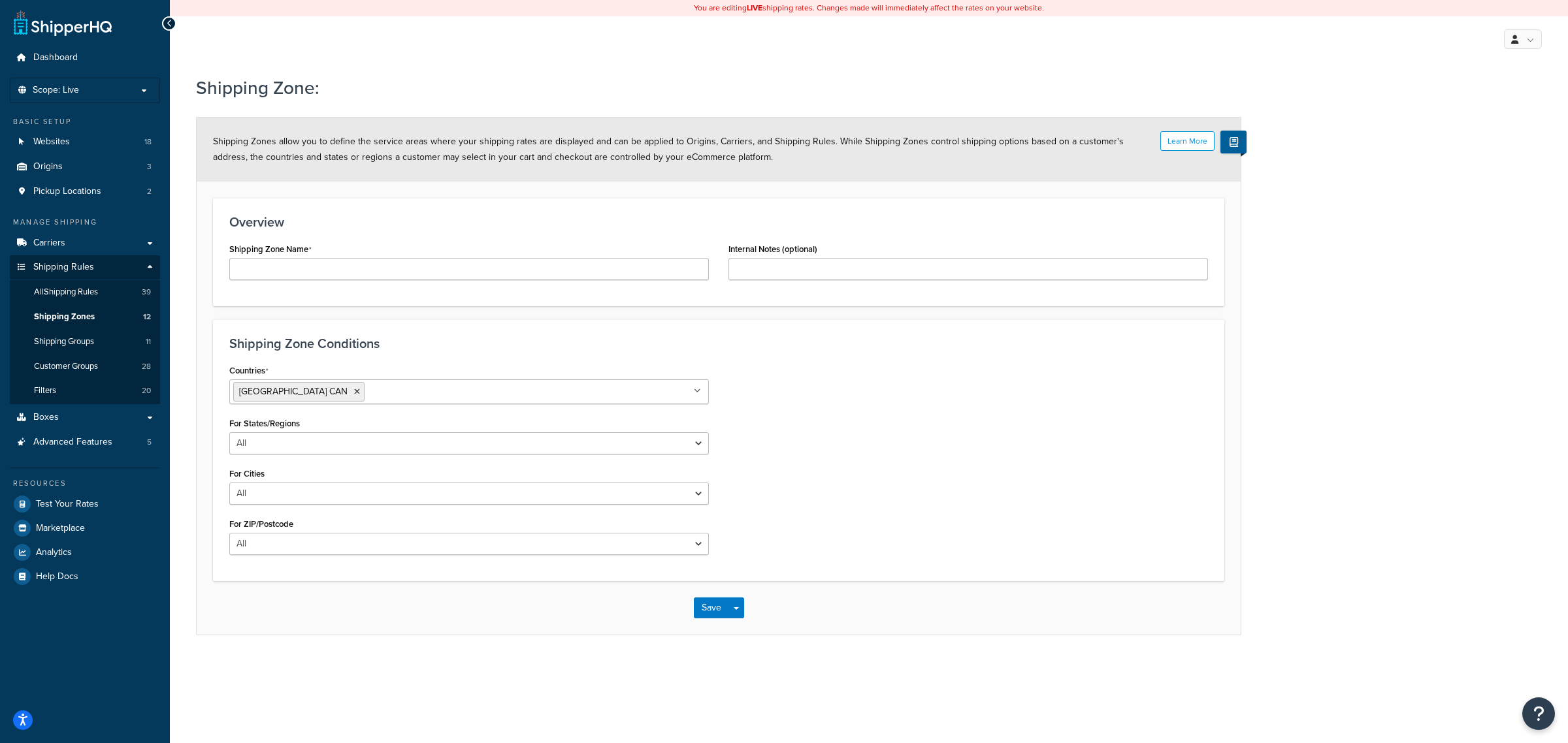
click at [874, 394] on div "Countries [GEOGRAPHIC_DATA] CAN All Countries ALL [GEOGRAPHIC_DATA] [GEOGRAPHIC…" at bounding box center [718, 463] width 999 height 204
click at [703, 442] on select "All Including Excluding" at bounding box center [469, 443] width 479 height 22
select select "including"
click at [229, 433] on select "All Including Excluding" at bounding box center [469, 443] width 479 height 22
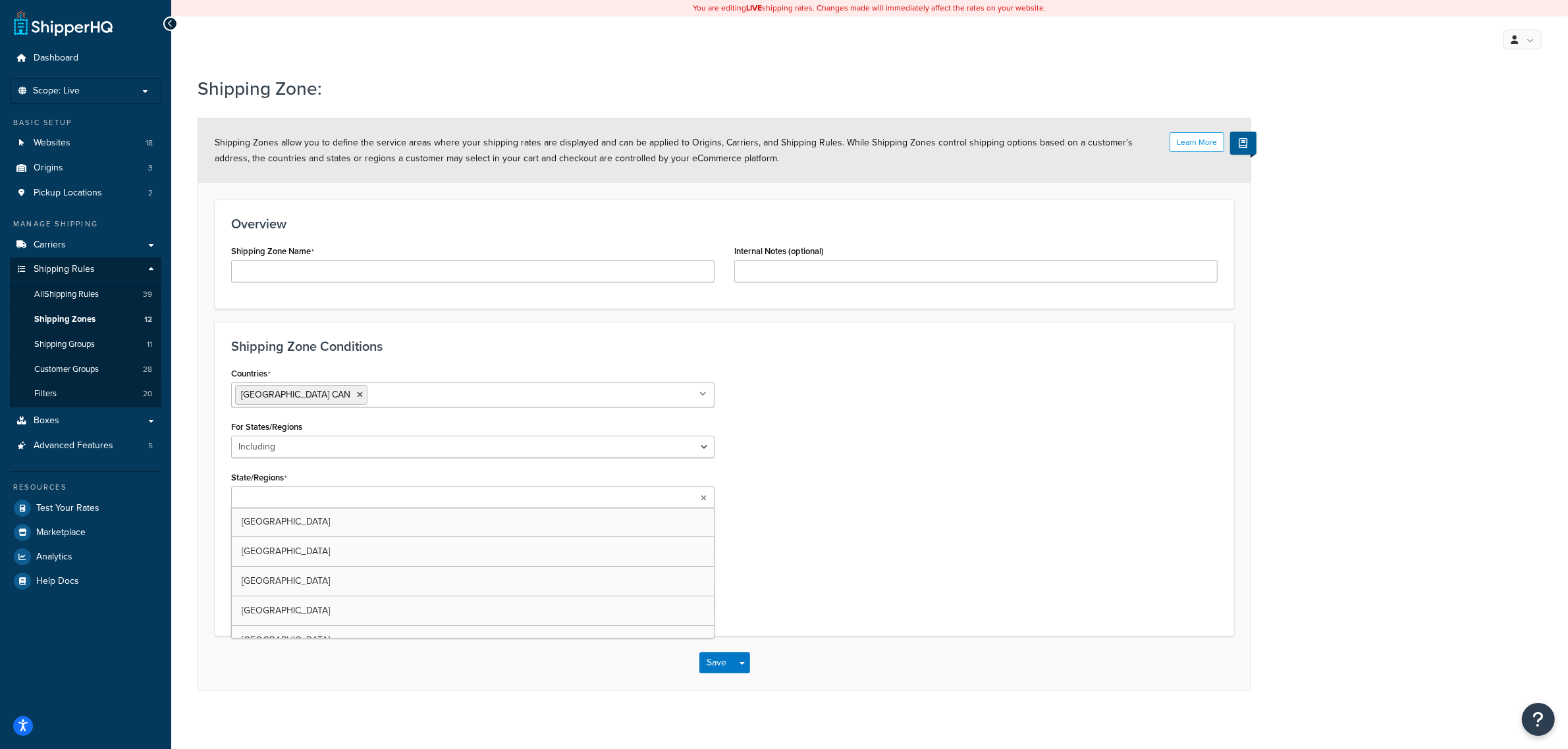
click at [705, 497] on icon at bounding box center [703, 498] width 6 height 8
click at [705, 497] on icon at bounding box center [703, 498] width 7 height 8
click at [702, 548] on select "All Including Excluding" at bounding box center [472, 548] width 483 height 22
click at [706, 599] on select "All Including Excluding" at bounding box center [472, 598] width 483 height 22
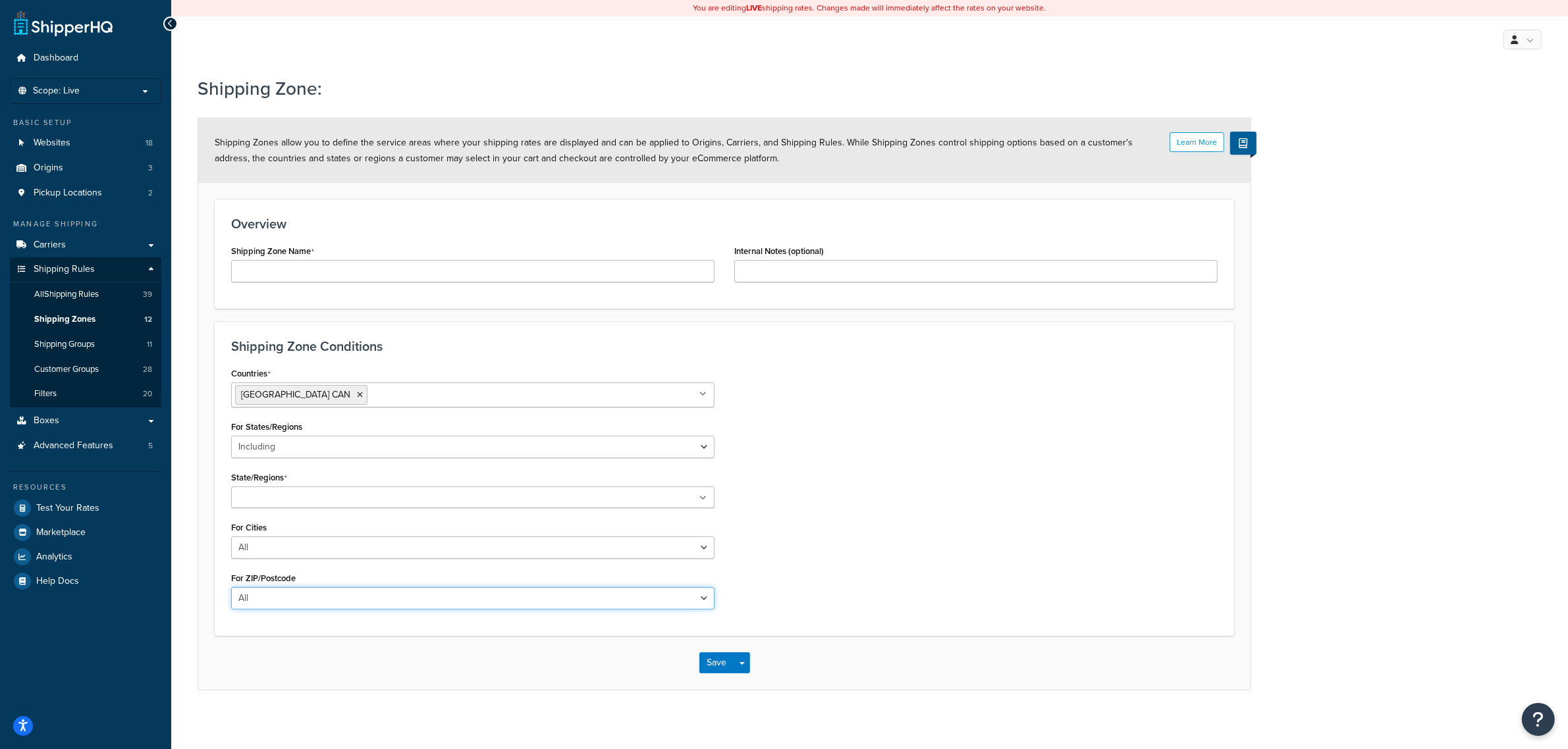
click at [706, 599] on select "All Including Excluding" at bounding box center [472, 598] width 483 height 22
click at [858, 545] on div "Countries [GEOGRAPHIC_DATA] CAN All Countries ALL [GEOGRAPHIC_DATA] [GEOGRAPHIC…" at bounding box center [724, 492] width 1007 height 255
click at [73, 321] on span "Shipping Zones" at bounding box center [65, 319] width 61 height 11
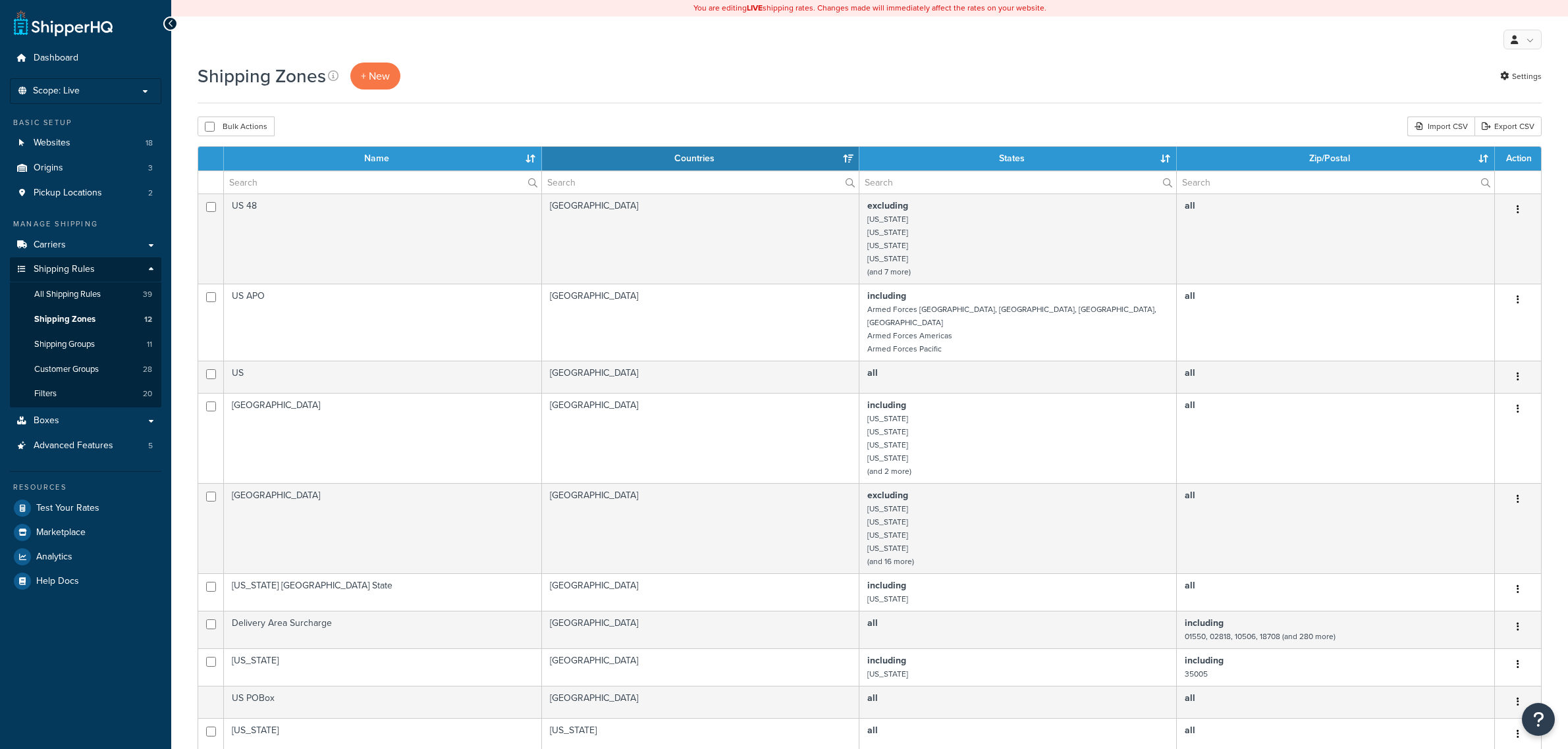
select select "15"
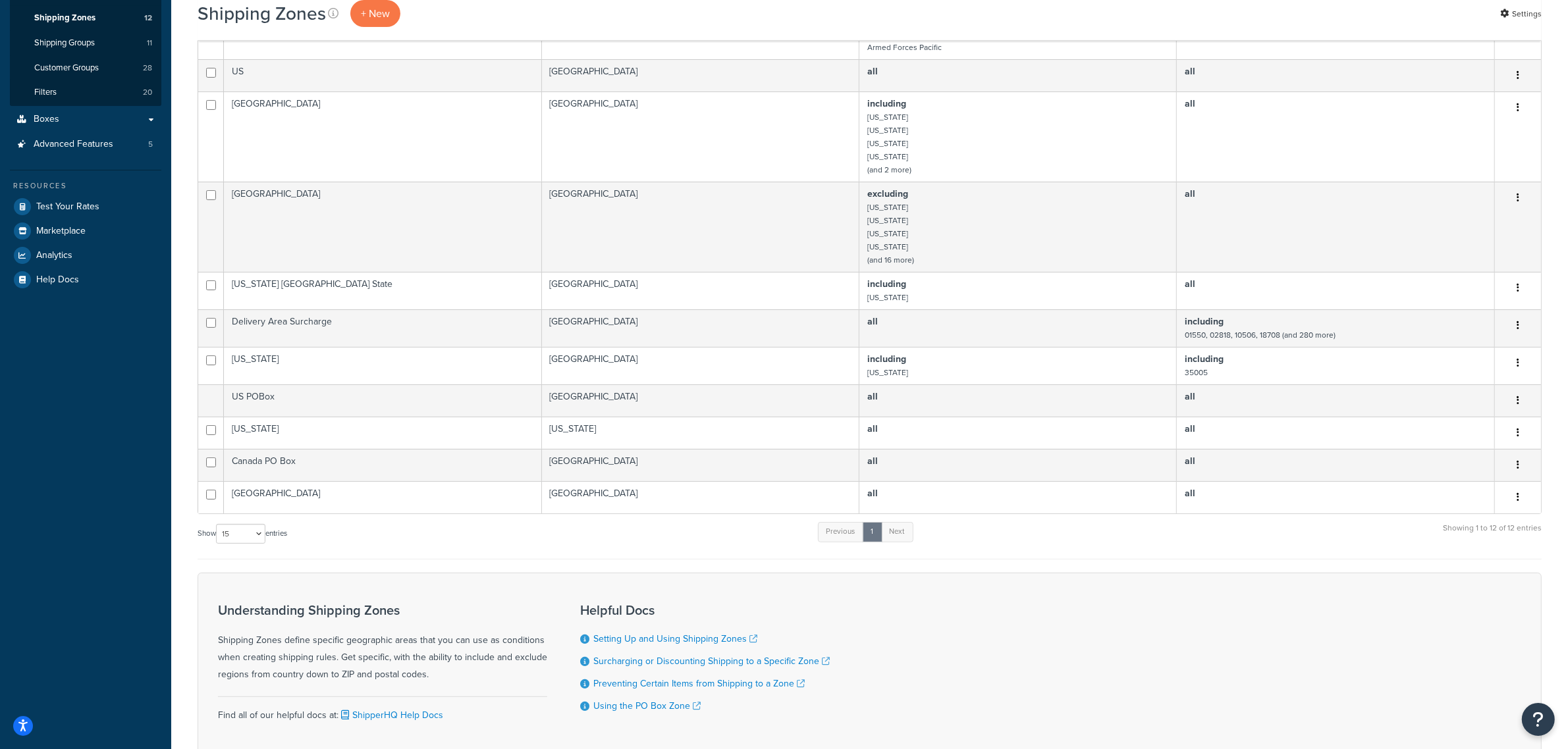
scroll to position [395, 0]
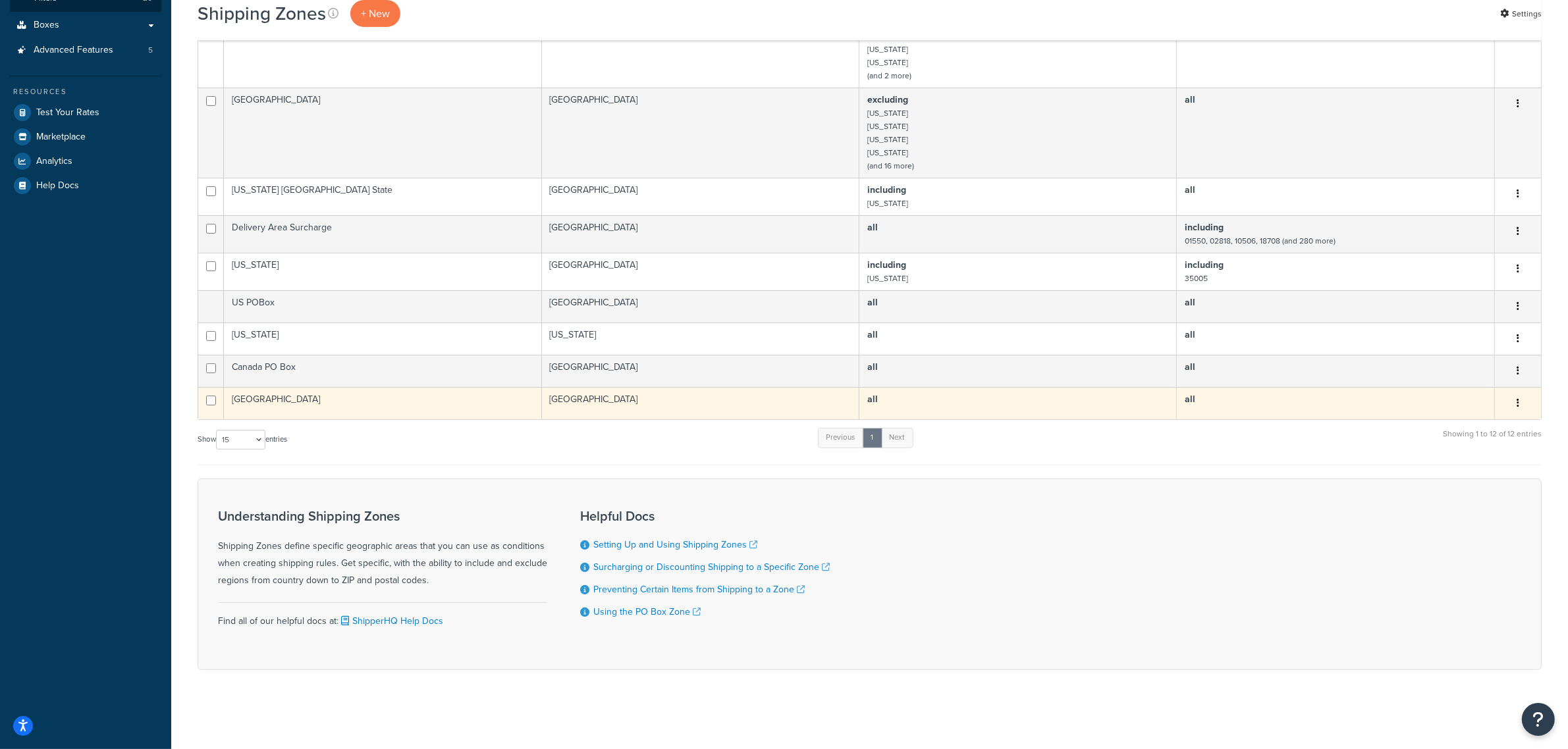
click at [634, 399] on td "[GEOGRAPHIC_DATA]" at bounding box center [700, 403] width 317 height 32
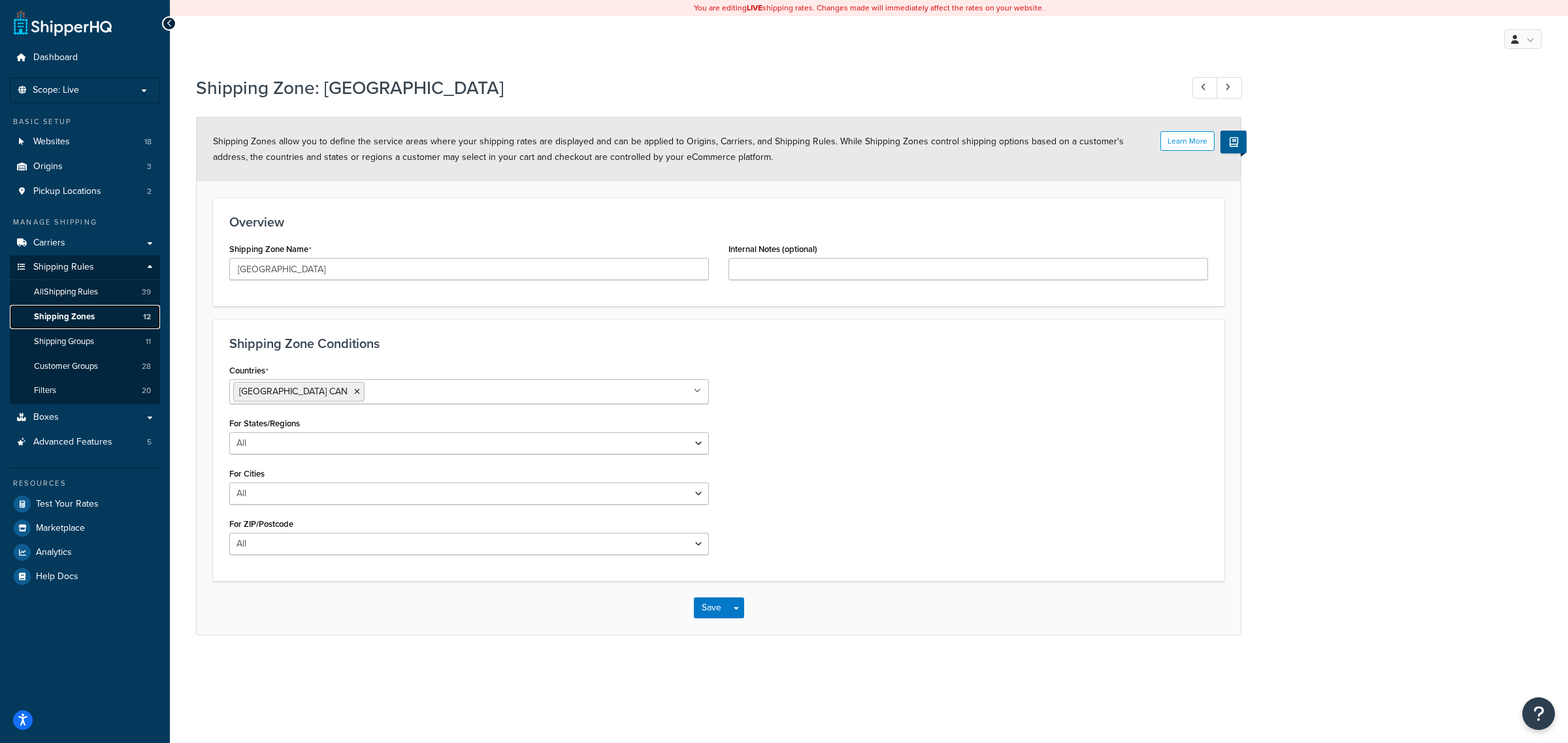
click at [63, 321] on span "Shipping Zones" at bounding box center [64, 317] width 61 height 11
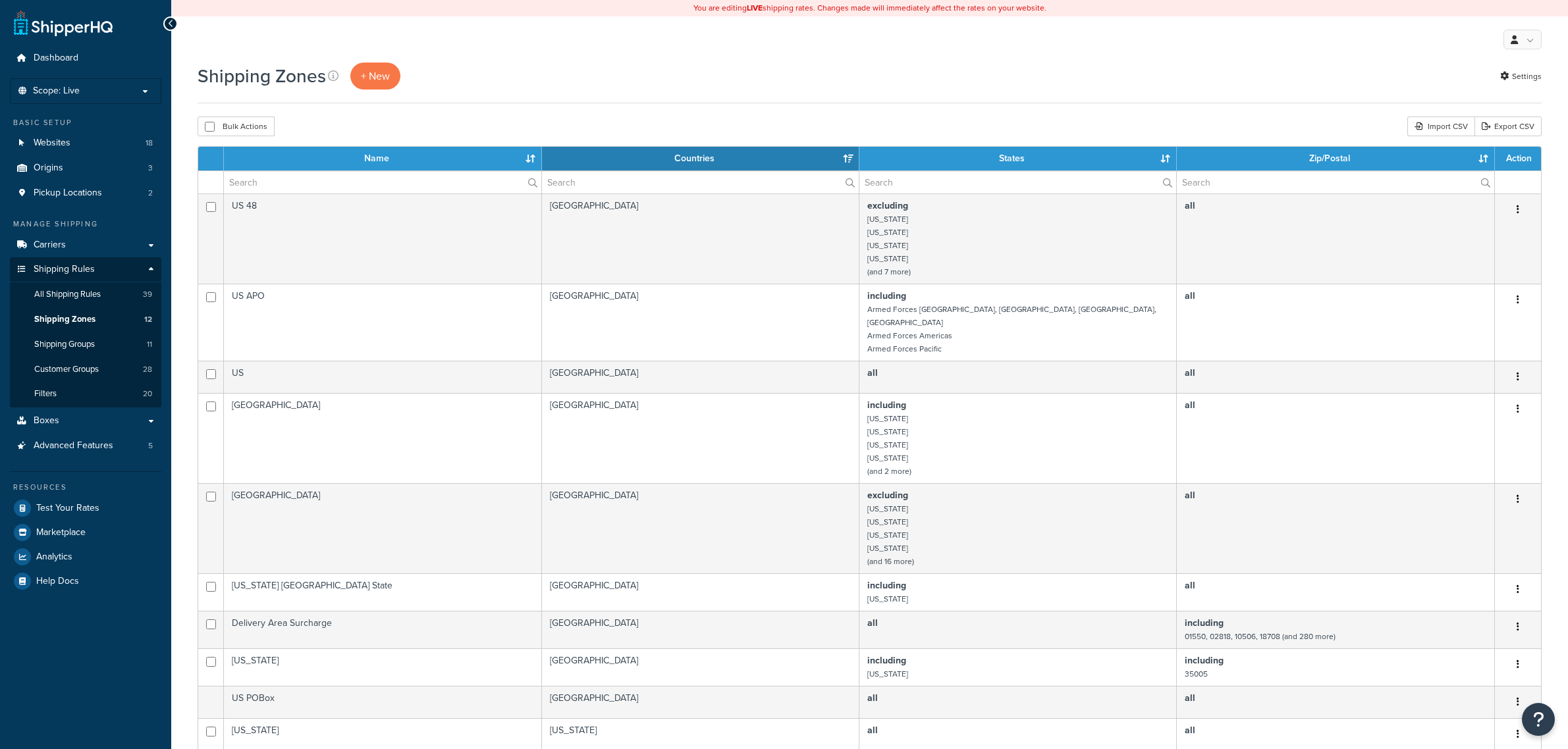
select select "15"
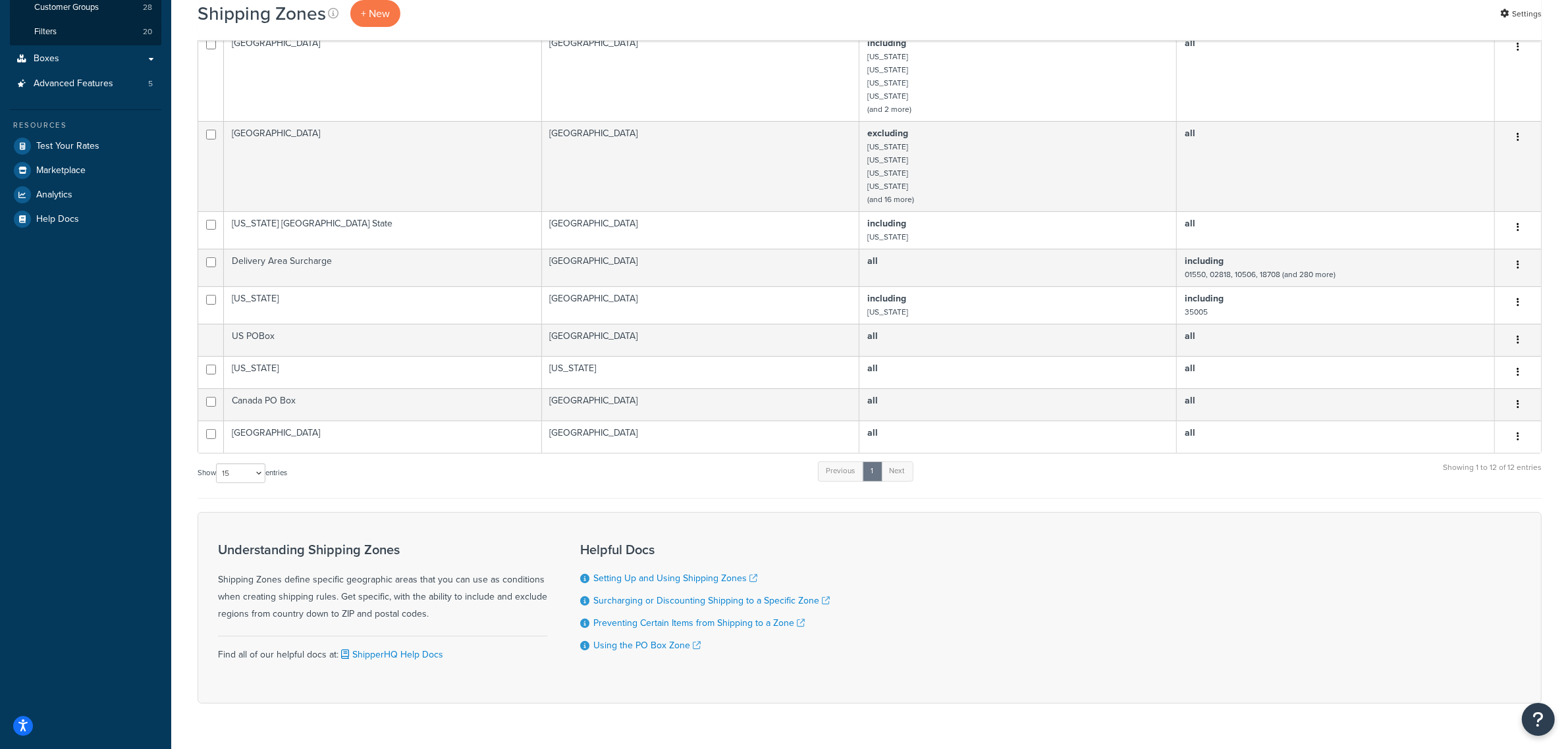
scroll to position [395, 0]
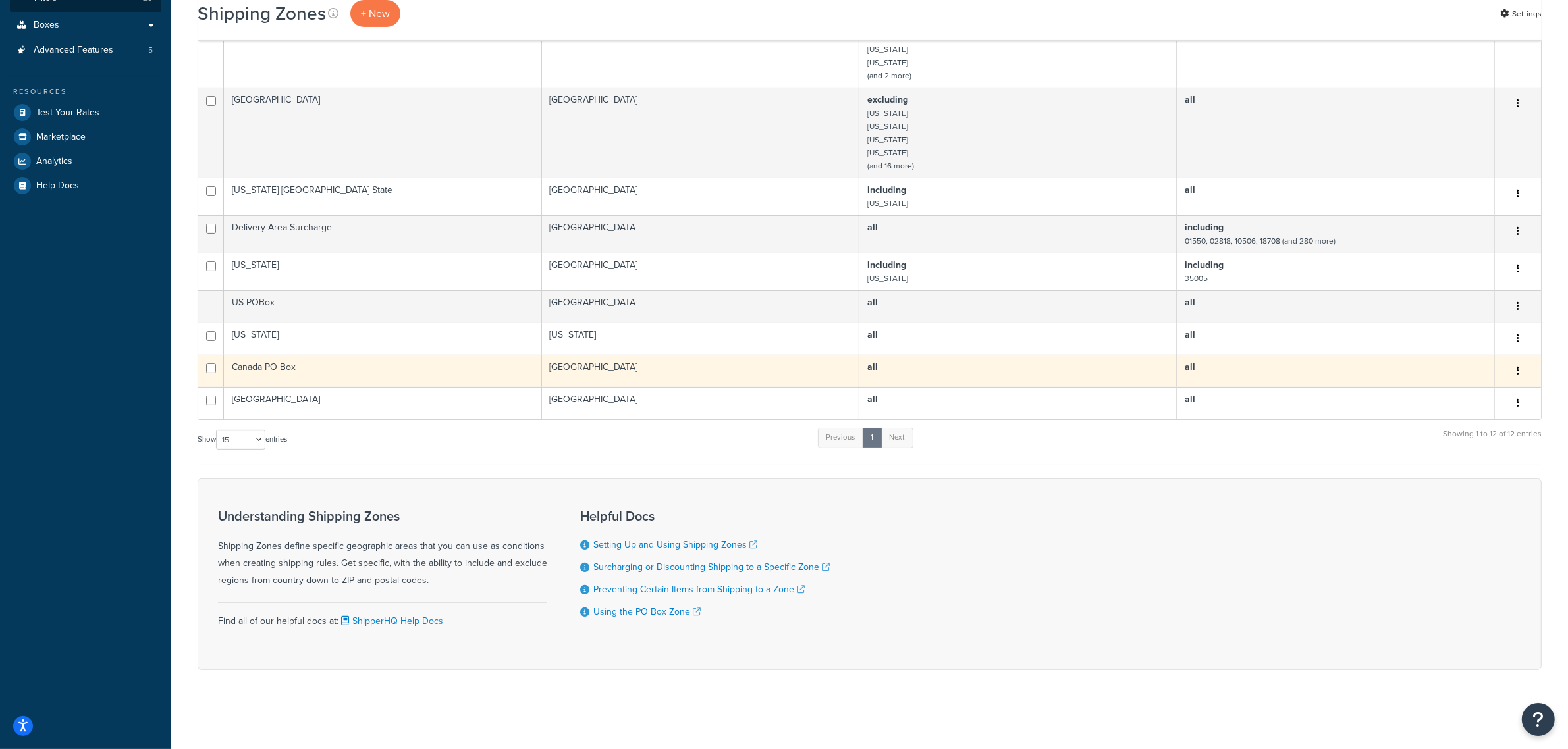
click at [1403, 366] on td "all" at bounding box center [1336, 371] width 317 height 32
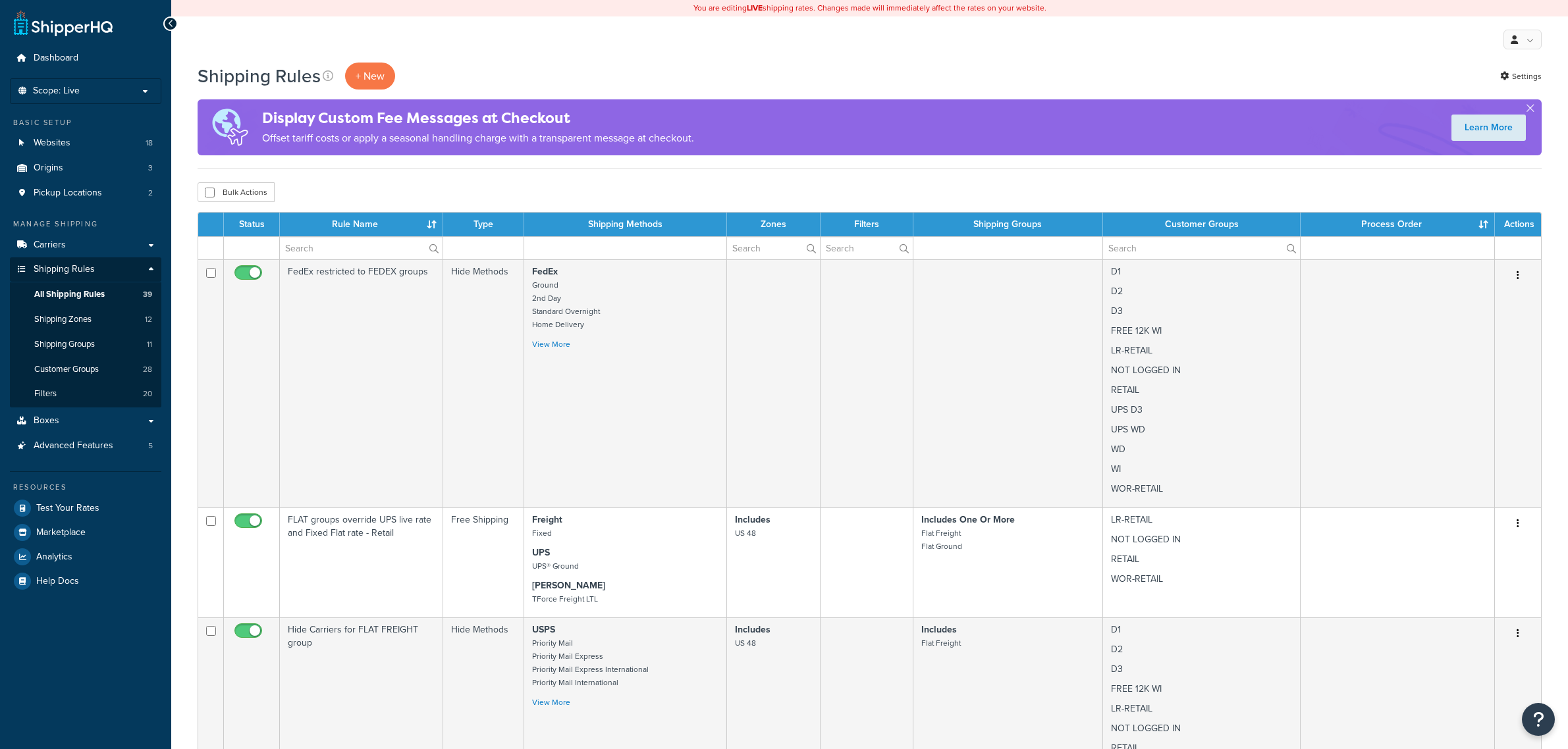
select select "100"
click at [334, 255] on input "text" at bounding box center [360, 248] width 162 height 22
type input "hide"
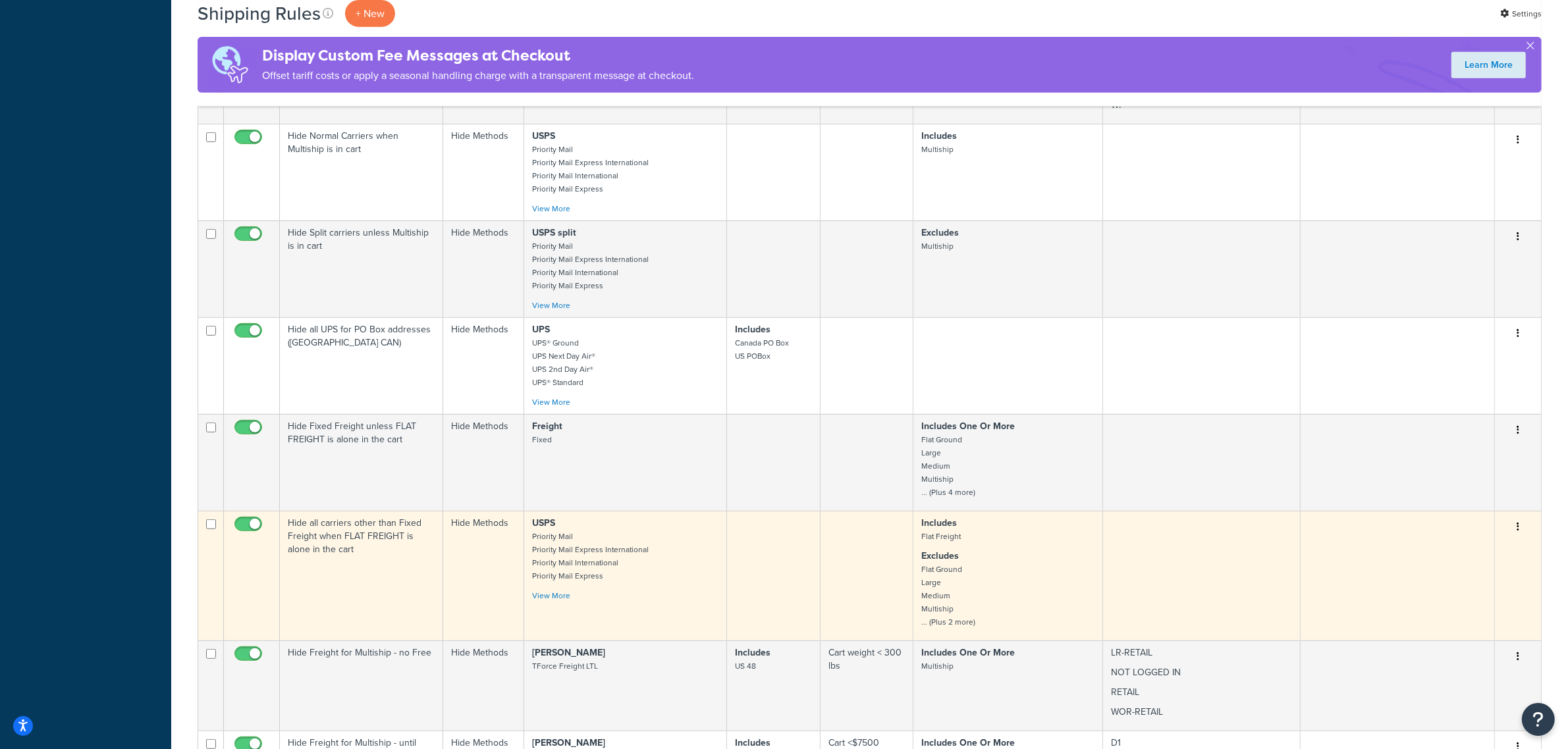
scroll to position [741, 0]
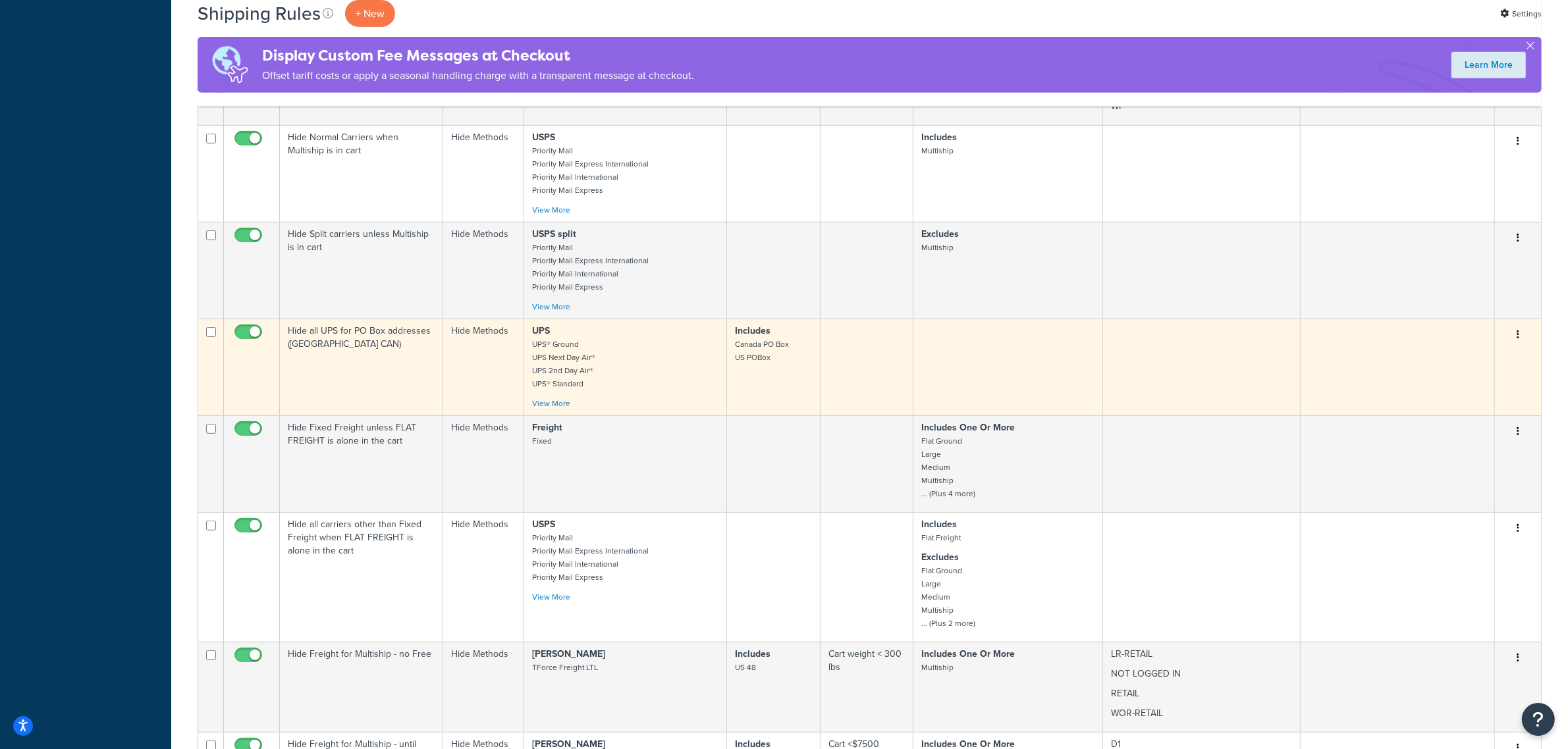
click at [314, 360] on td "Hide all UPS for PO Box addresses ([GEOGRAPHIC_DATA] CAN)" at bounding box center [361, 367] width 163 height 97
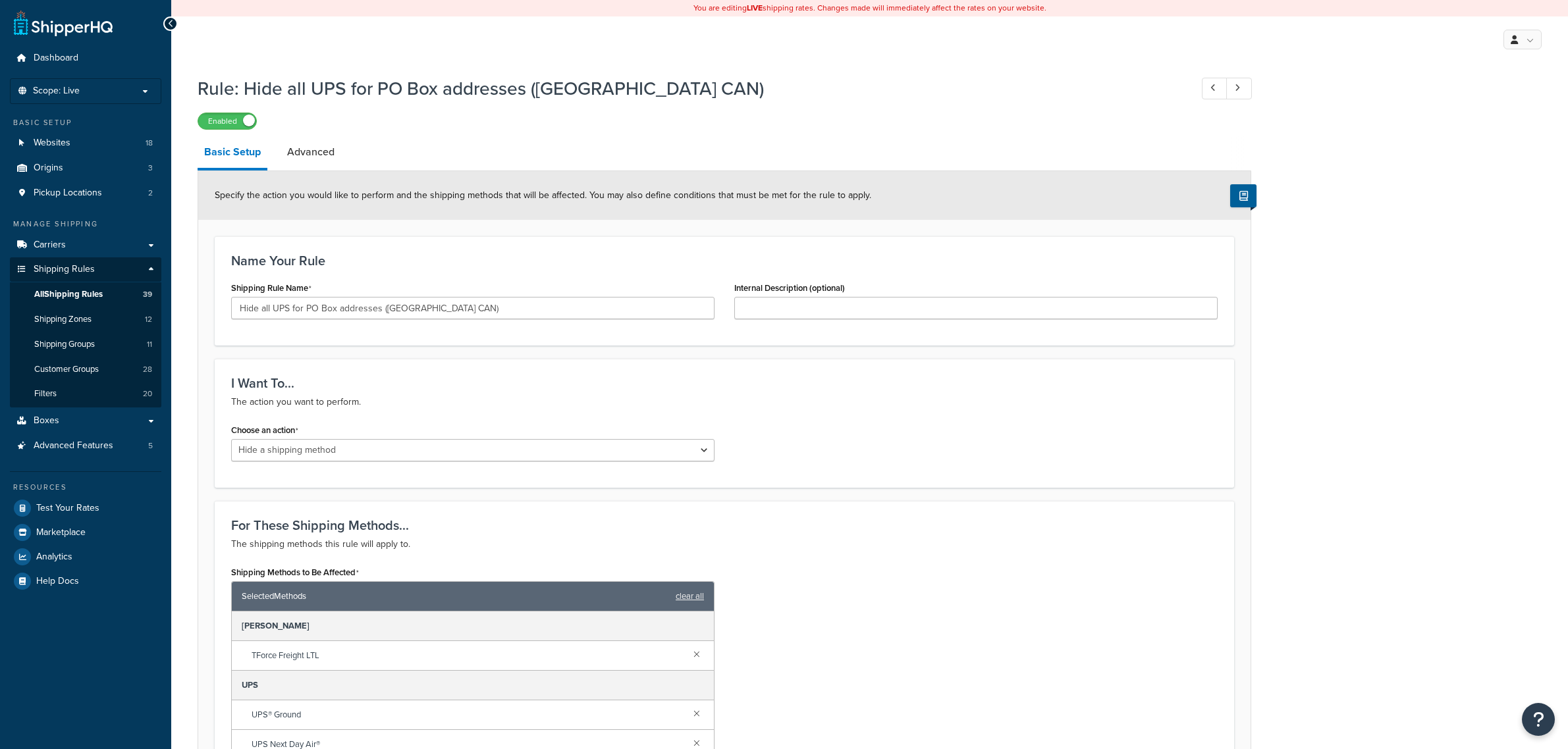
select select "HIDE"
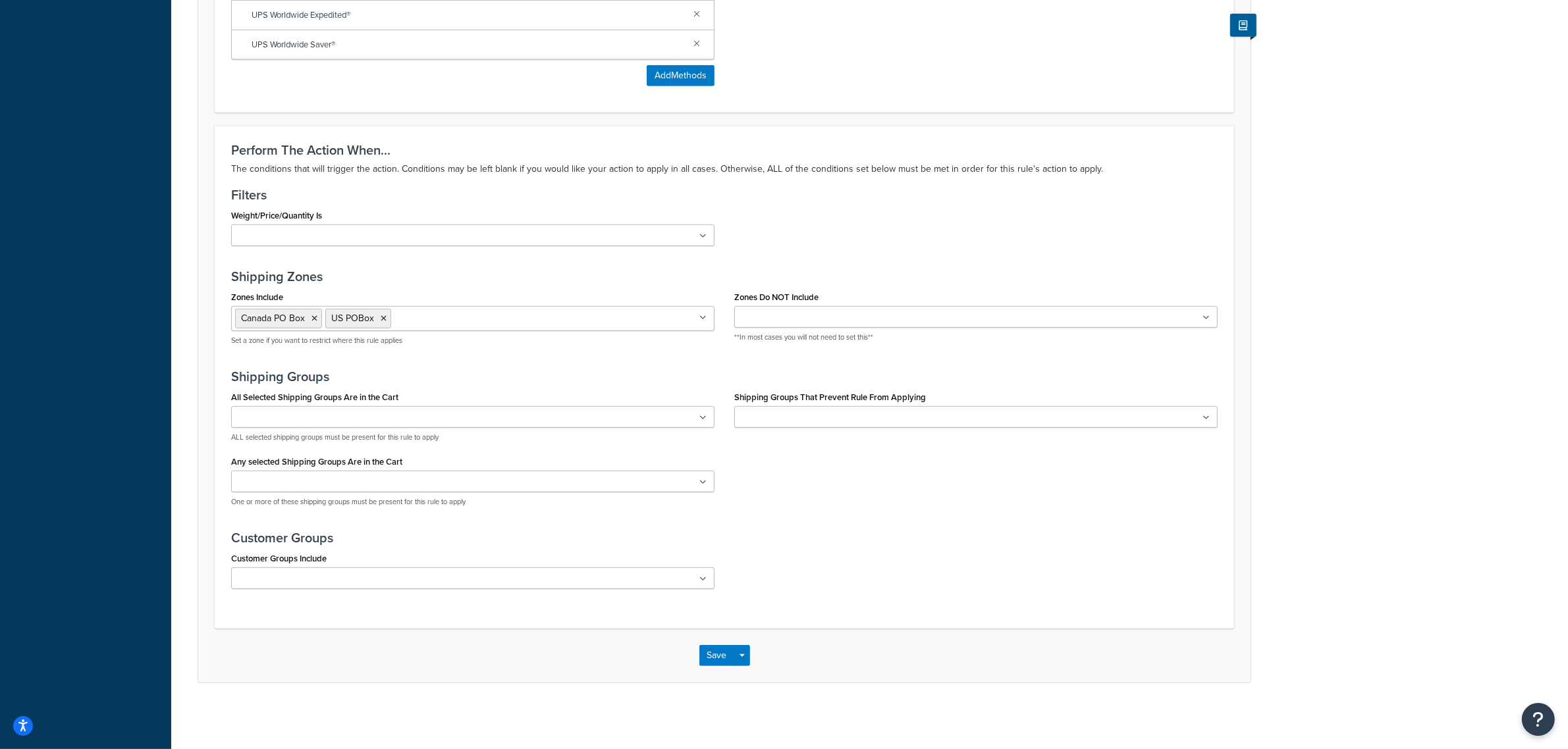
scroll to position [820, 0]
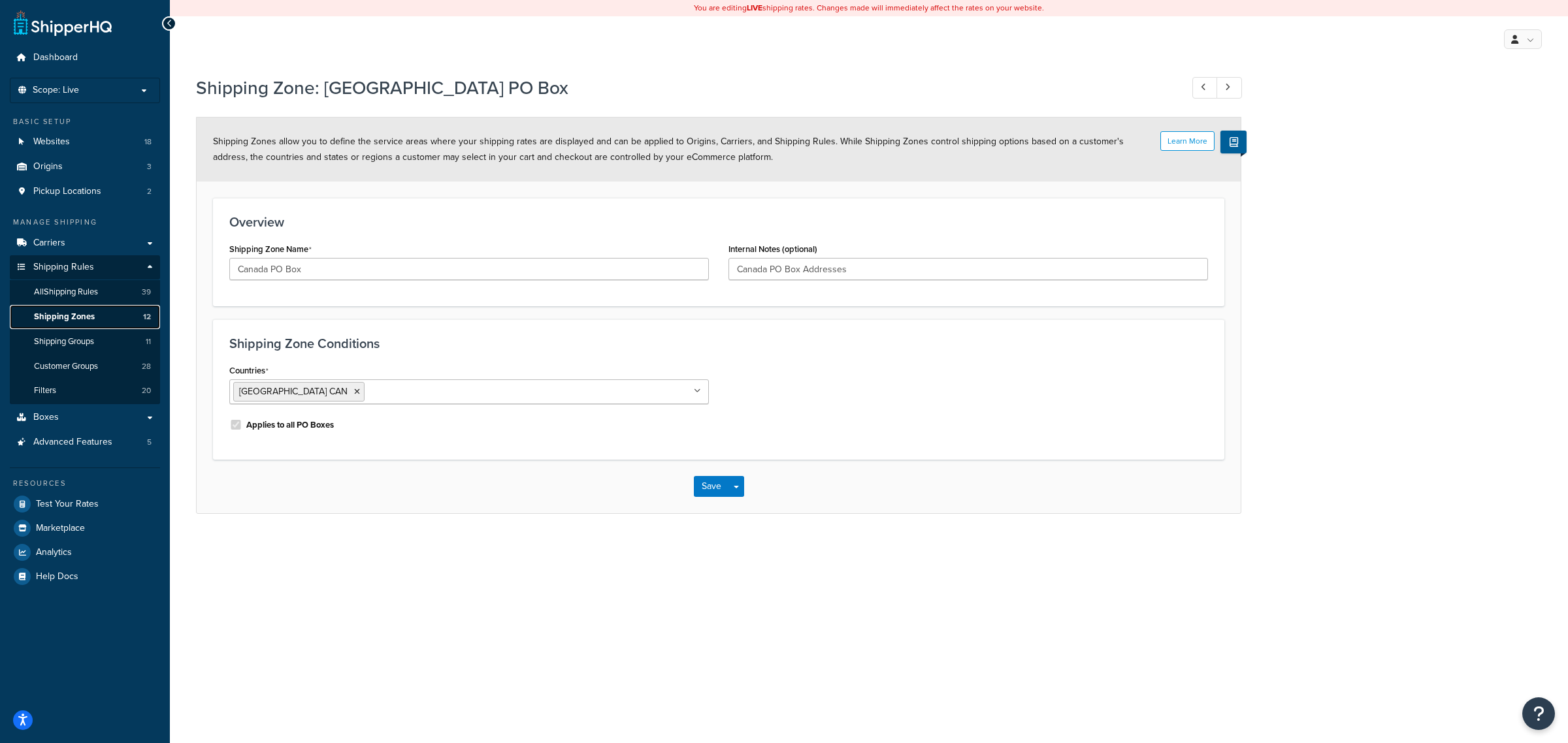
click at [70, 318] on span "Shipping Zones" at bounding box center [64, 317] width 61 height 11
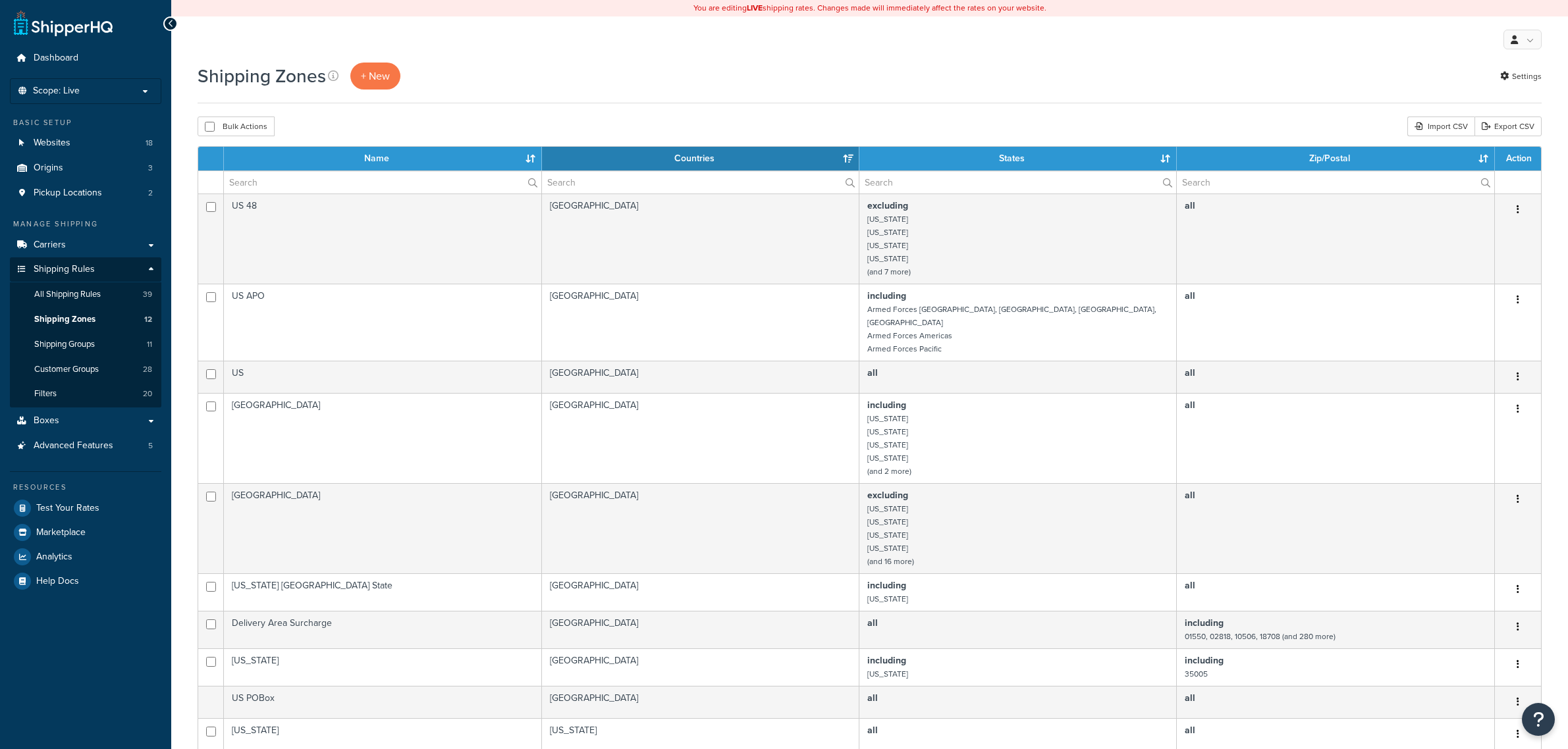
select select "15"
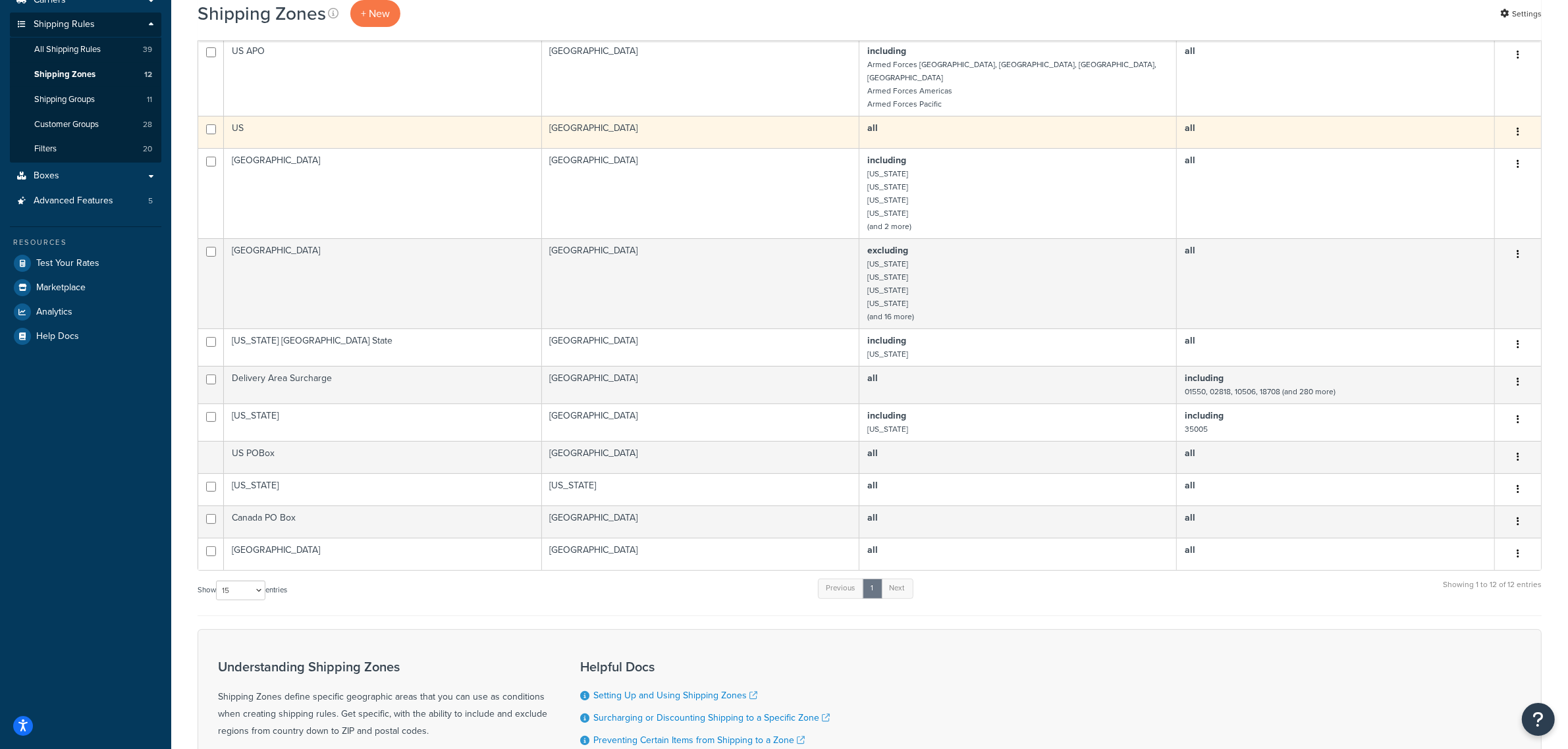
scroll to position [247, 0]
